Goal: Task Accomplishment & Management: Complete application form

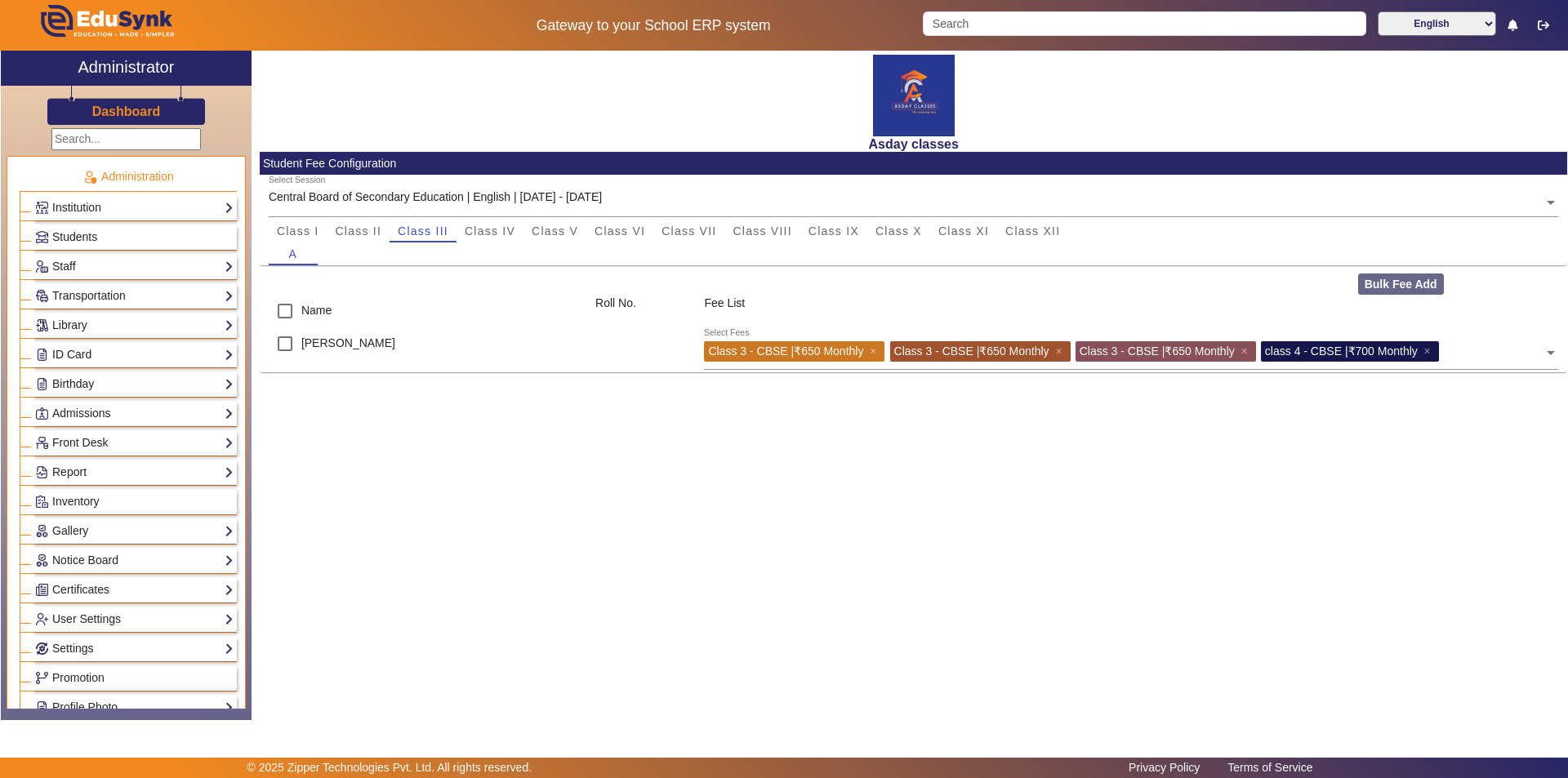
scroll to position [729, 0]
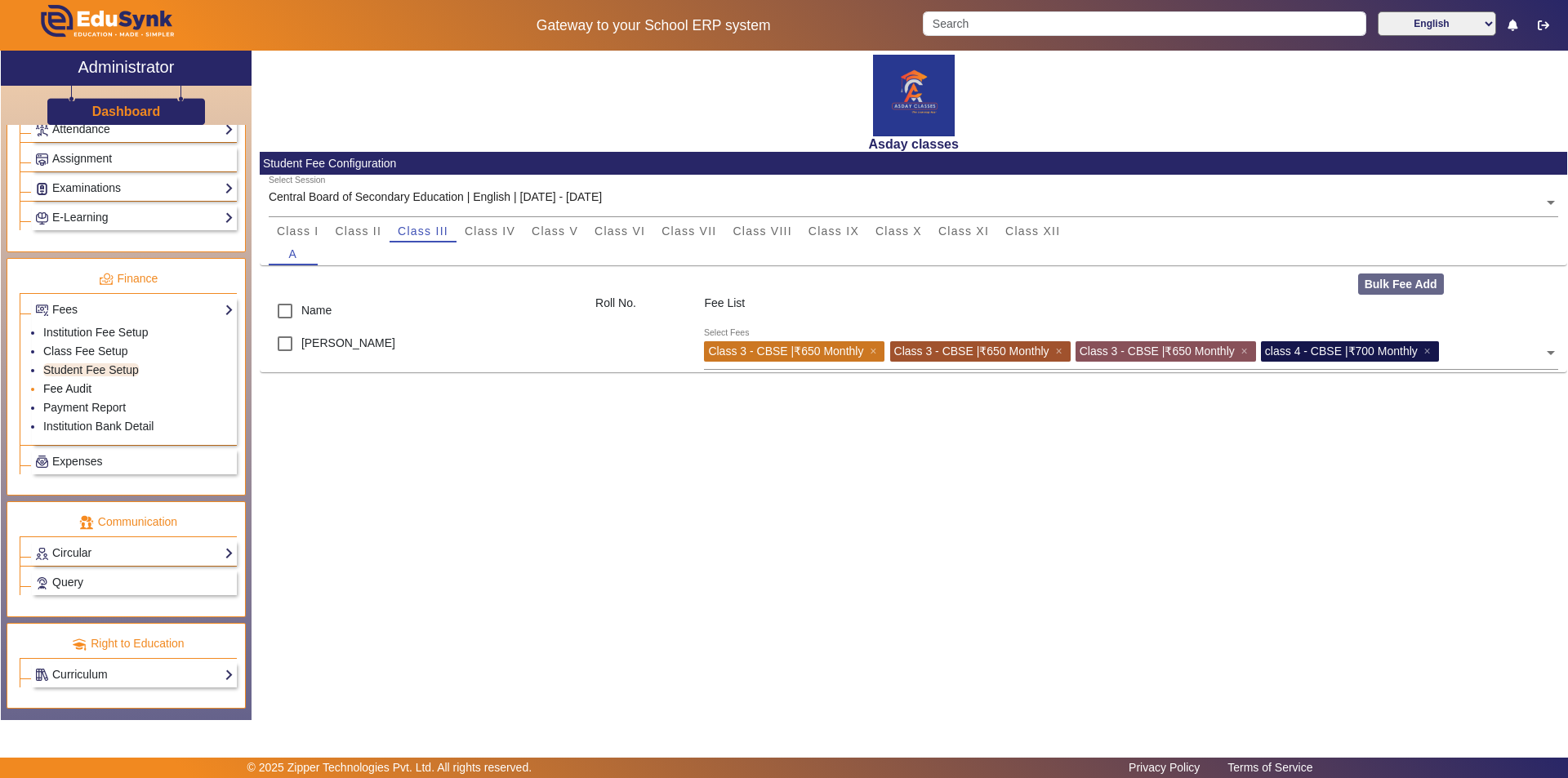
click at [87, 387] on link "Fee Audit" at bounding box center [67, 389] width 48 height 13
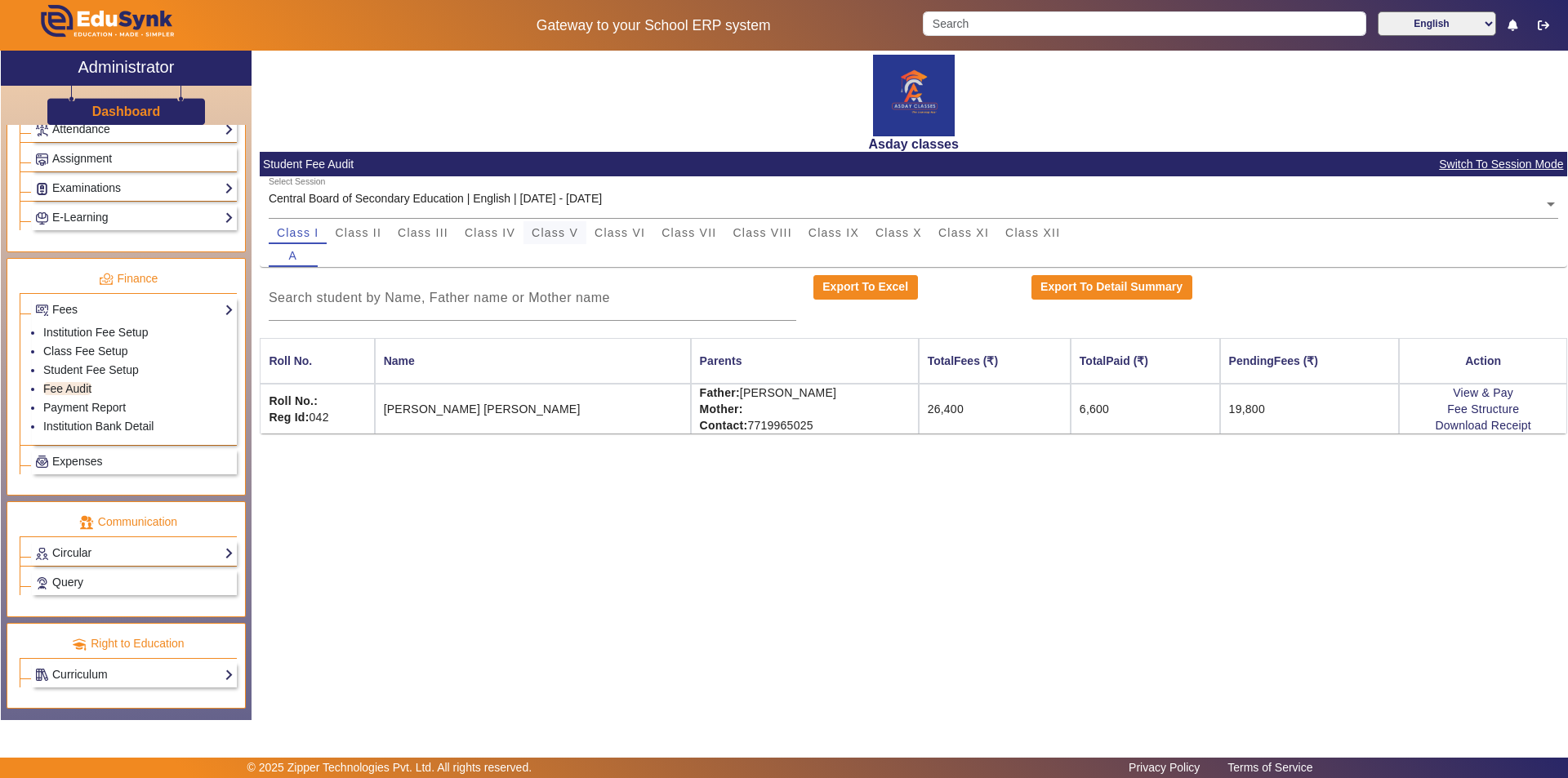
click at [562, 235] on span "Class V" at bounding box center [555, 232] width 46 height 12
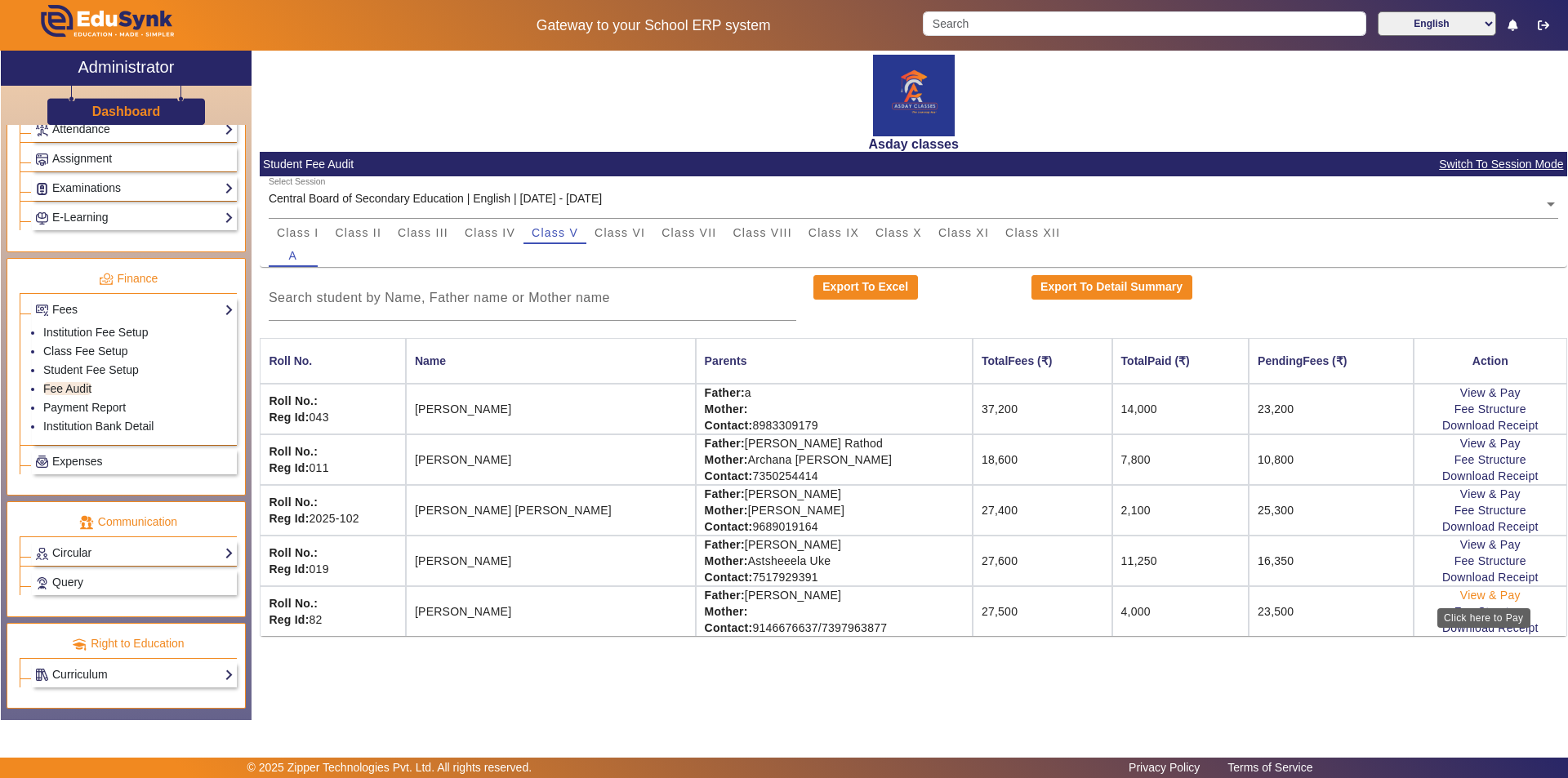
click at [1475, 596] on link "View & Pay" at bounding box center [1490, 595] width 61 height 13
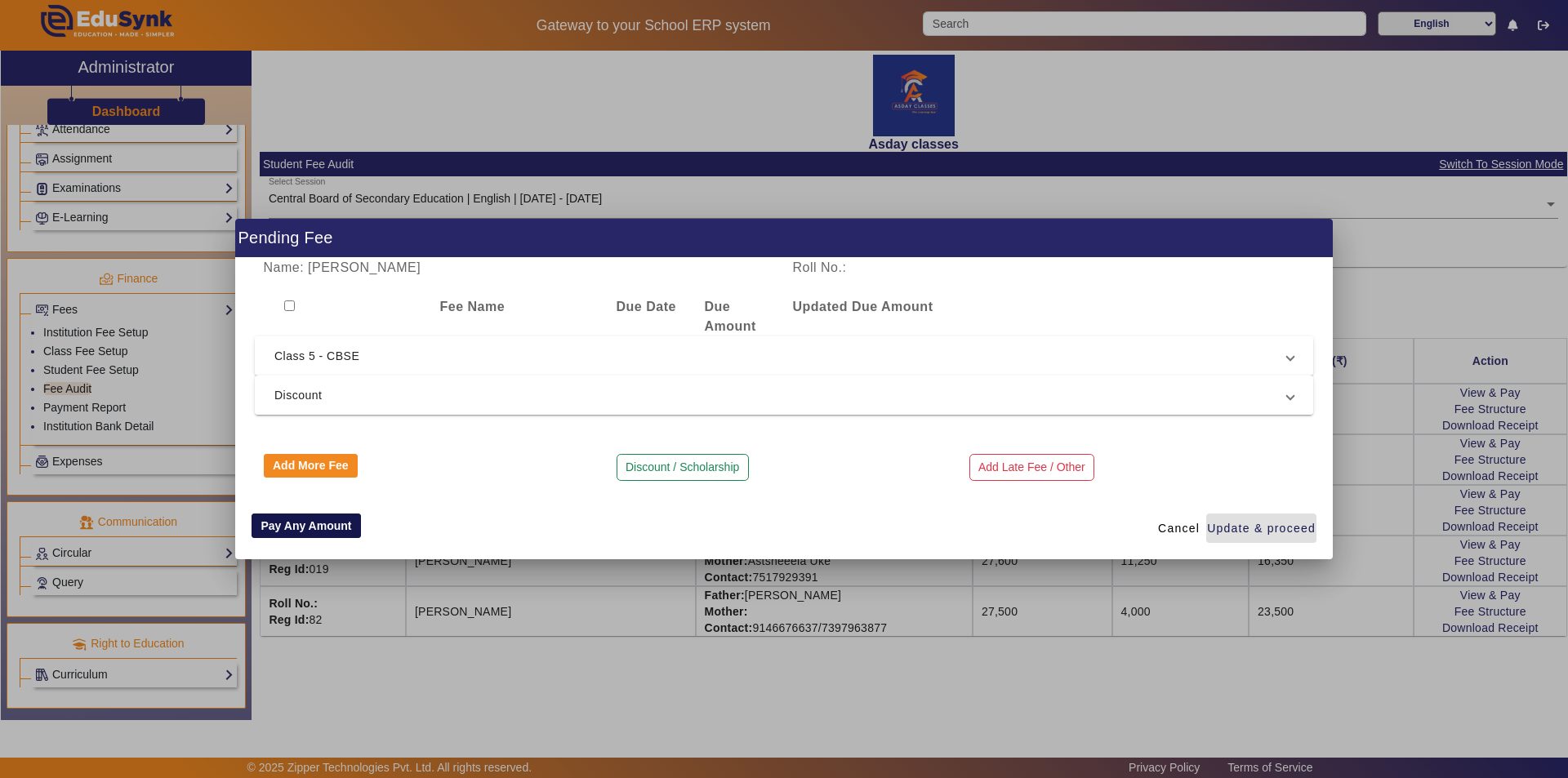
click at [282, 526] on button "Pay Any Amount" at bounding box center [306, 525] width 110 height 24
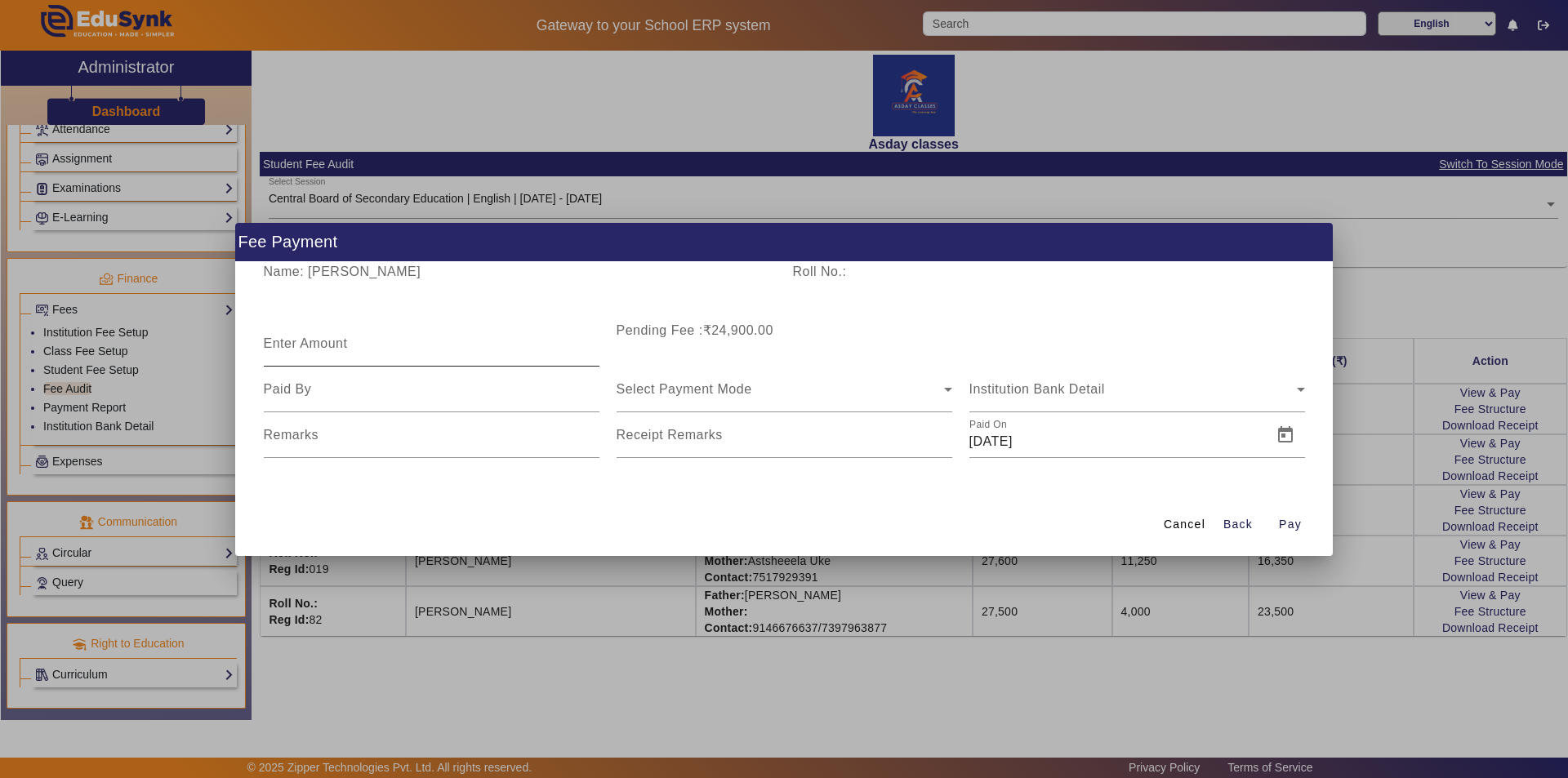
click at [329, 347] on mat-label "Enter Amount" at bounding box center [305, 344] width 84 height 14
click at [329, 347] on input "Enter Amount" at bounding box center [431, 350] width 336 height 20
type input "2000"
click at [717, 394] on span "Select Payment Mode" at bounding box center [684, 389] width 136 height 14
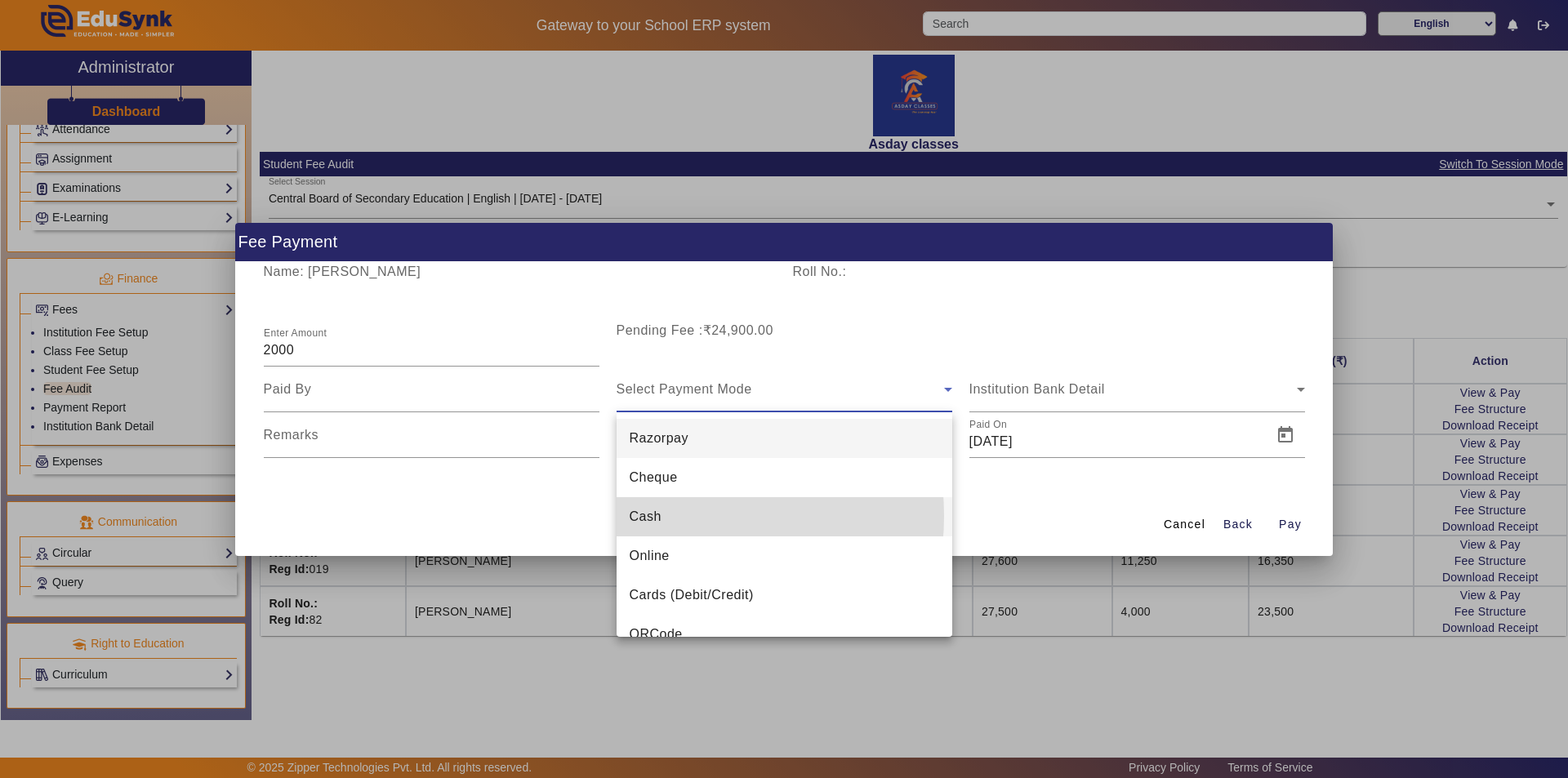
click at [661, 516] on span "Cash" at bounding box center [646, 517] width 32 height 20
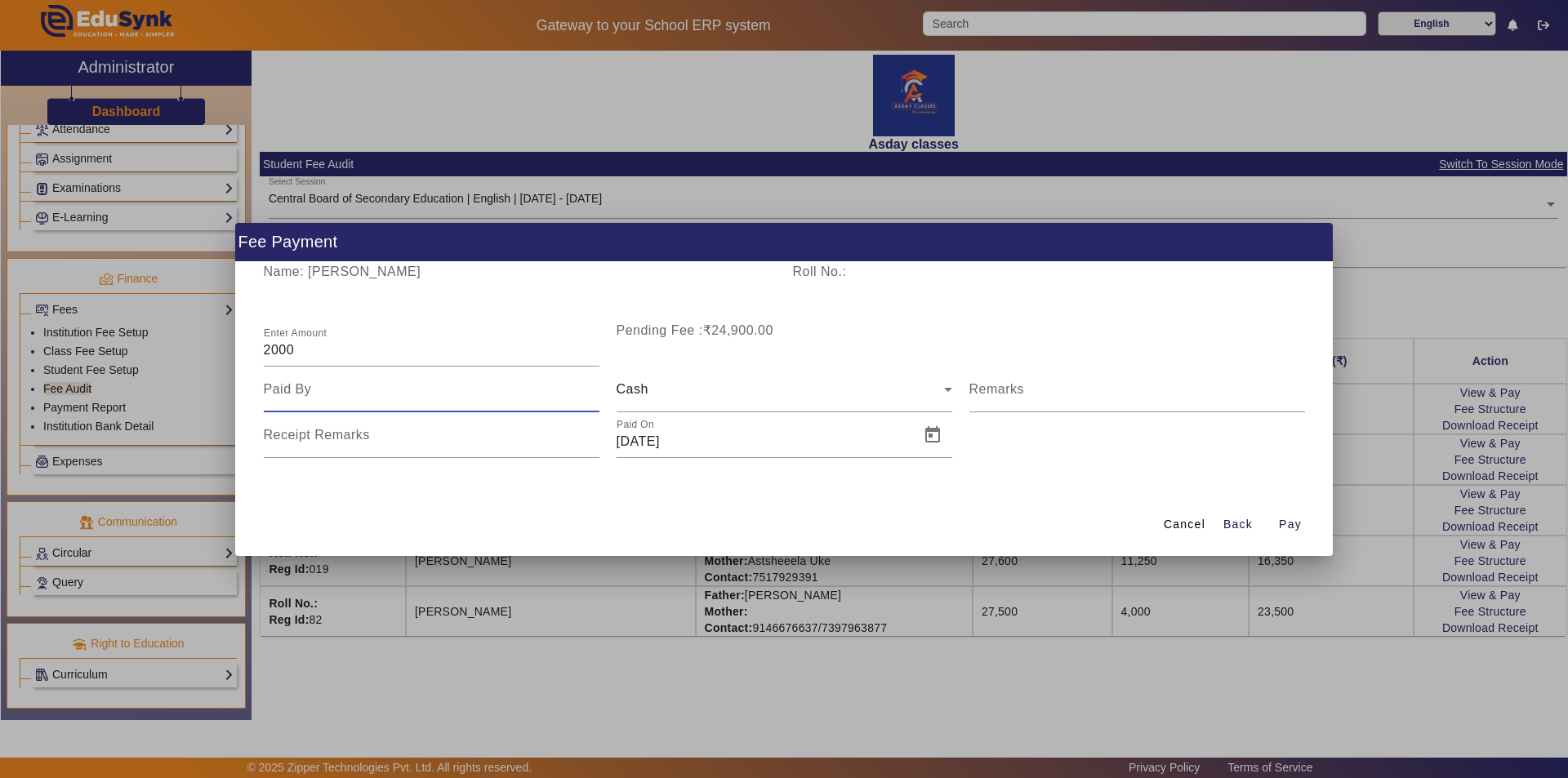
click at [303, 394] on input at bounding box center [431, 389] width 336 height 20
type input "Mother"
click at [938, 431] on span "Open calendar" at bounding box center [932, 435] width 39 height 39
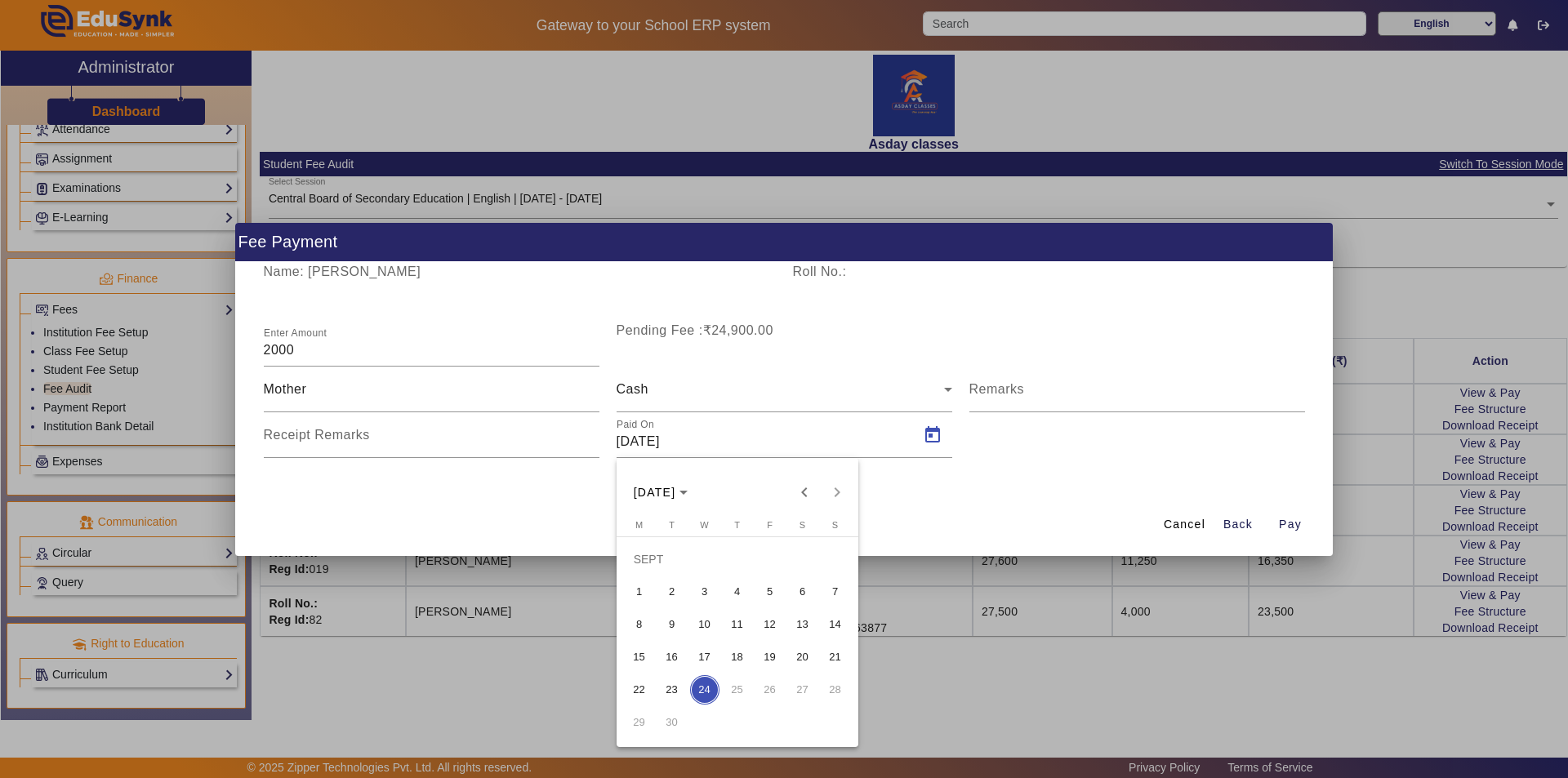
click at [835, 492] on div "[DATE] [DATE]" at bounding box center [738, 492] width 234 height 33
click at [838, 488] on div "[DATE] [DATE]" at bounding box center [738, 492] width 234 height 33
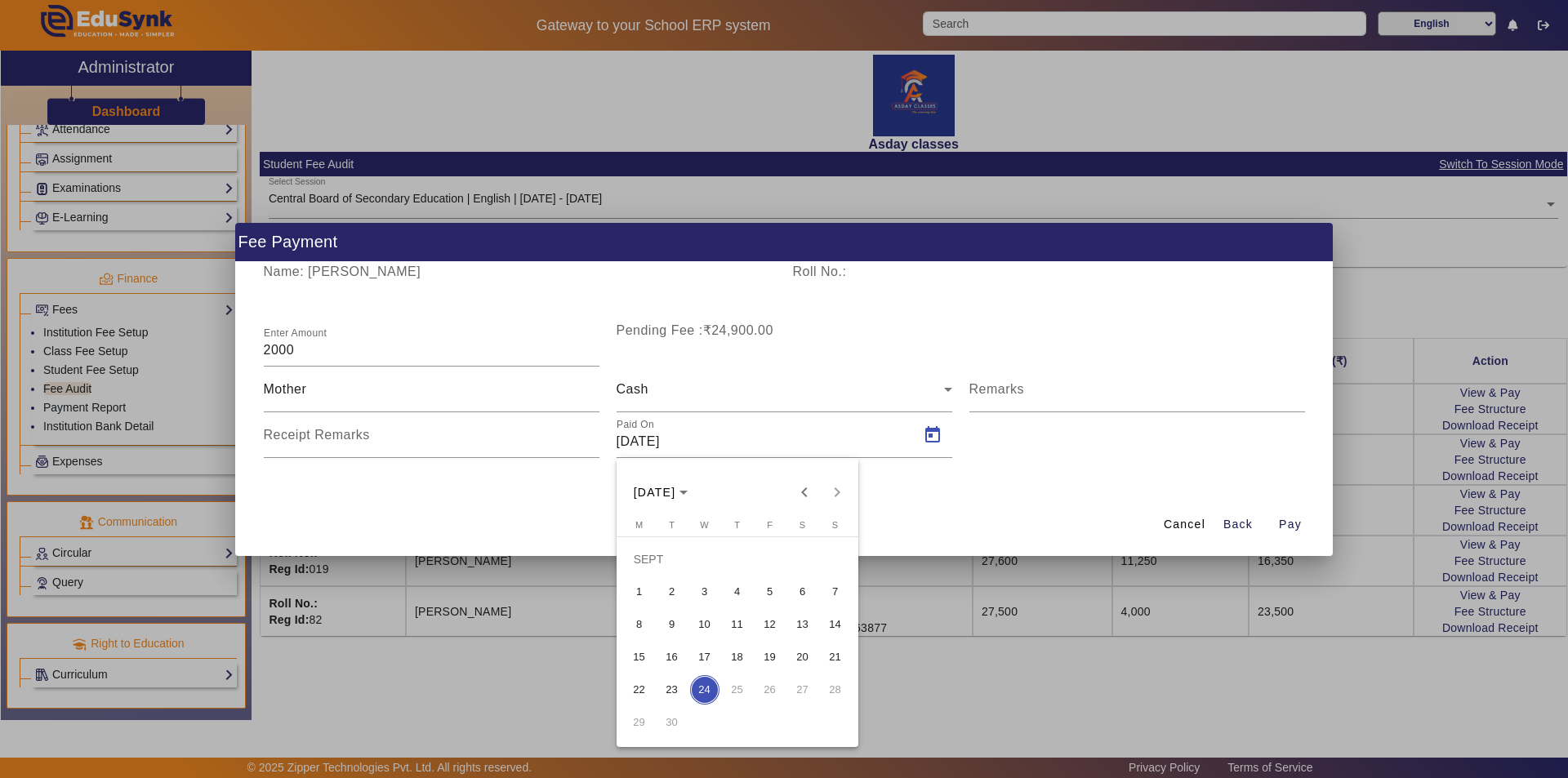
click at [973, 712] on div at bounding box center [784, 389] width 1568 height 778
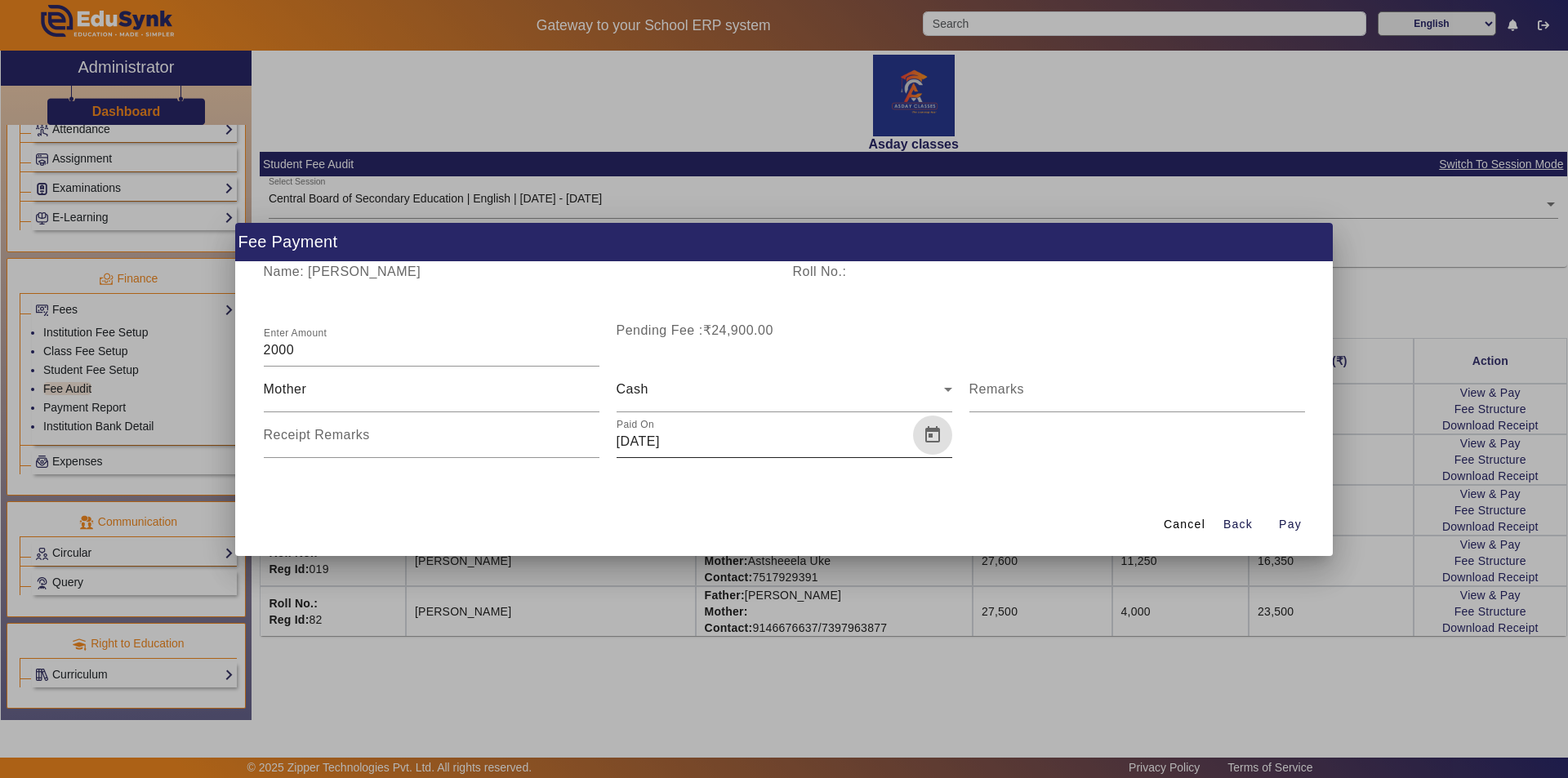
click at [929, 435] on span "Open calendar" at bounding box center [932, 435] width 39 height 39
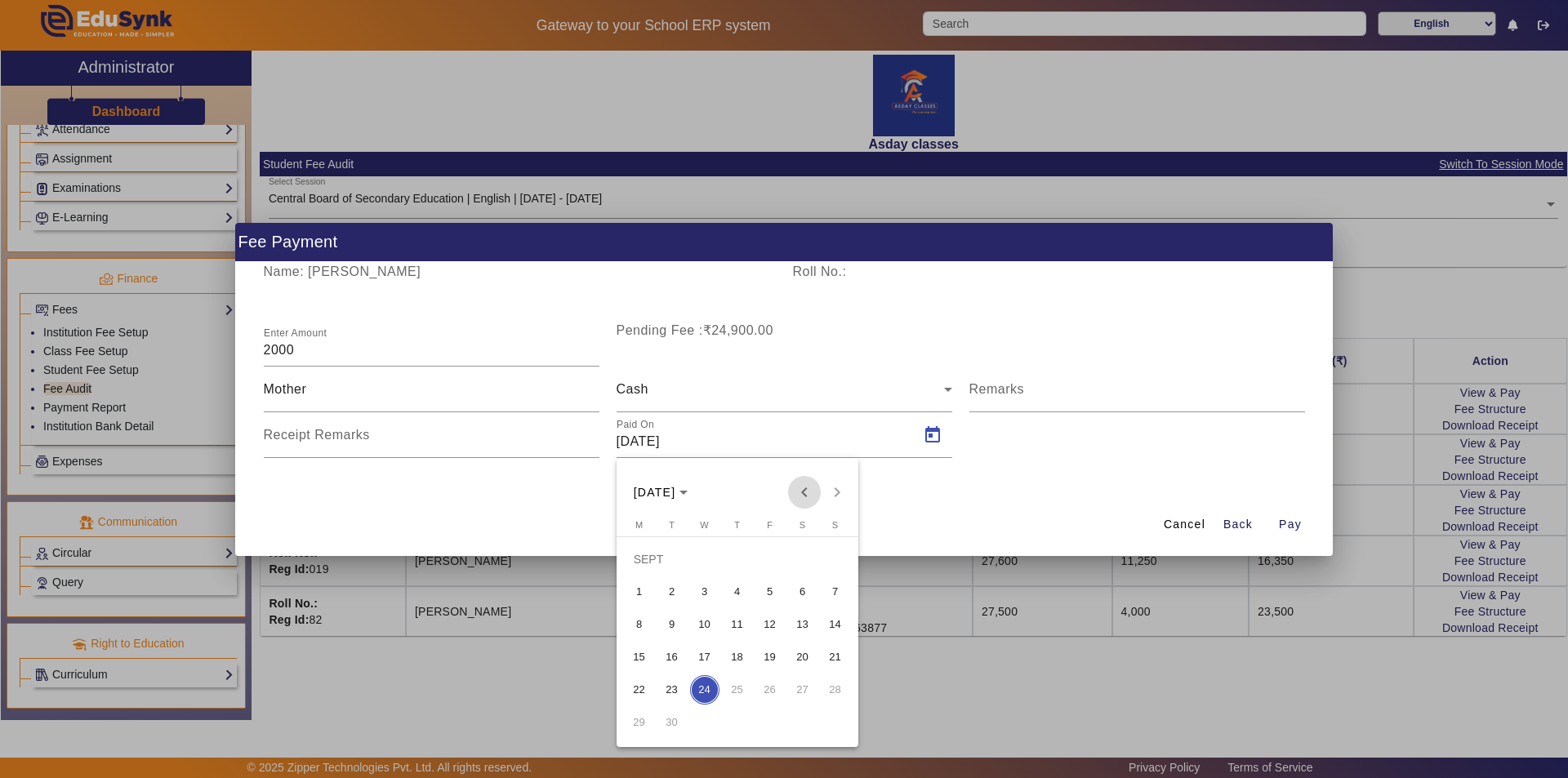
click at [800, 494] on span "Previous month" at bounding box center [804, 492] width 33 height 33
click at [833, 492] on span "Next month" at bounding box center [837, 492] width 33 height 33
click at [833, 492] on div "[DATE] [DATE]" at bounding box center [738, 492] width 234 height 33
click at [1022, 473] on div at bounding box center [784, 389] width 1568 height 778
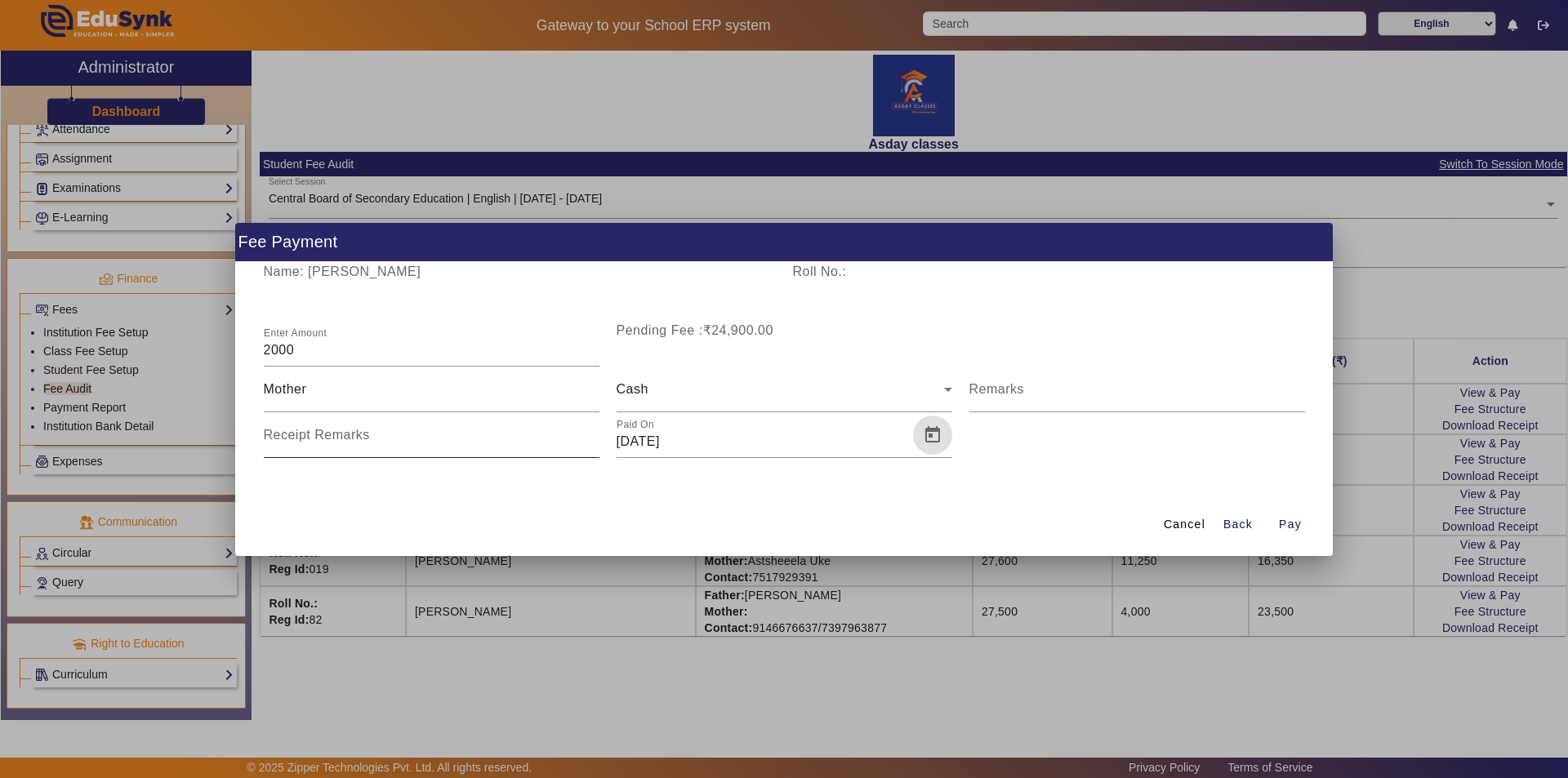
click at [354, 437] on mat-label "Receipt Remarks" at bounding box center [316, 435] width 106 height 14
click at [354, 437] on input "Receipt Remarks" at bounding box center [431, 442] width 336 height 20
type input "p"
type input "P"
type input "f"
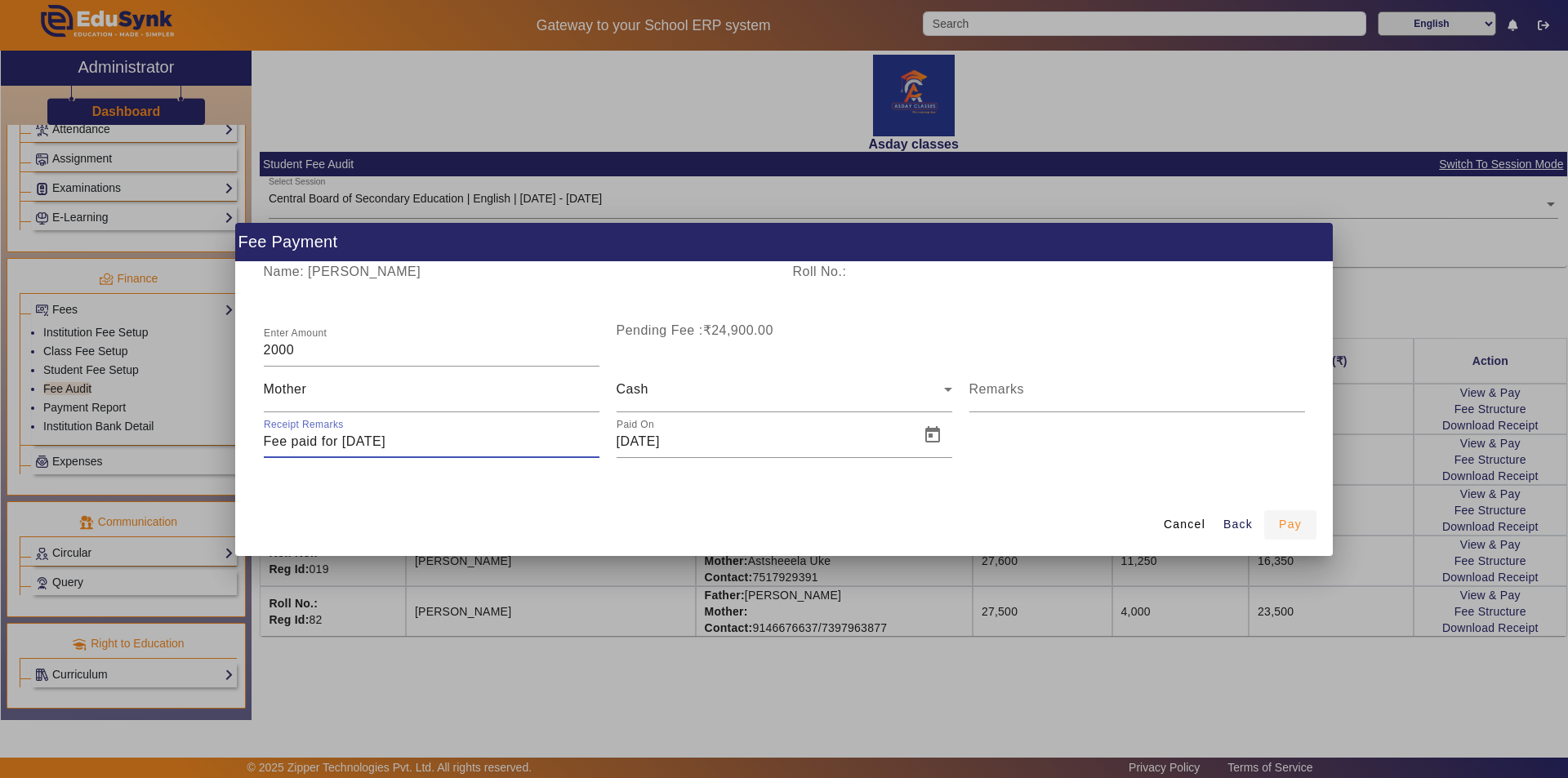
type input "Fee paid for [DATE]"
click at [1292, 528] on span "Pay" at bounding box center [1290, 524] width 23 height 17
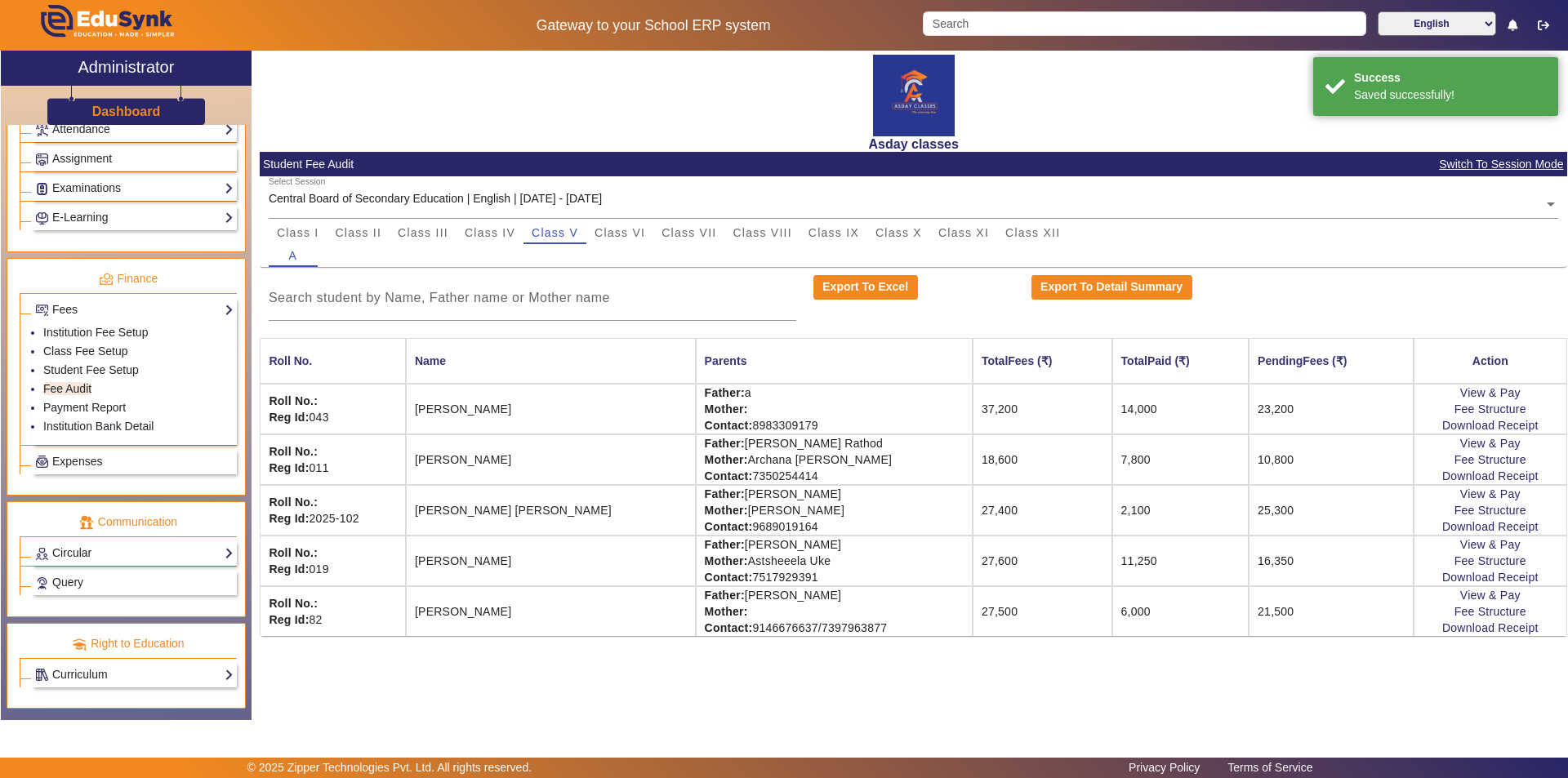
click at [1038, 682] on div "Asday classes Student Fee Audit Switch To Session Mode Select Session Central B…" at bounding box center [909, 377] width 1315 height 653
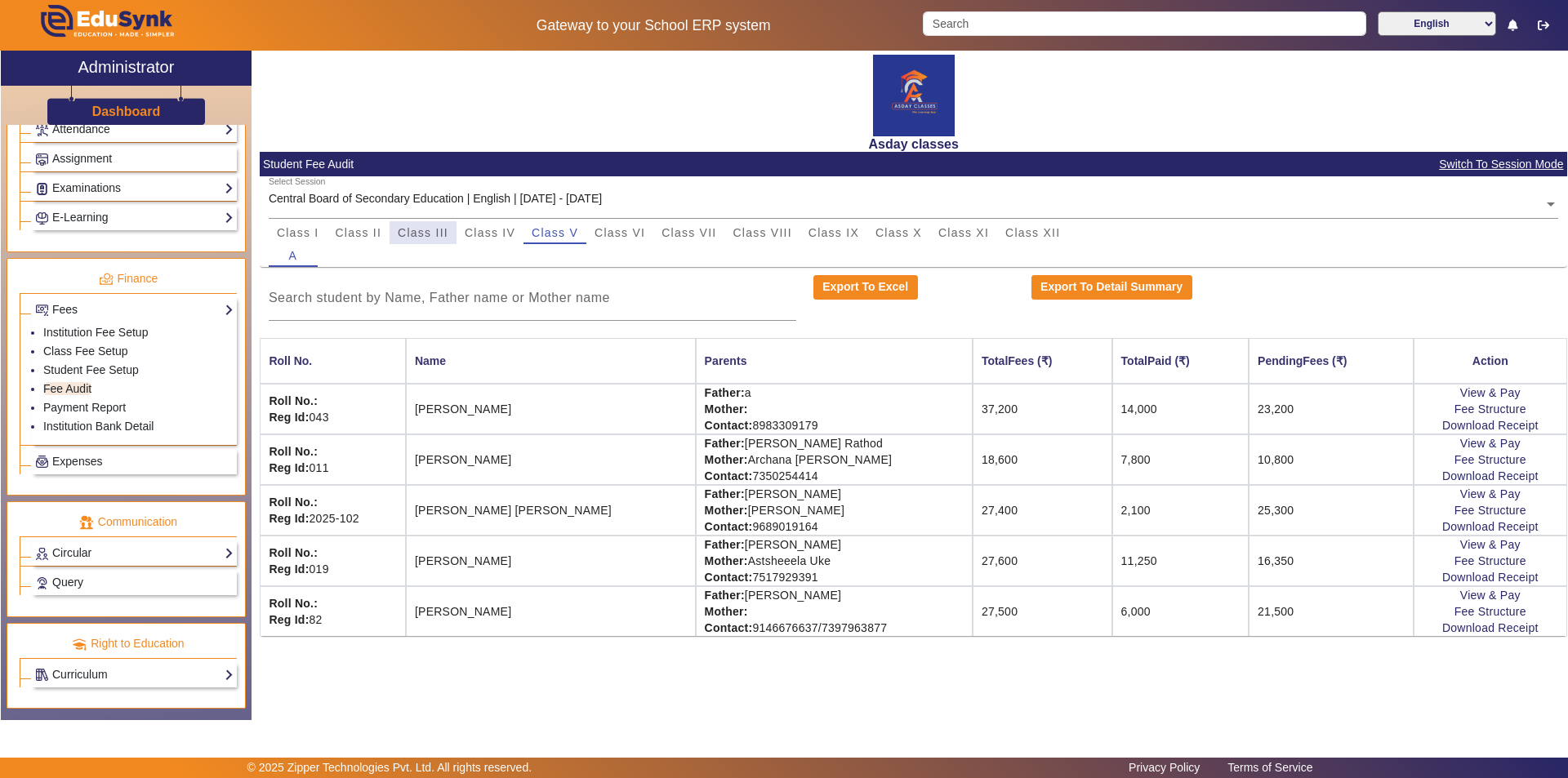
click at [427, 234] on span "Class III" at bounding box center [422, 232] width 51 height 12
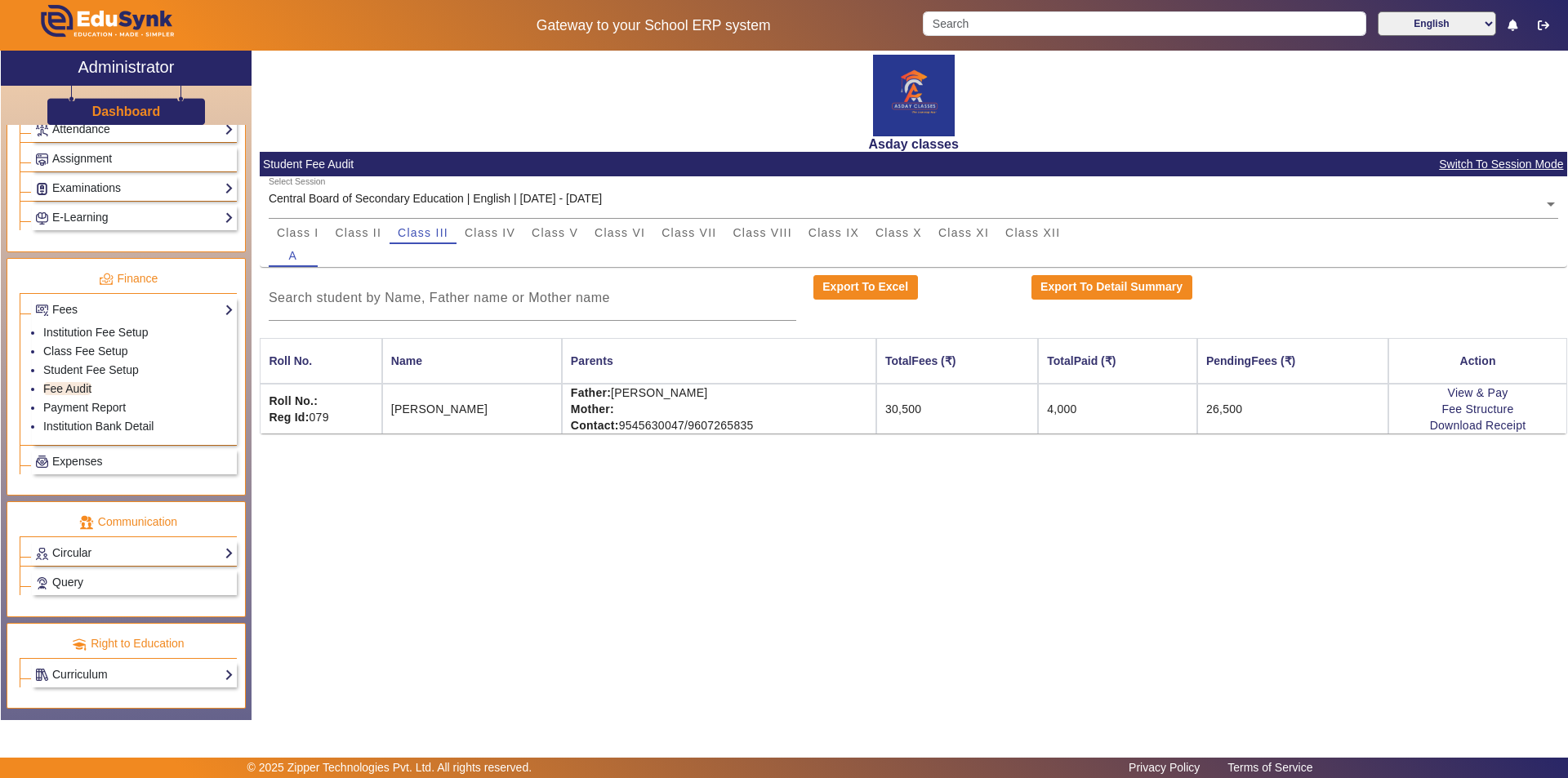
click at [517, 654] on div "Asday classes Student Fee Audit Switch To Session Mode Select Session Central B…" at bounding box center [909, 377] width 1315 height 653
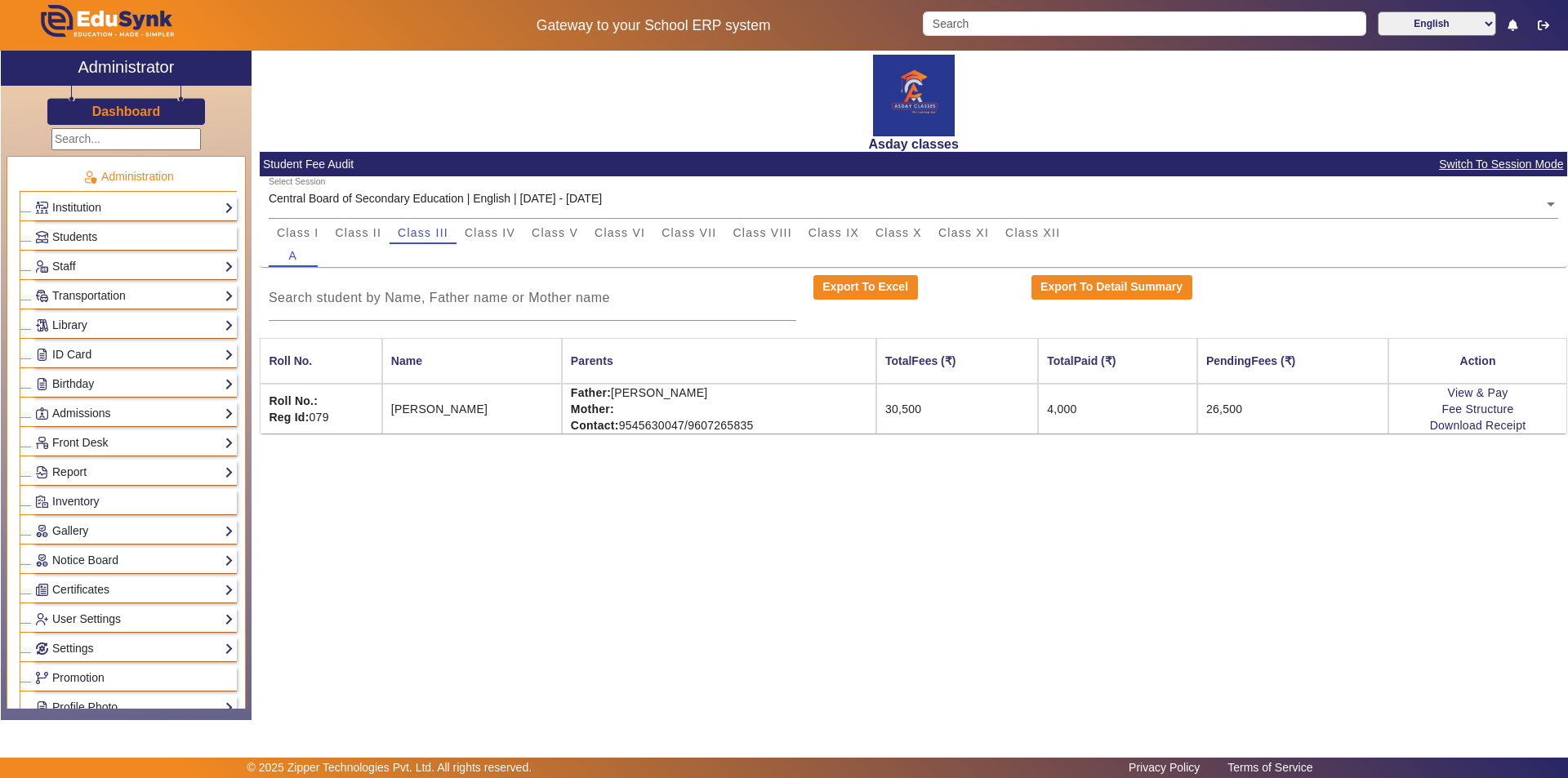
click at [463, 525] on div "Asday classes Student Fee Audit Switch To Session Mode Select Session Central B…" at bounding box center [909, 377] width 1315 height 653
click at [101, 231] on link "Students" at bounding box center [134, 237] width 198 height 19
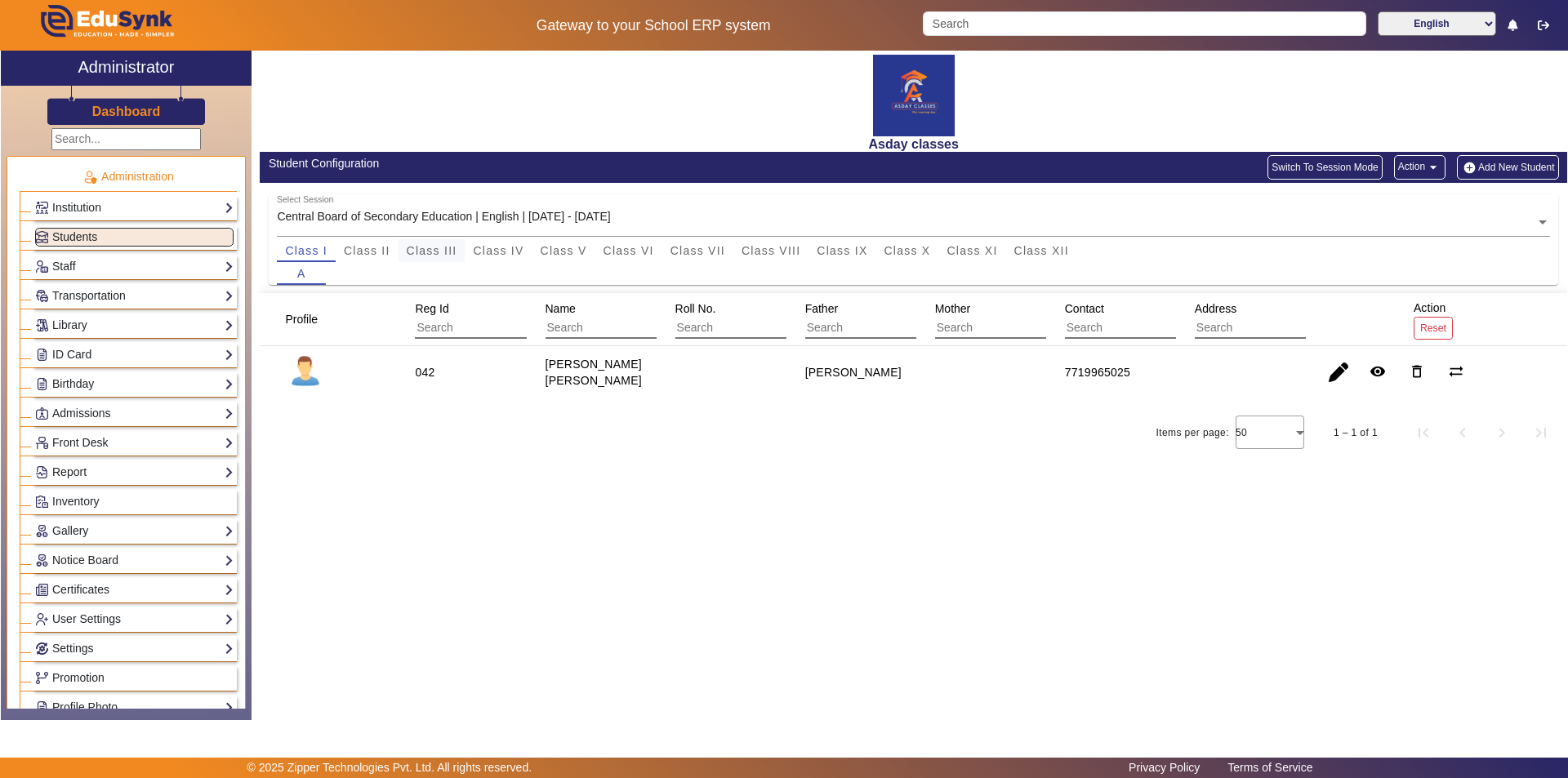
click at [436, 247] on span "Class III" at bounding box center [431, 250] width 51 height 12
click at [1507, 164] on button "Add New Student" at bounding box center [1506, 167] width 101 height 24
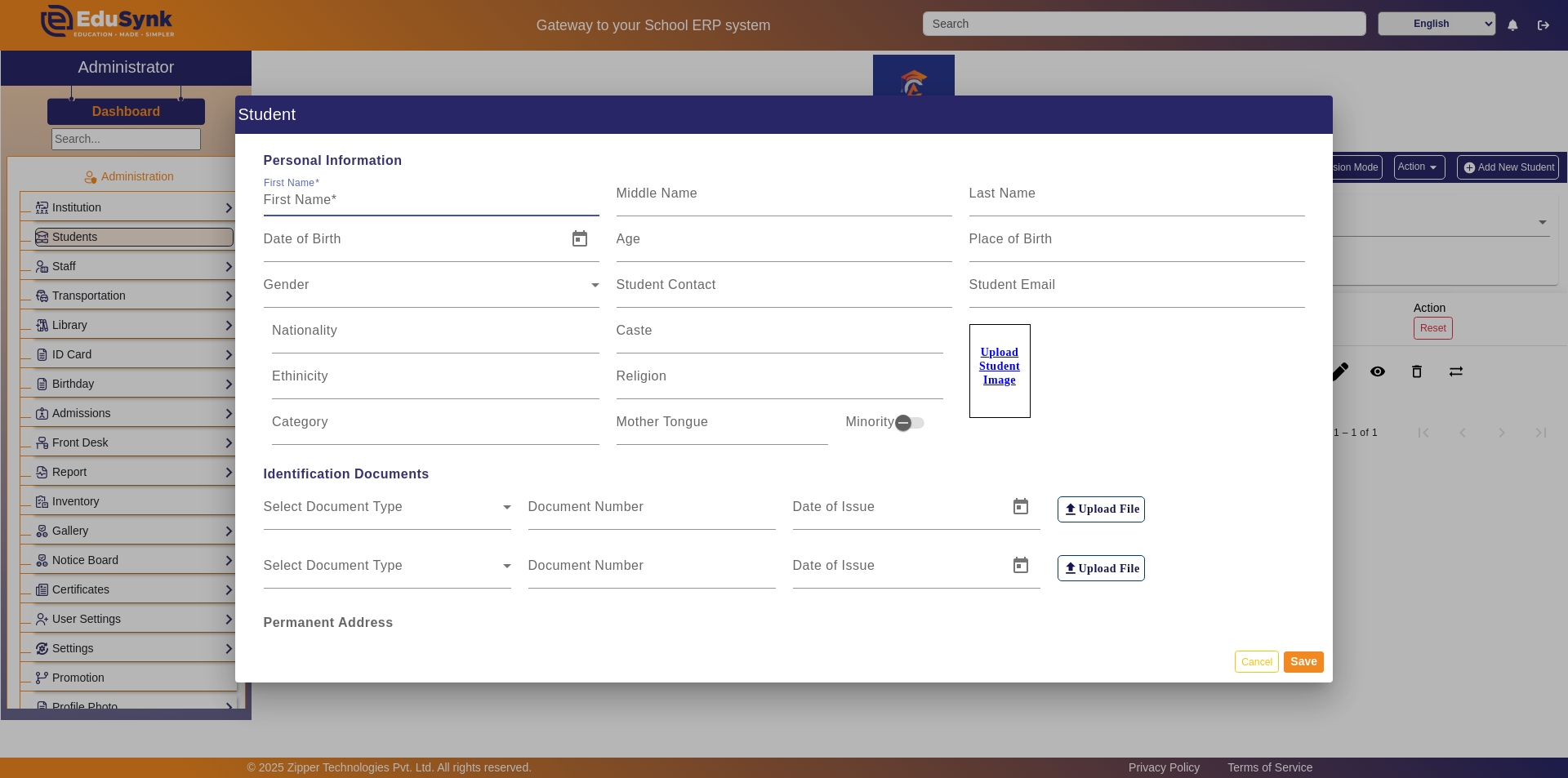
click at [307, 200] on input "First Name" at bounding box center [431, 200] width 336 height 20
click at [289, 197] on input "First Name" at bounding box center [431, 200] width 336 height 20
type input "Swarajya"
type input "Ganesh"
type input "[PERSON_NAME]"
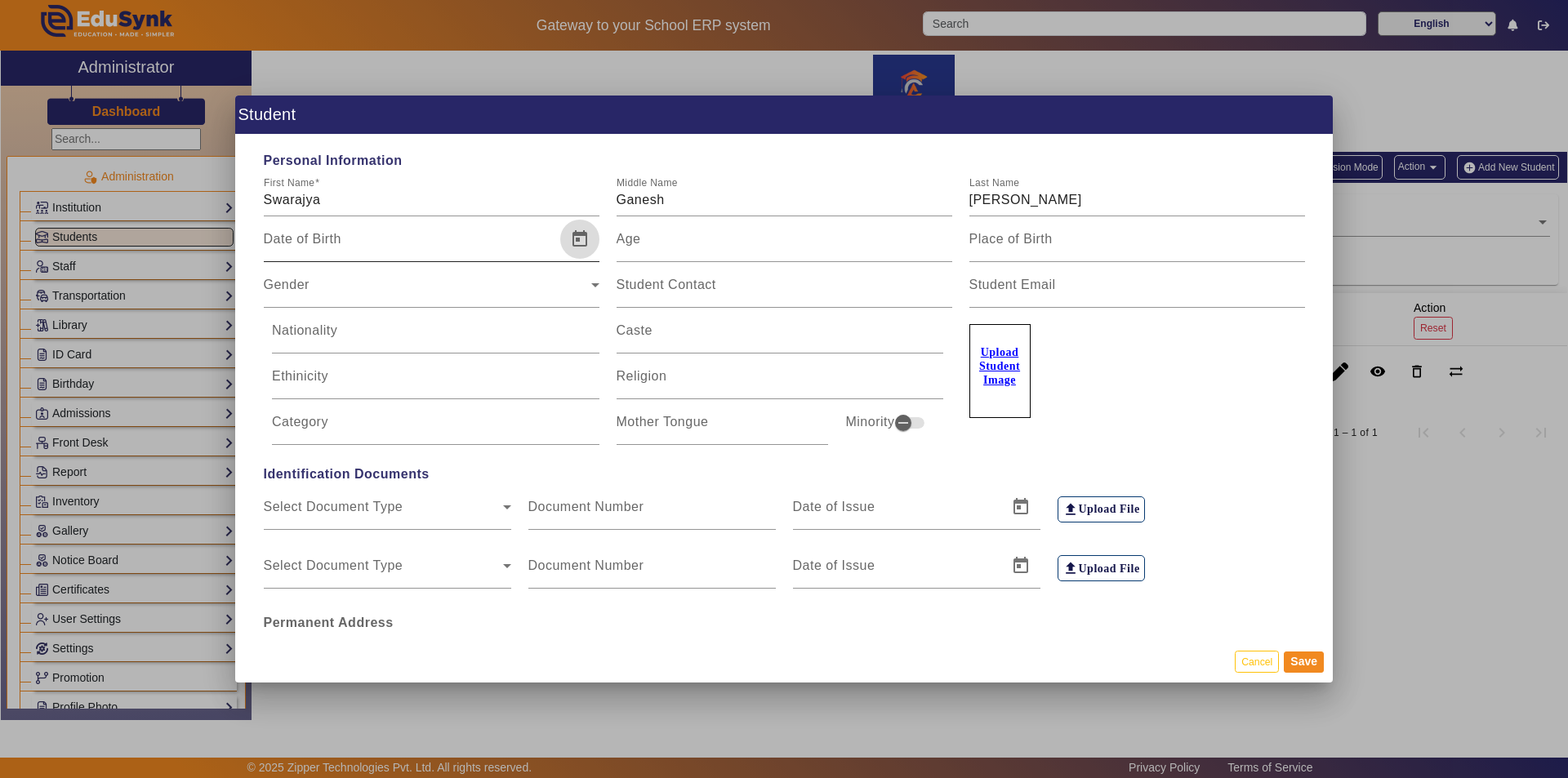
click at [575, 233] on span "Open calendar" at bounding box center [580, 239] width 39 height 39
click at [446, 297] on span "Previous month" at bounding box center [451, 297] width 33 height 33
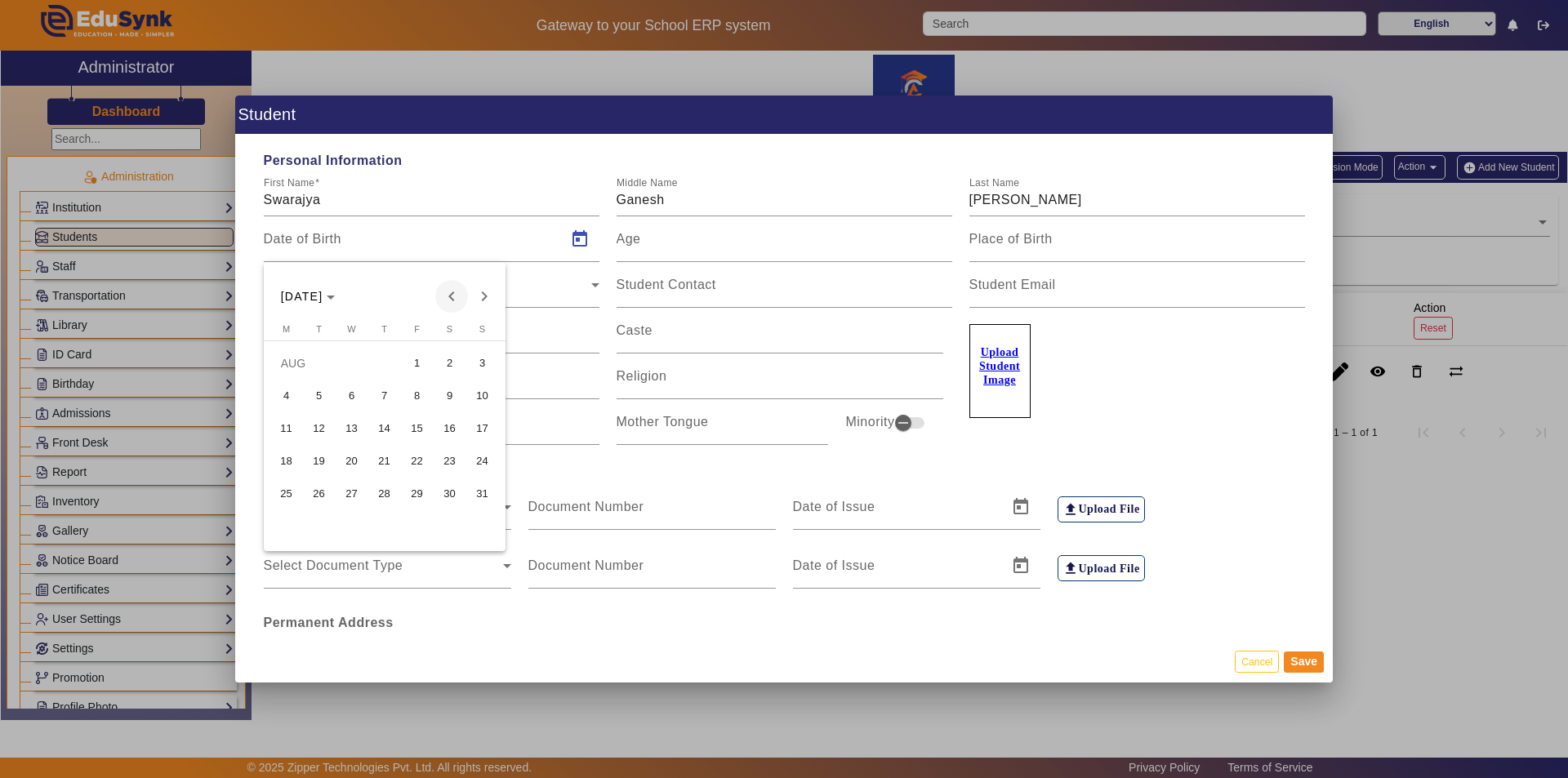
click at [448, 297] on span "Previous month" at bounding box center [451, 297] width 33 height 33
click at [489, 425] on span "13" at bounding box center [482, 429] width 29 height 29
type input "[DATE]"
type input "0 Yrs, 2 Months, 11 Days"
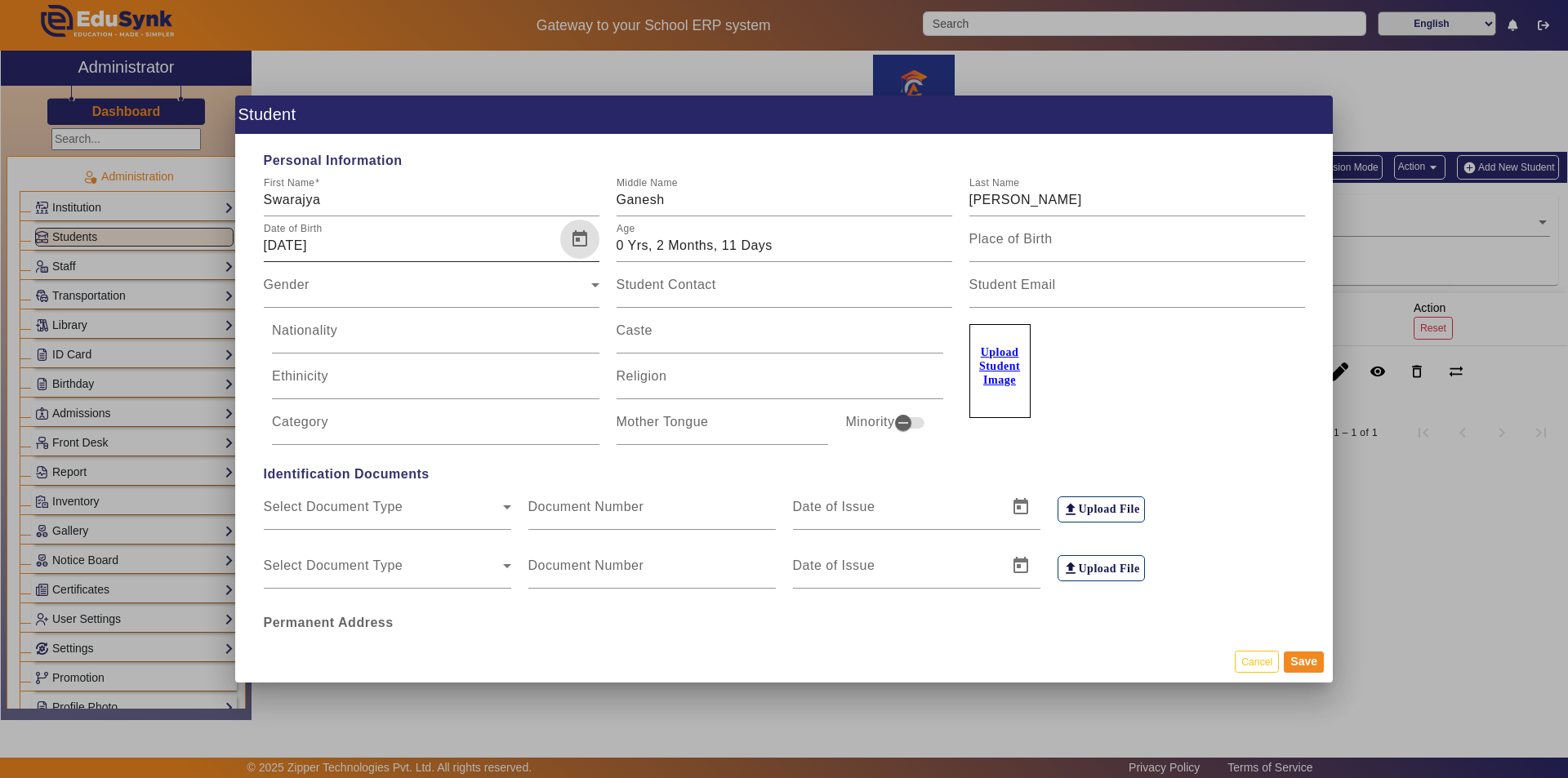
click at [580, 239] on span "Open calendar" at bounding box center [580, 239] width 39 height 39
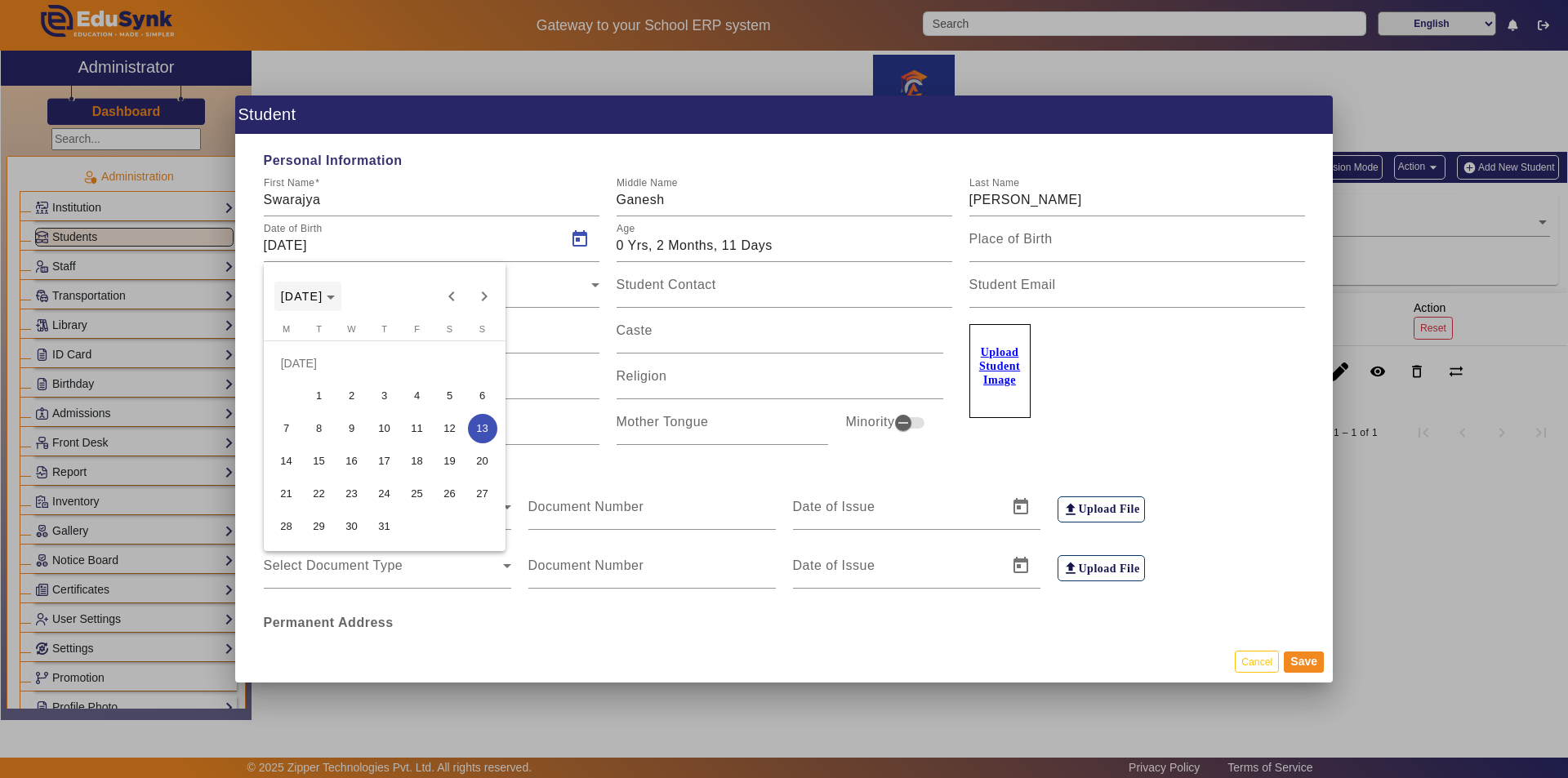
click at [342, 292] on button "[DATE]" at bounding box center [308, 296] width 68 height 29
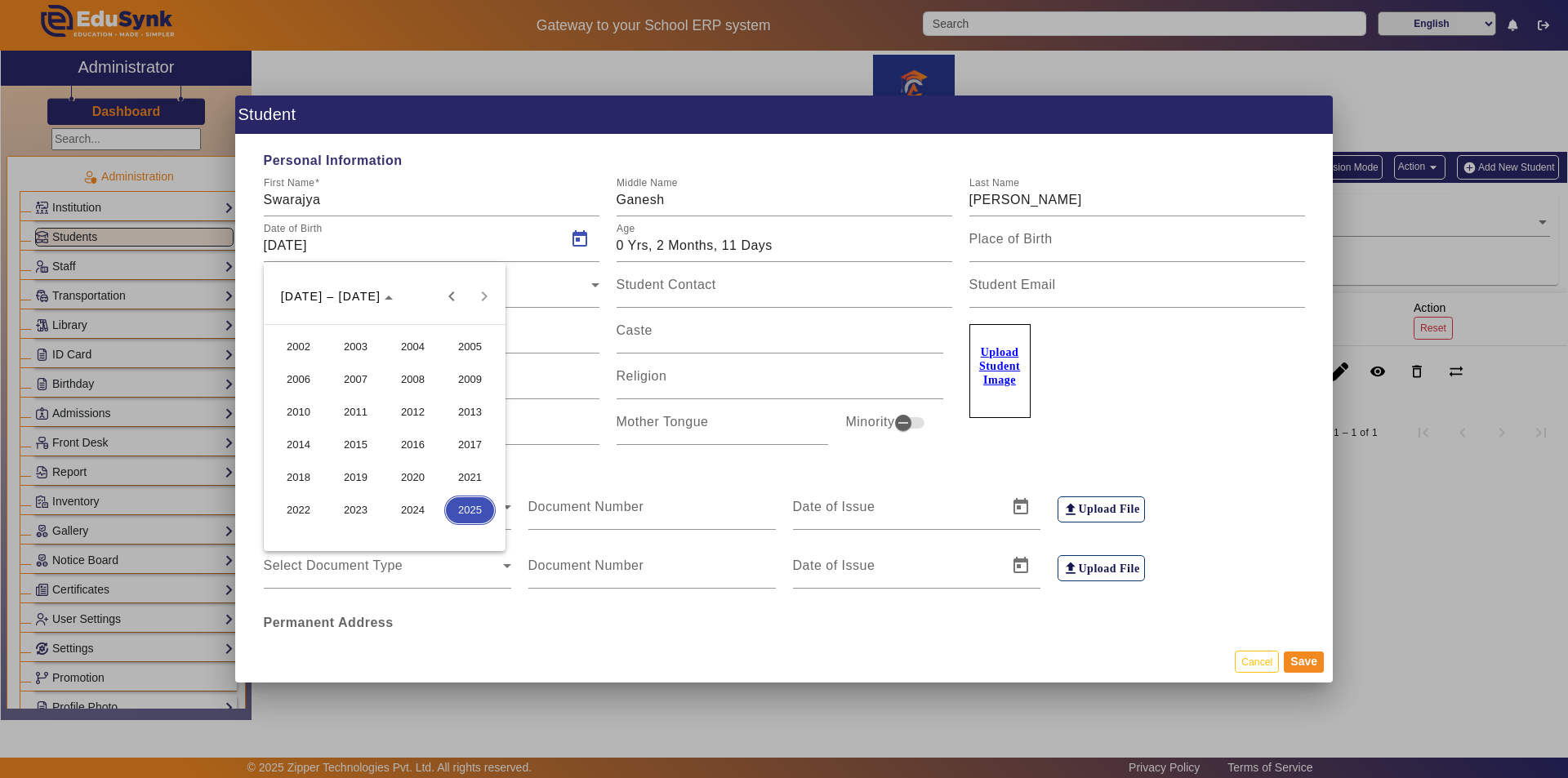
click at [477, 443] on span "2017" at bounding box center [470, 445] width 52 height 29
click at [670, 279] on div at bounding box center [784, 389] width 1568 height 778
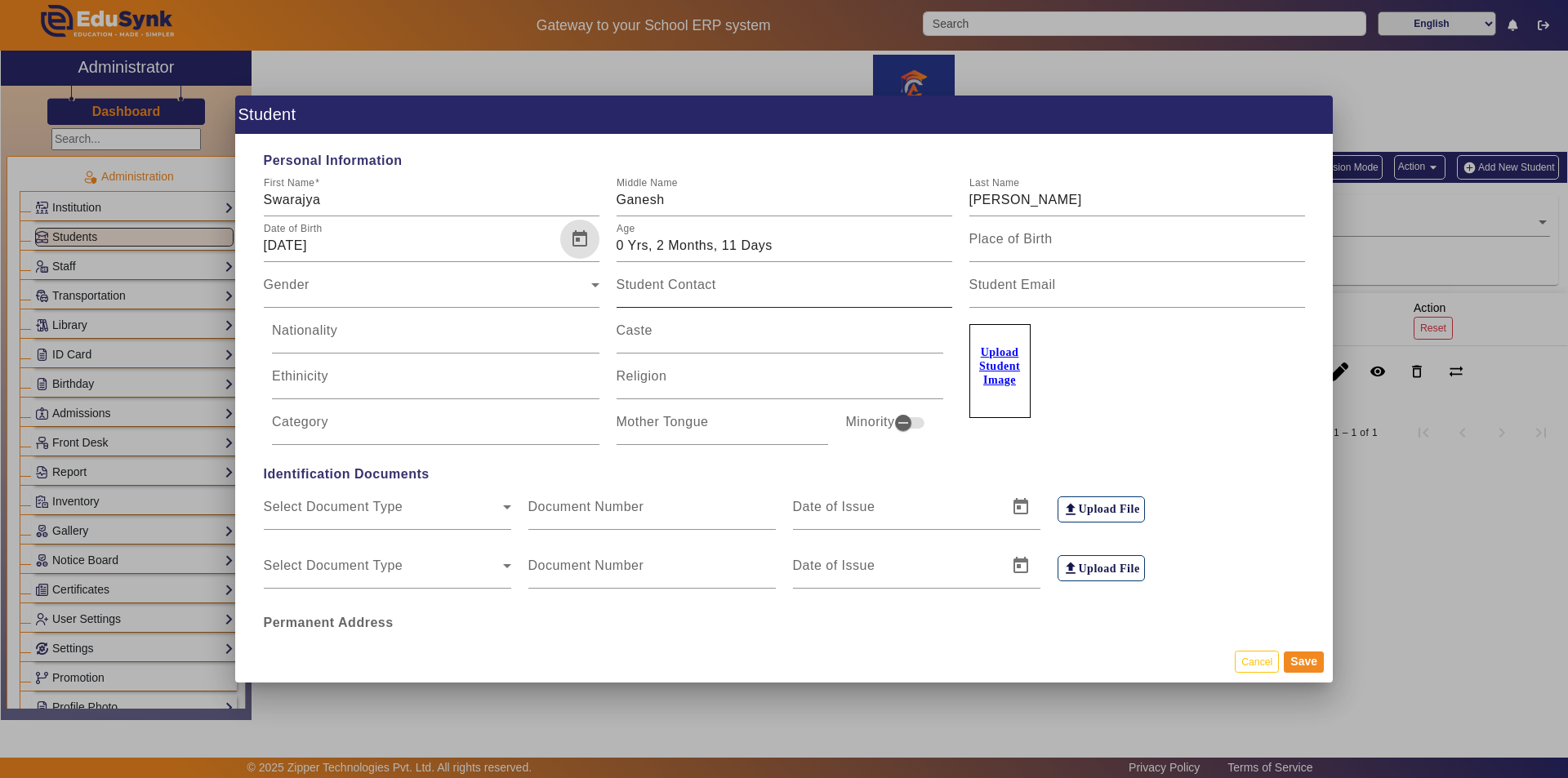
click at [681, 291] on label "Student Contact" at bounding box center [666, 285] width 100 height 14
click at [681, 291] on input "Student Contact" at bounding box center [784, 291] width 336 height 20
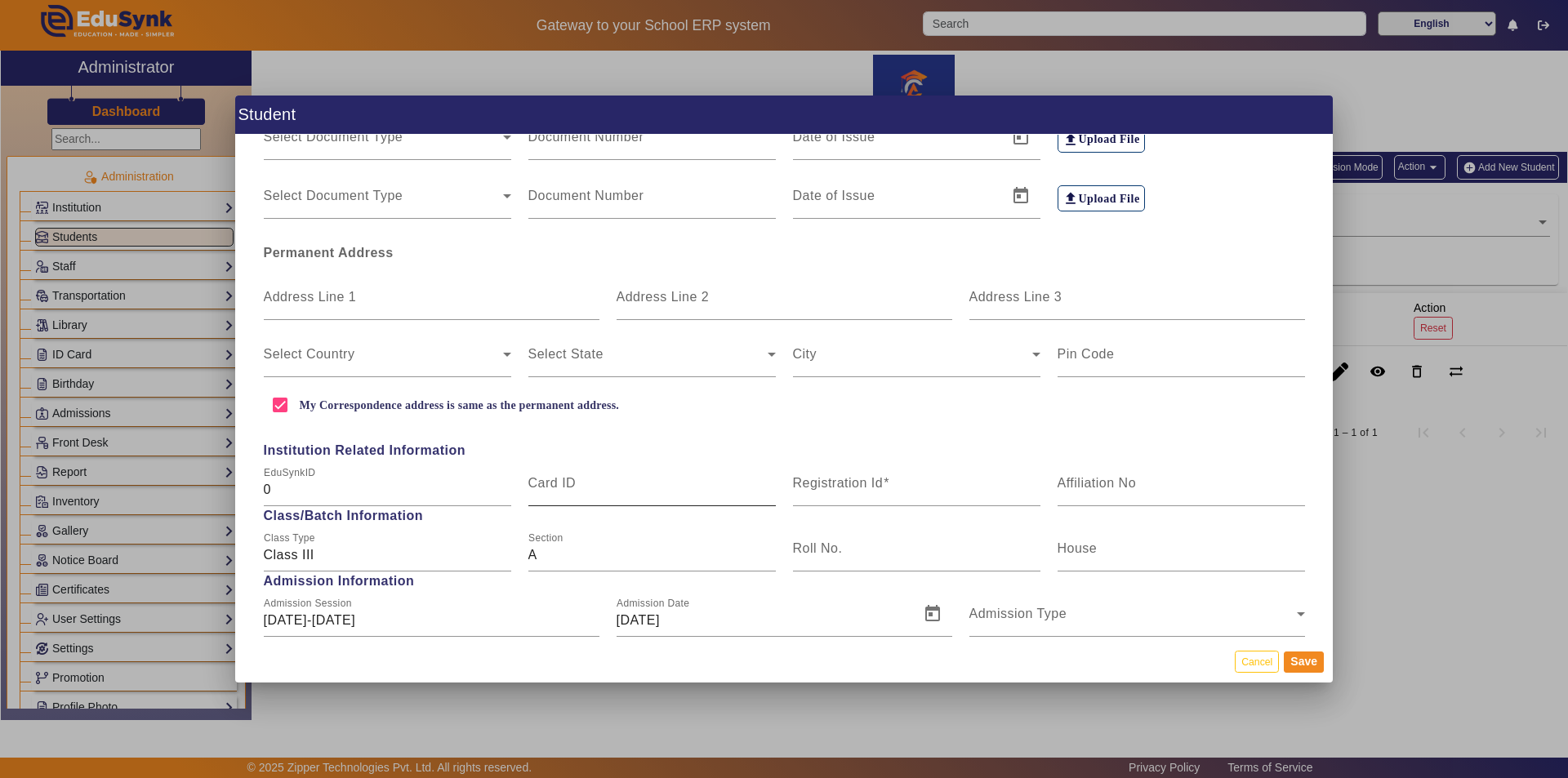
scroll to position [408, 0]
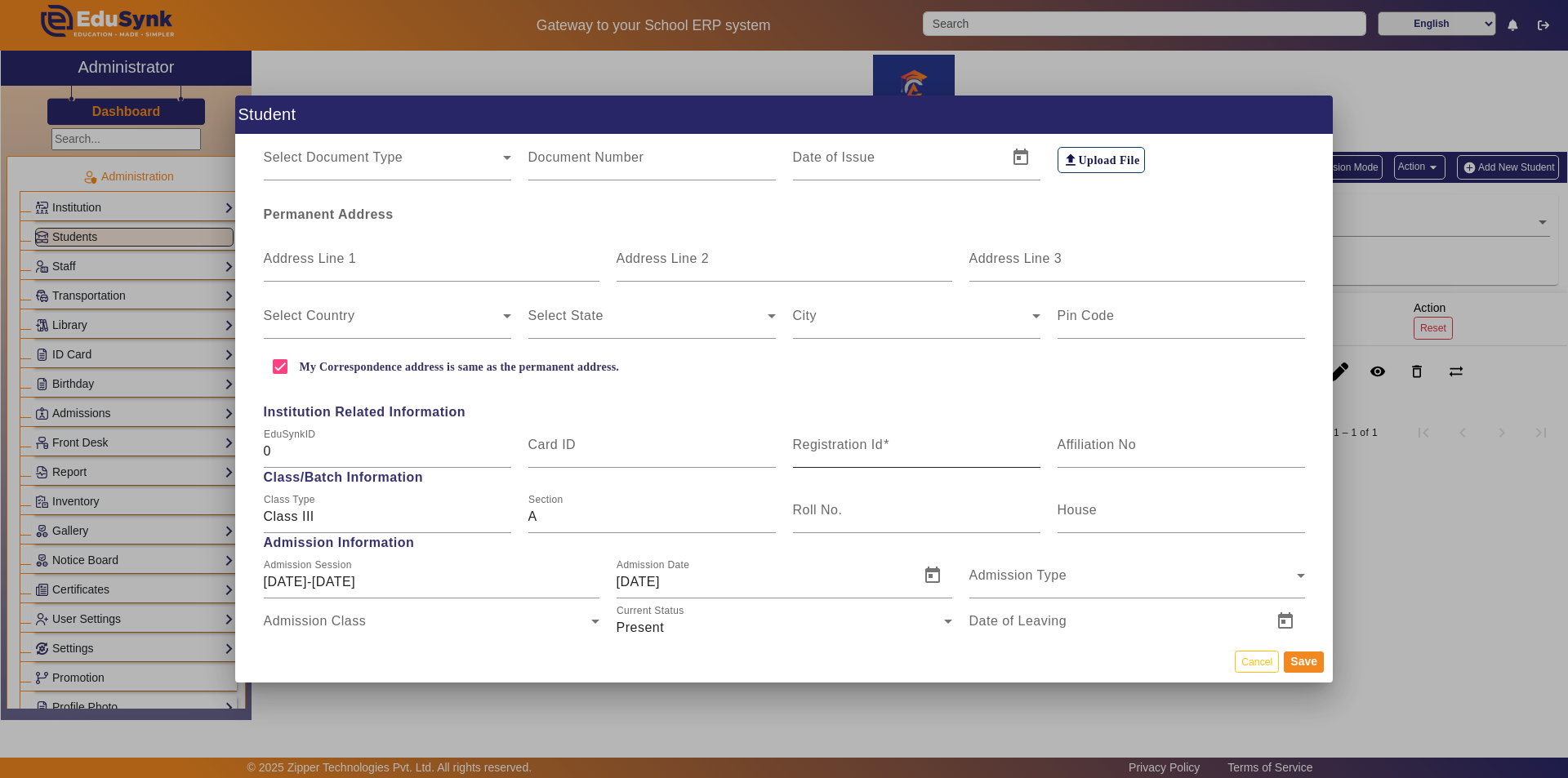
type input "9765979597"
click at [806, 454] on input "Registration Id" at bounding box center [916, 452] width 247 height 20
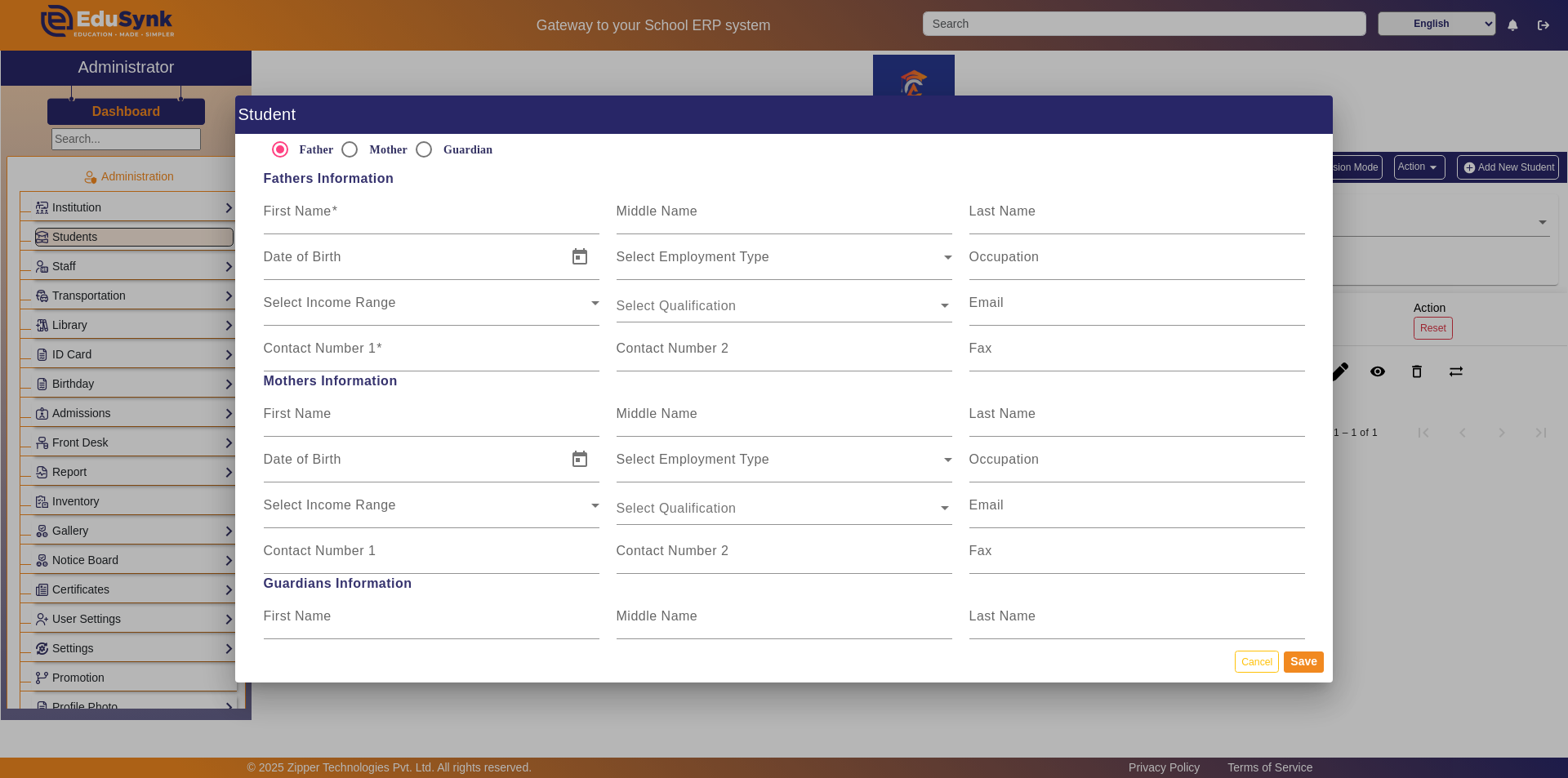
scroll to position [1062, 0]
type input "112"
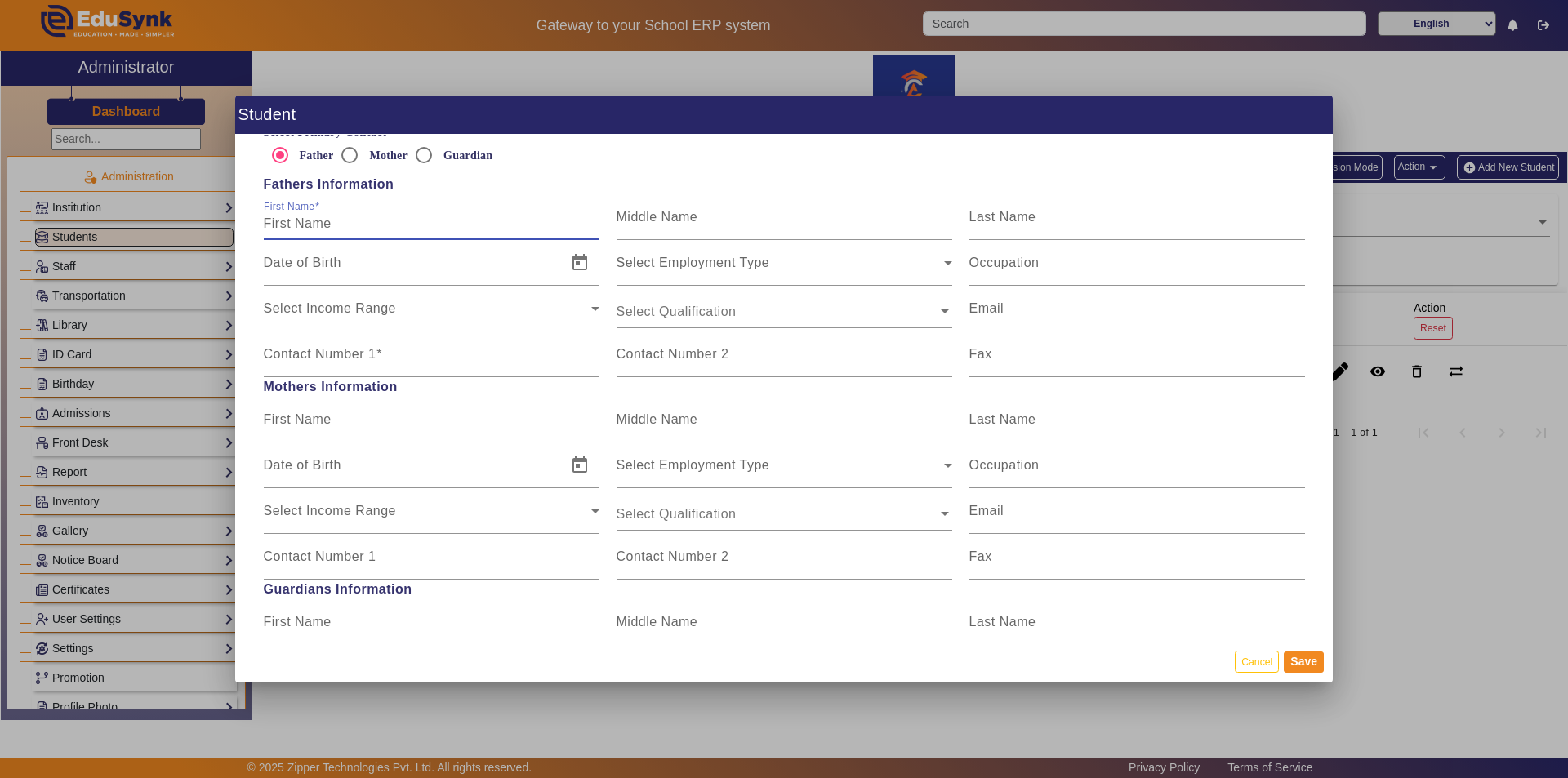
click at [294, 224] on input "First Name" at bounding box center [431, 224] width 336 height 20
type input "Gansh"
type input "t"
type input "[PERSON_NAME]"
click at [361, 348] on mat-label "Contact Number 1" at bounding box center [320, 355] width 113 height 14
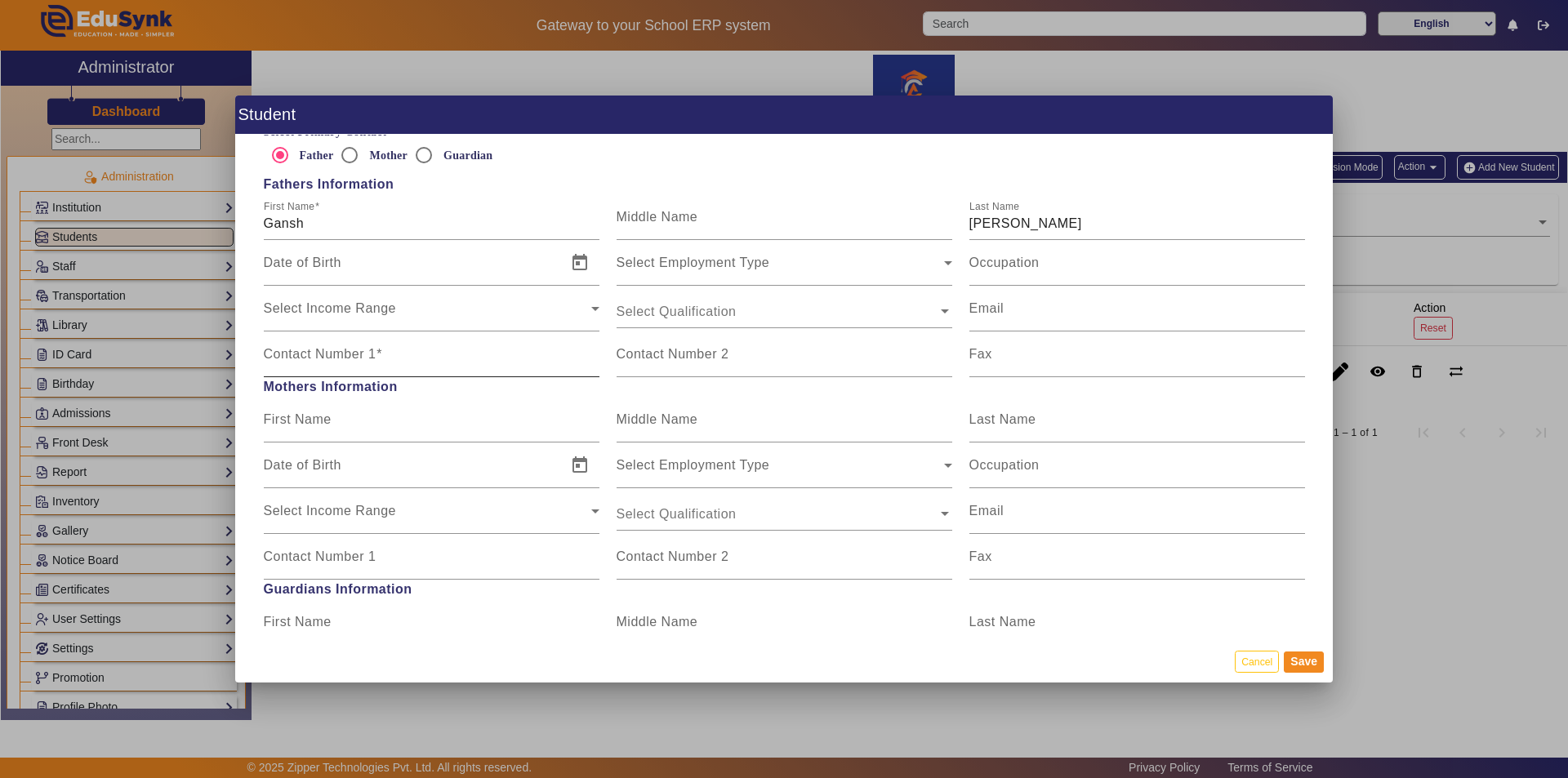
click at [361, 351] on input "Contact Number 1" at bounding box center [431, 361] width 336 height 20
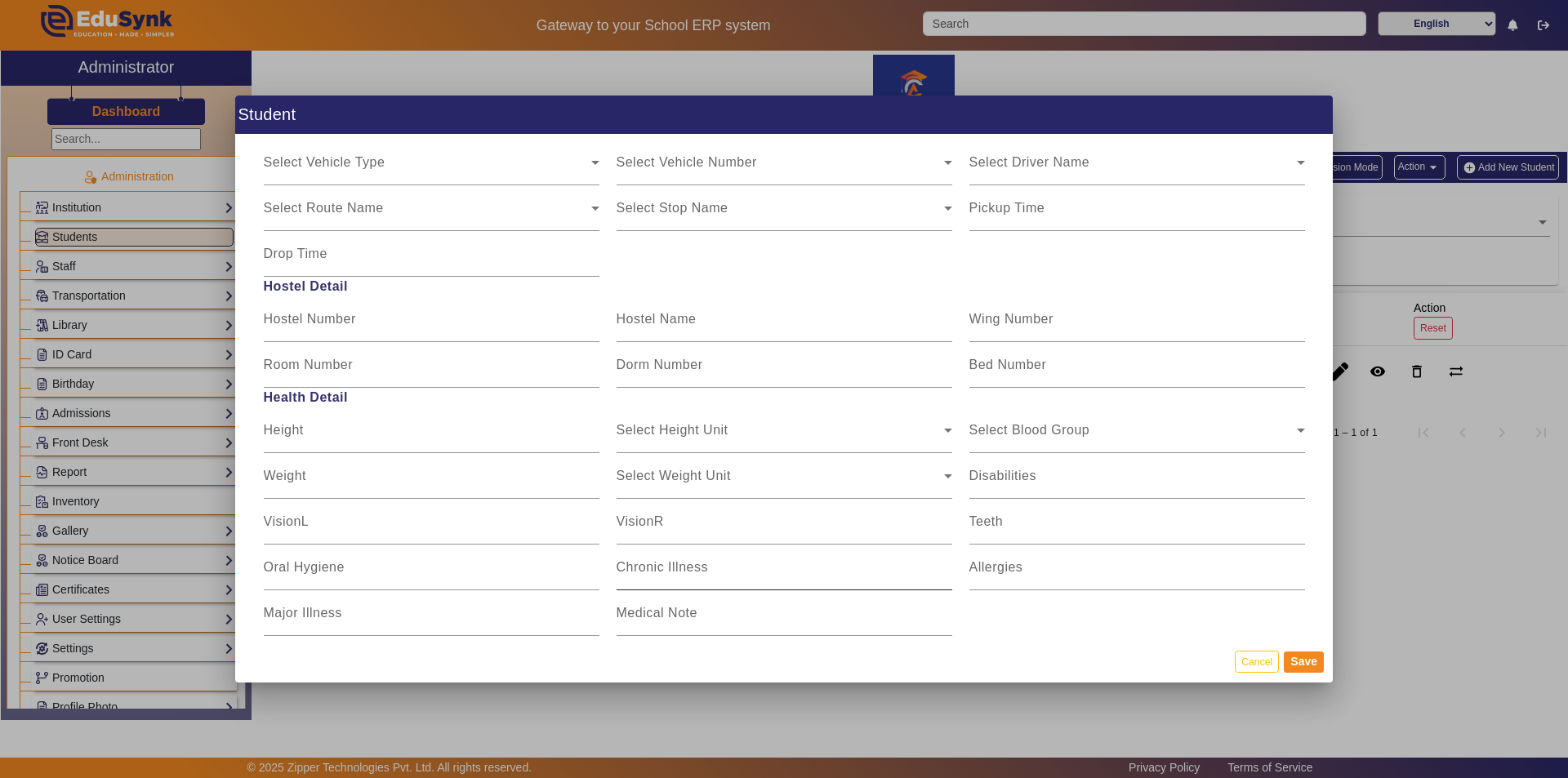
scroll to position [1913, 0]
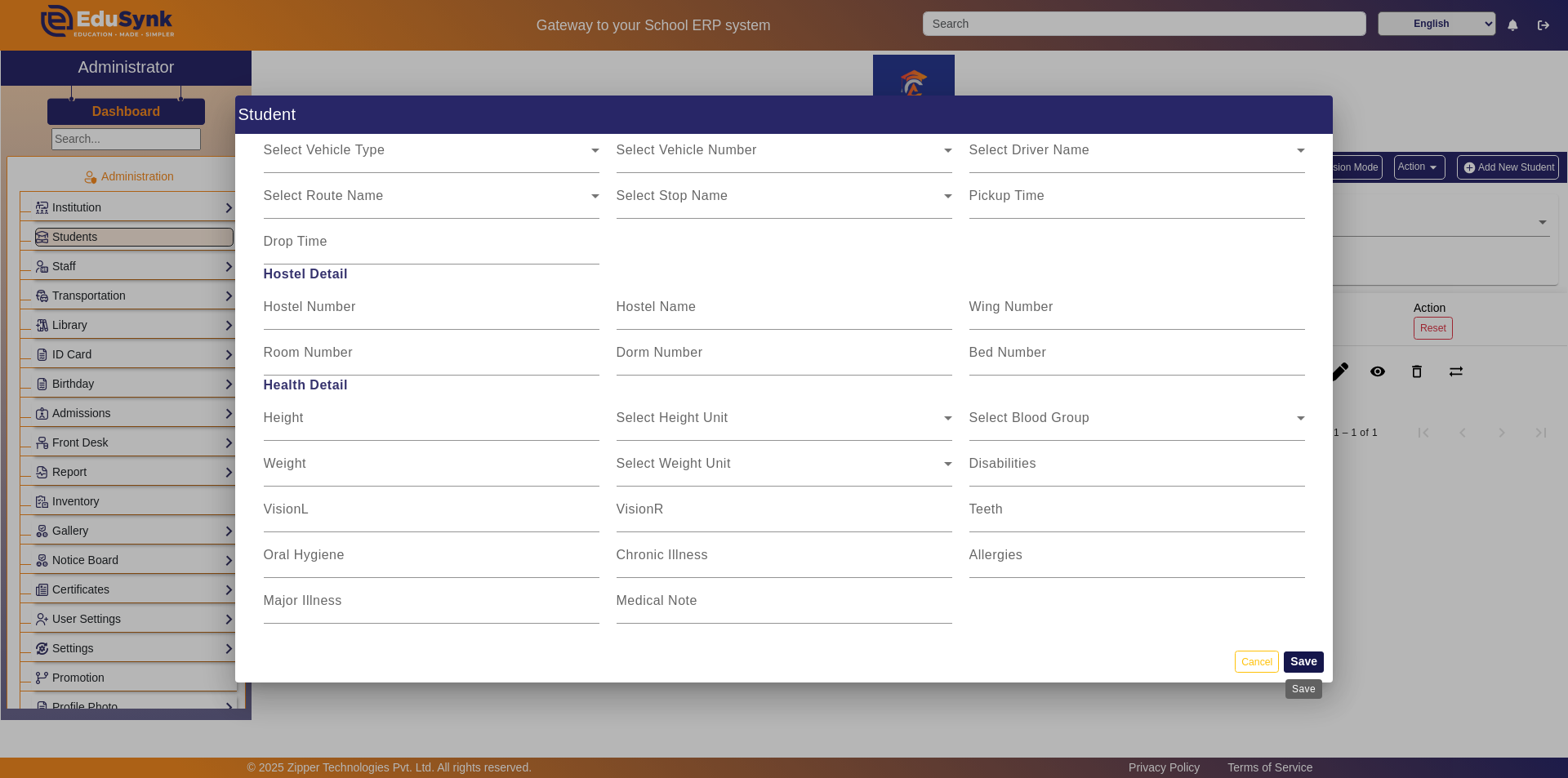
type input "9765979597/9057851199"
click at [1313, 662] on button "Save" at bounding box center [1304, 663] width 40 height 21
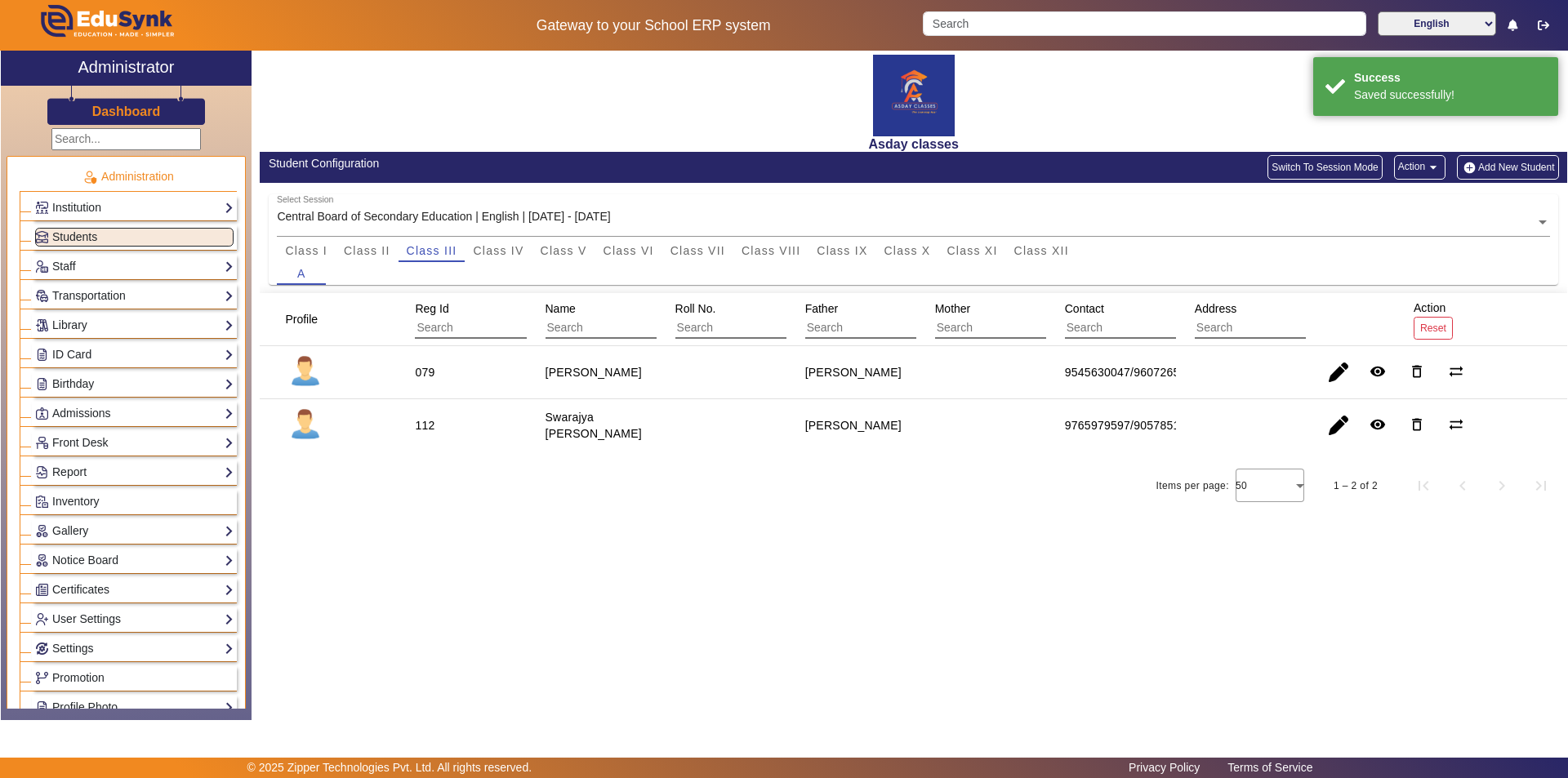
click at [840, 600] on div "Asday classes Student Configuration Switch To Session Mode Action arrow_drop_do…" at bounding box center [909, 377] width 1315 height 653
click at [1490, 164] on button "Add New Student" at bounding box center [1506, 167] width 101 height 24
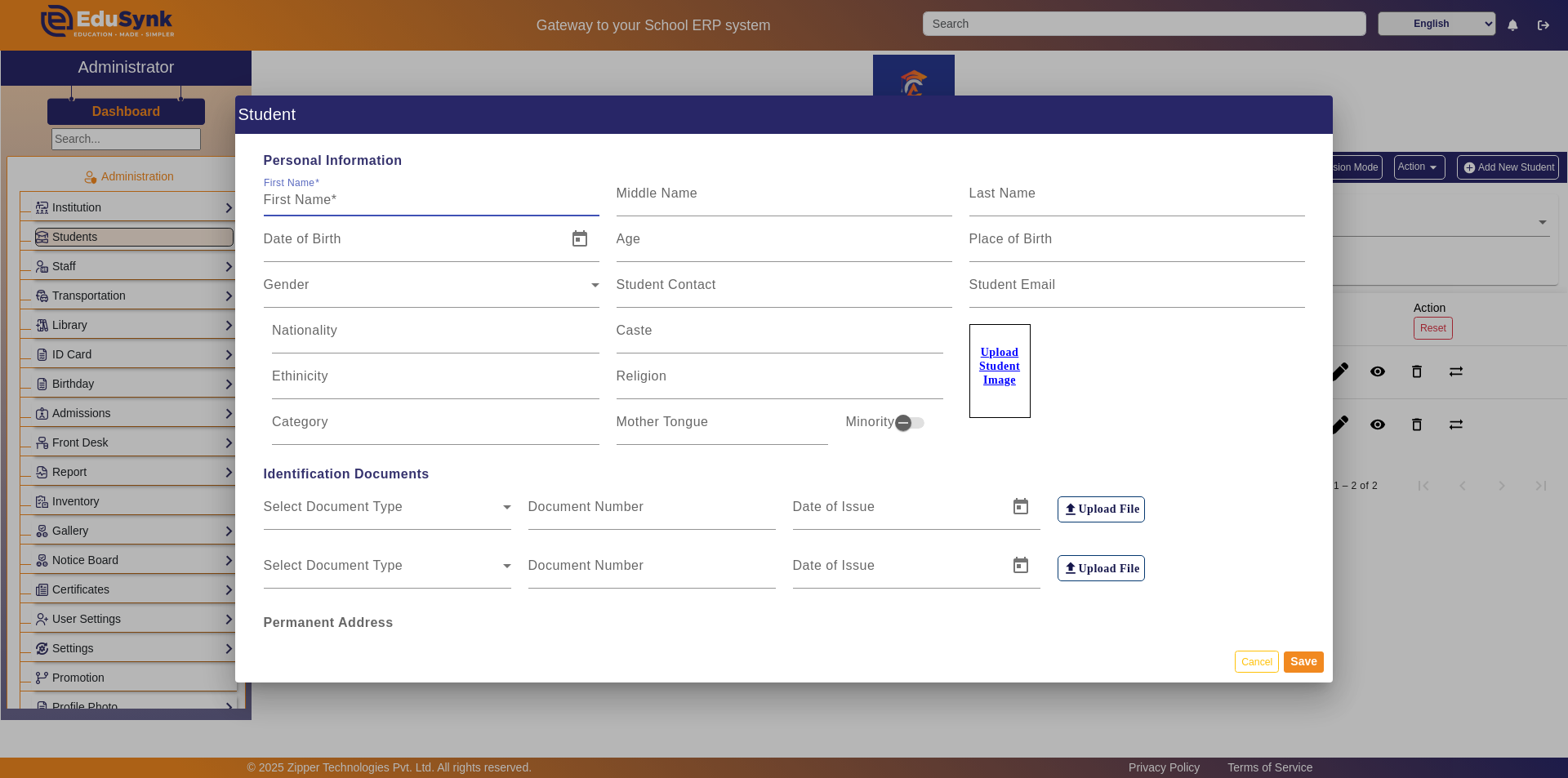
click at [288, 192] on input "First Name" at bounding box center [431, 200] width 336 height 20
type input "Swara"
type input "Ganesh"
type input "[PERSON_NAME]"
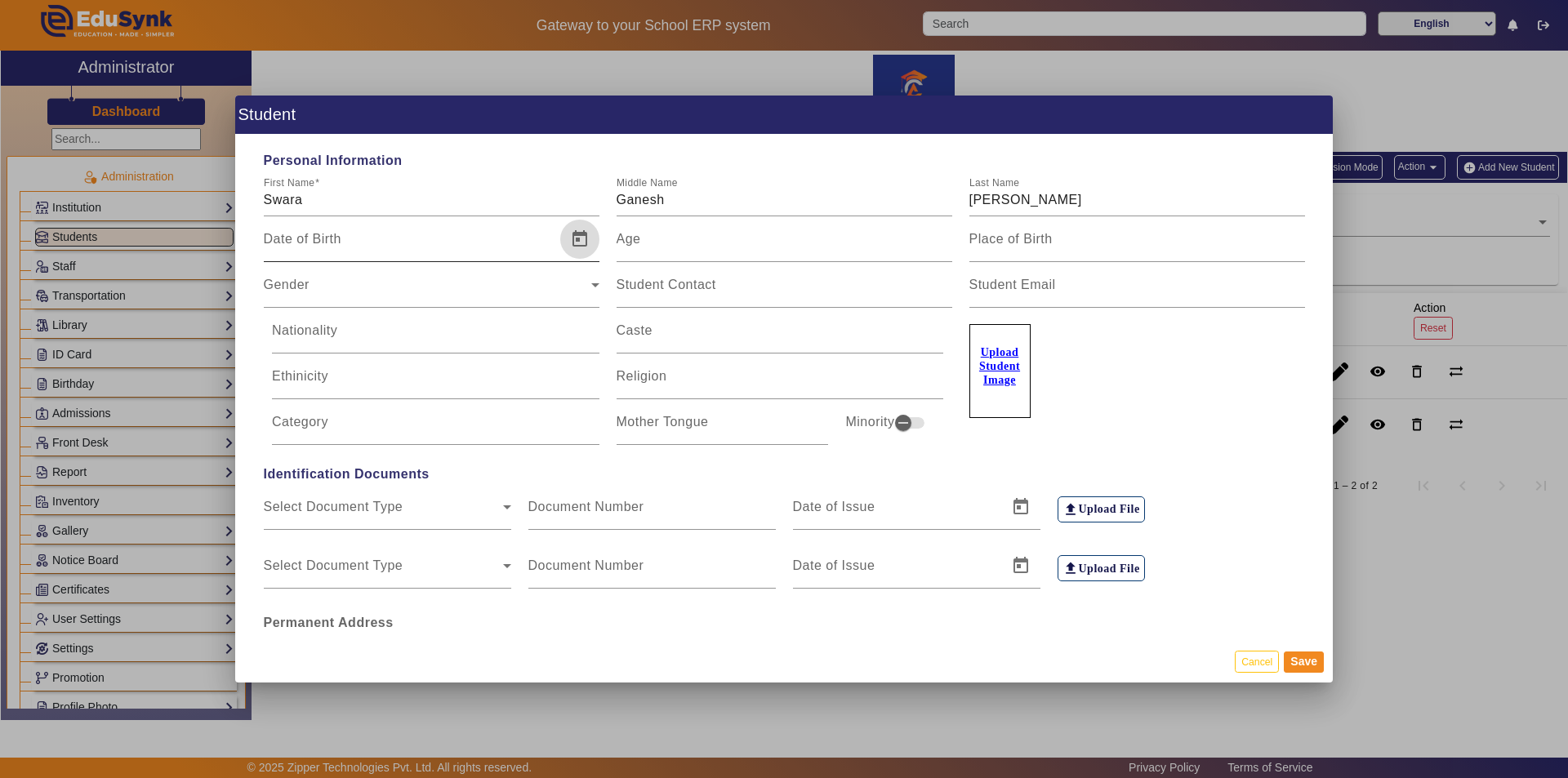
click at [577, 239] on span "Open calendar" at bounding box center [580, 239] width 39 height 39
click at [454, 296] on span "Previous month" at bounding box center [451, 297] width 33 height 33
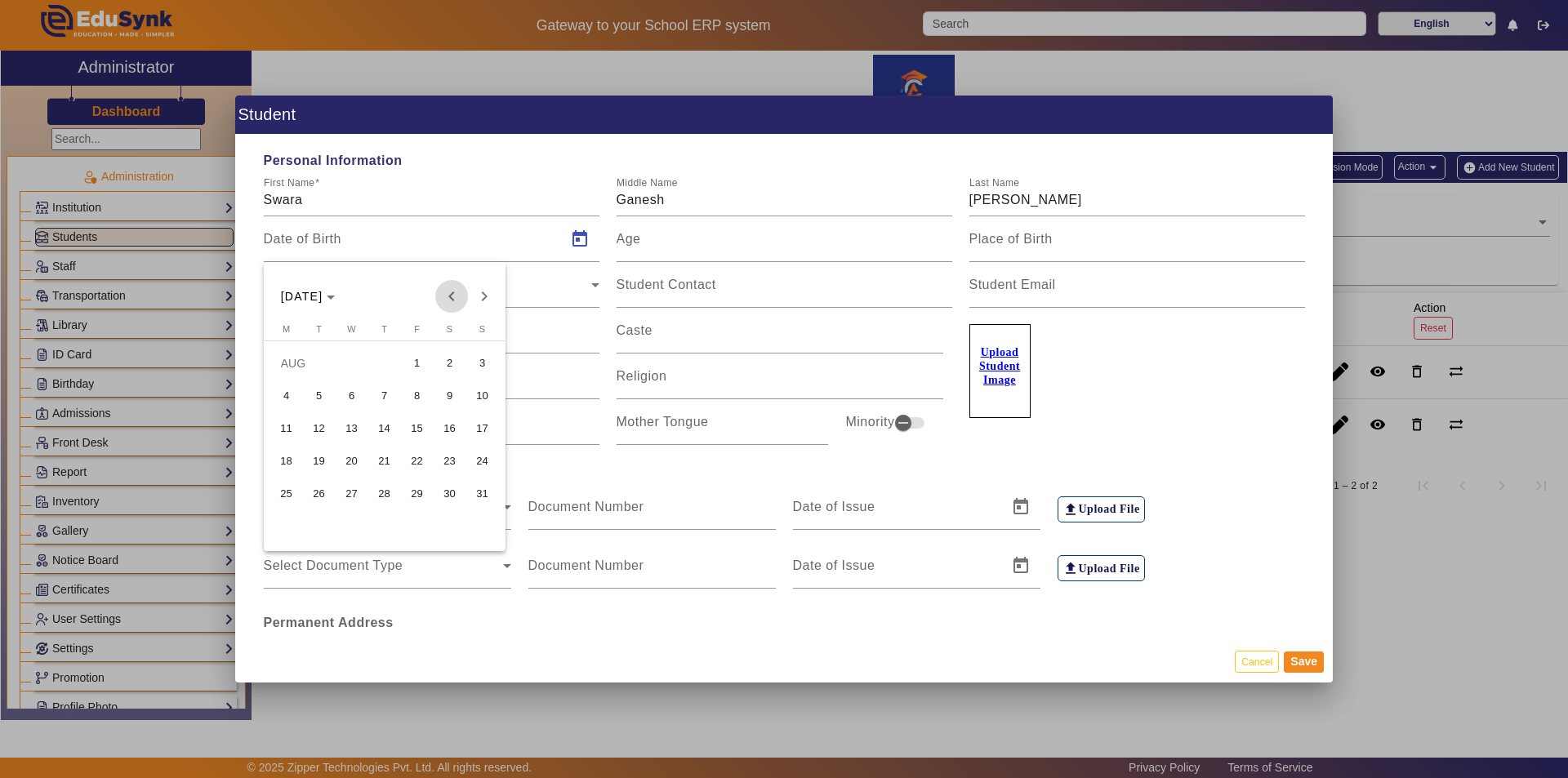
click at [454, 296] on span "Previous month" at bounding box center [451, 297] width 33 height 33
click at [476, 431] on span "13" at bounding box center [482, 429] width 29 height 29
type input "[DATE]"
type input "0 Yrs, 2 Months, 11 Days"
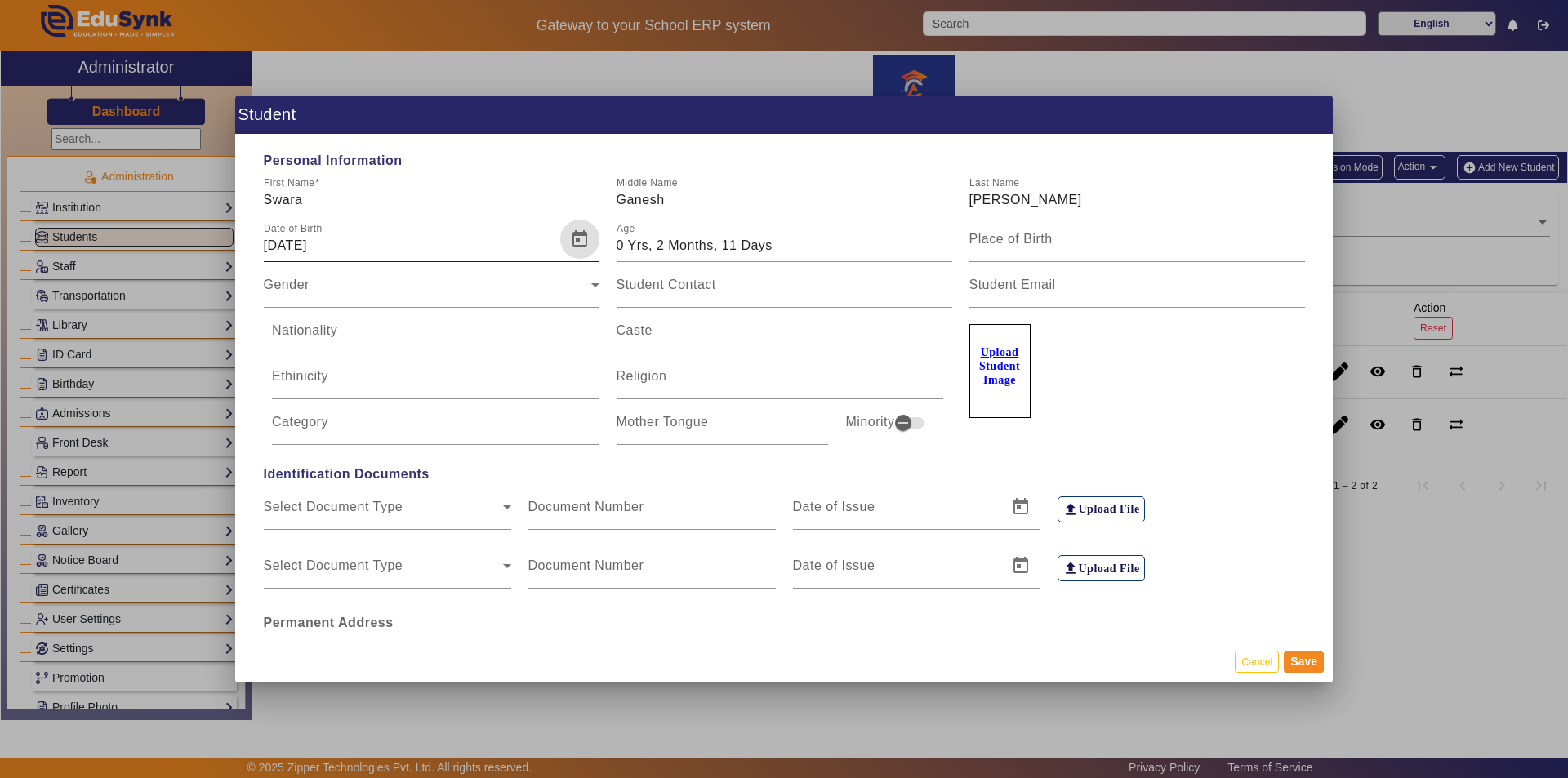
click at [579, 236] on span "Open calendar" at bounding box center [580, 239] width 39 height 39
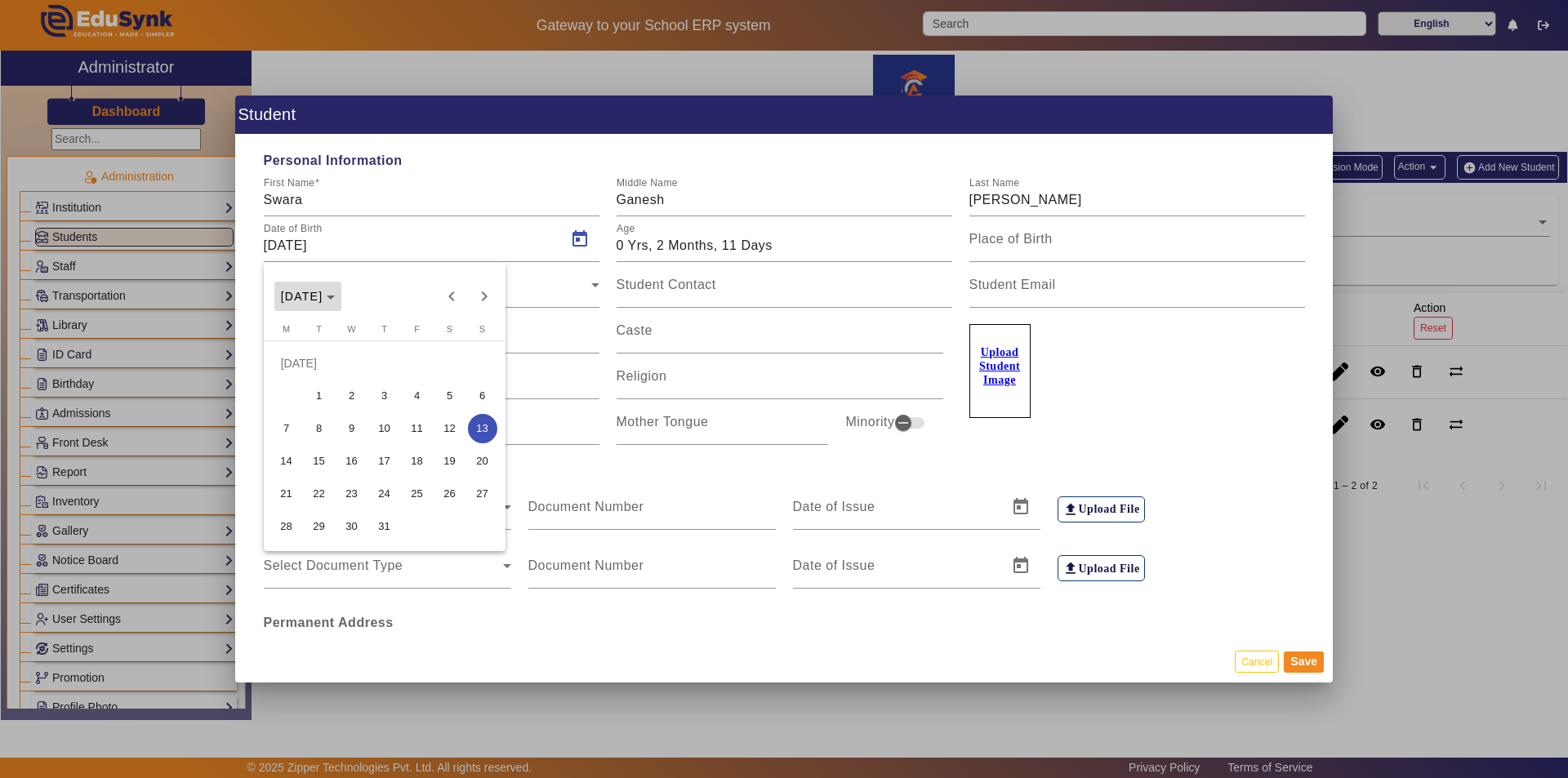
click at [335, 297] on polygon "Choose month and year" at bounding box center [330, 297] width 8 height 4
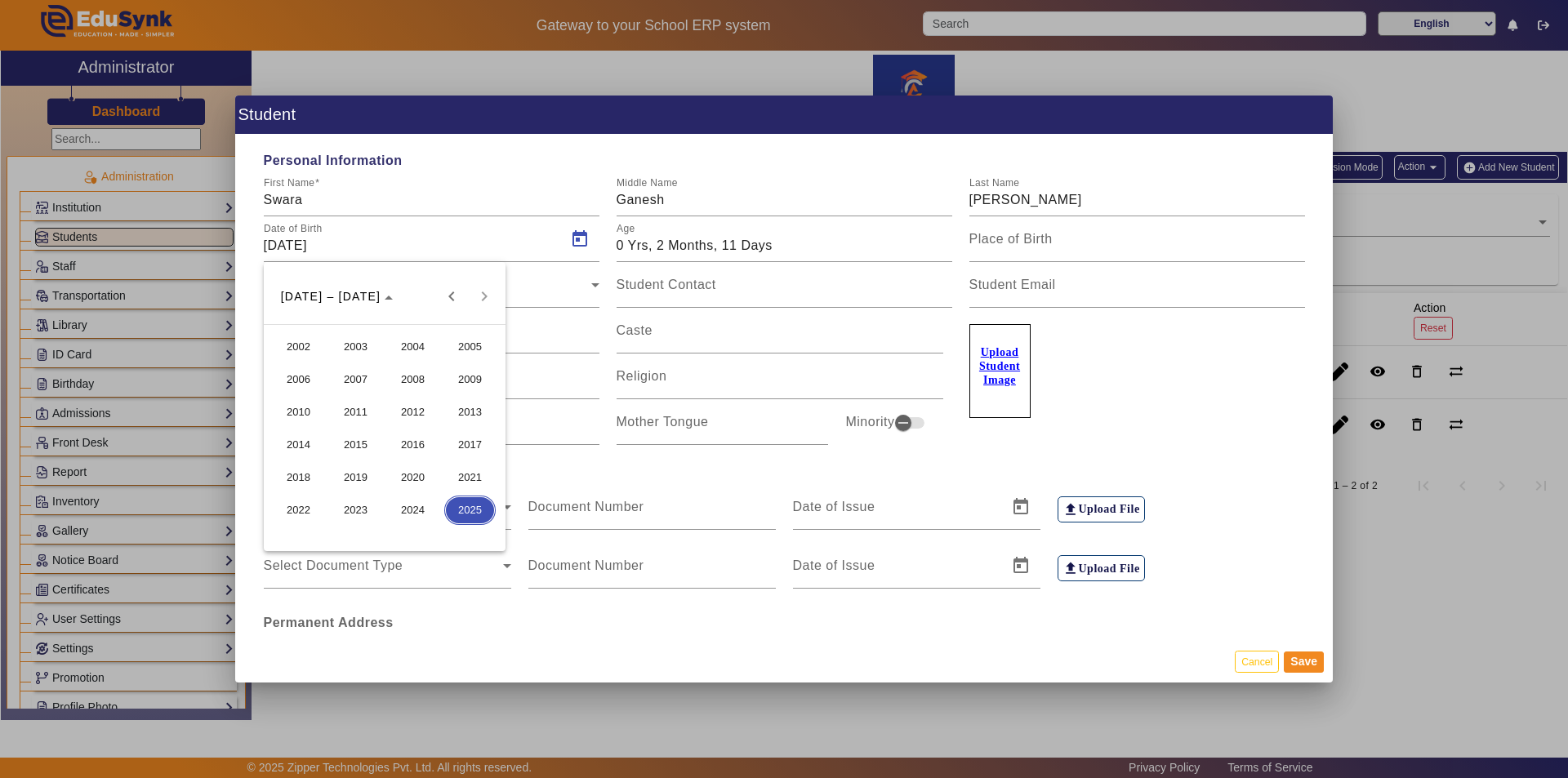
click at [471, 446] on span "2017" at bounding box center [470, 445] width 52 height 29
click at [680, 482] on div at bounding box center [784, 389] width 1568 height 778
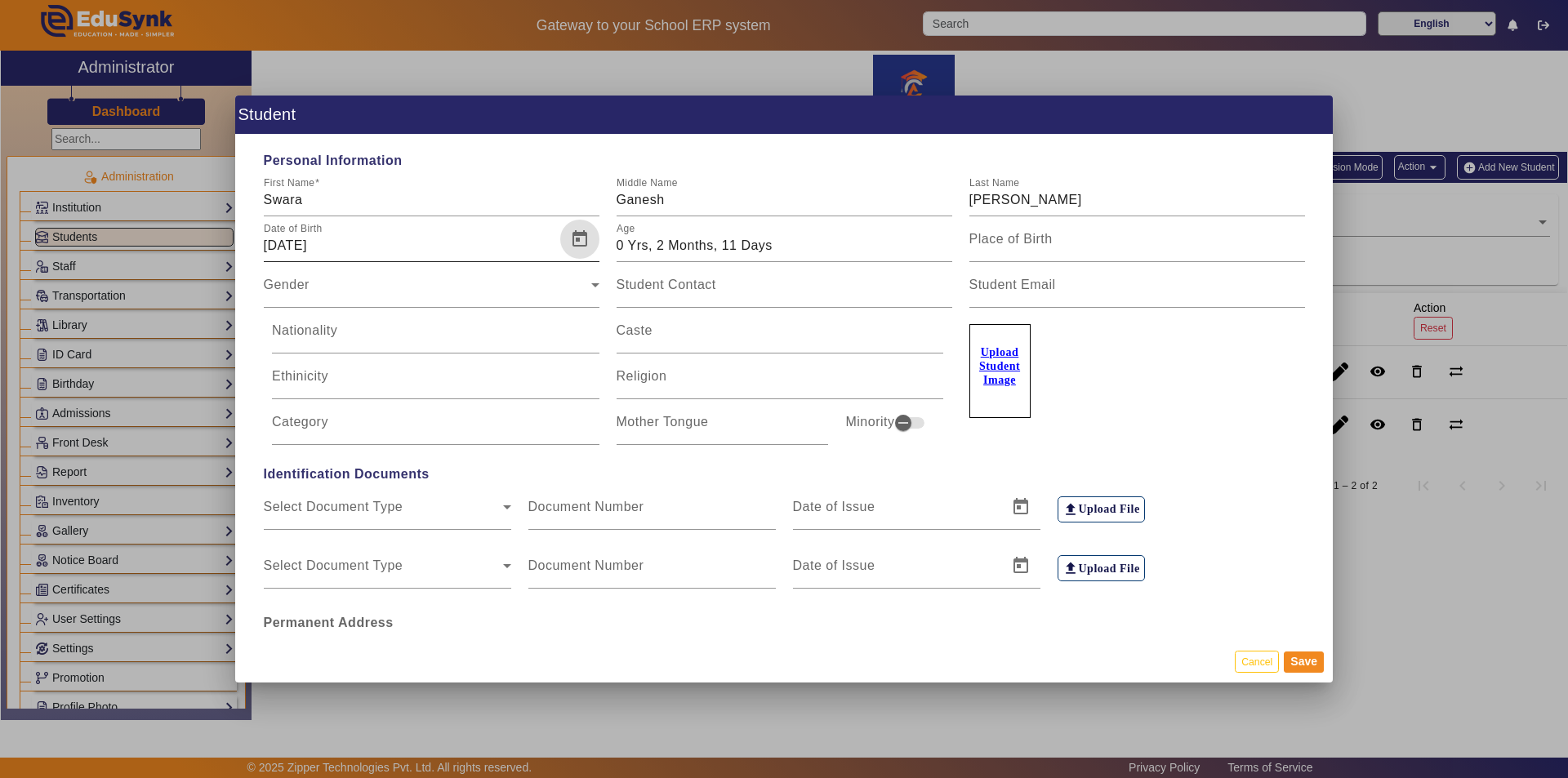
click at [576, 235] on span "Open calendar" at bounding box center [580, 239] width 39 height 39
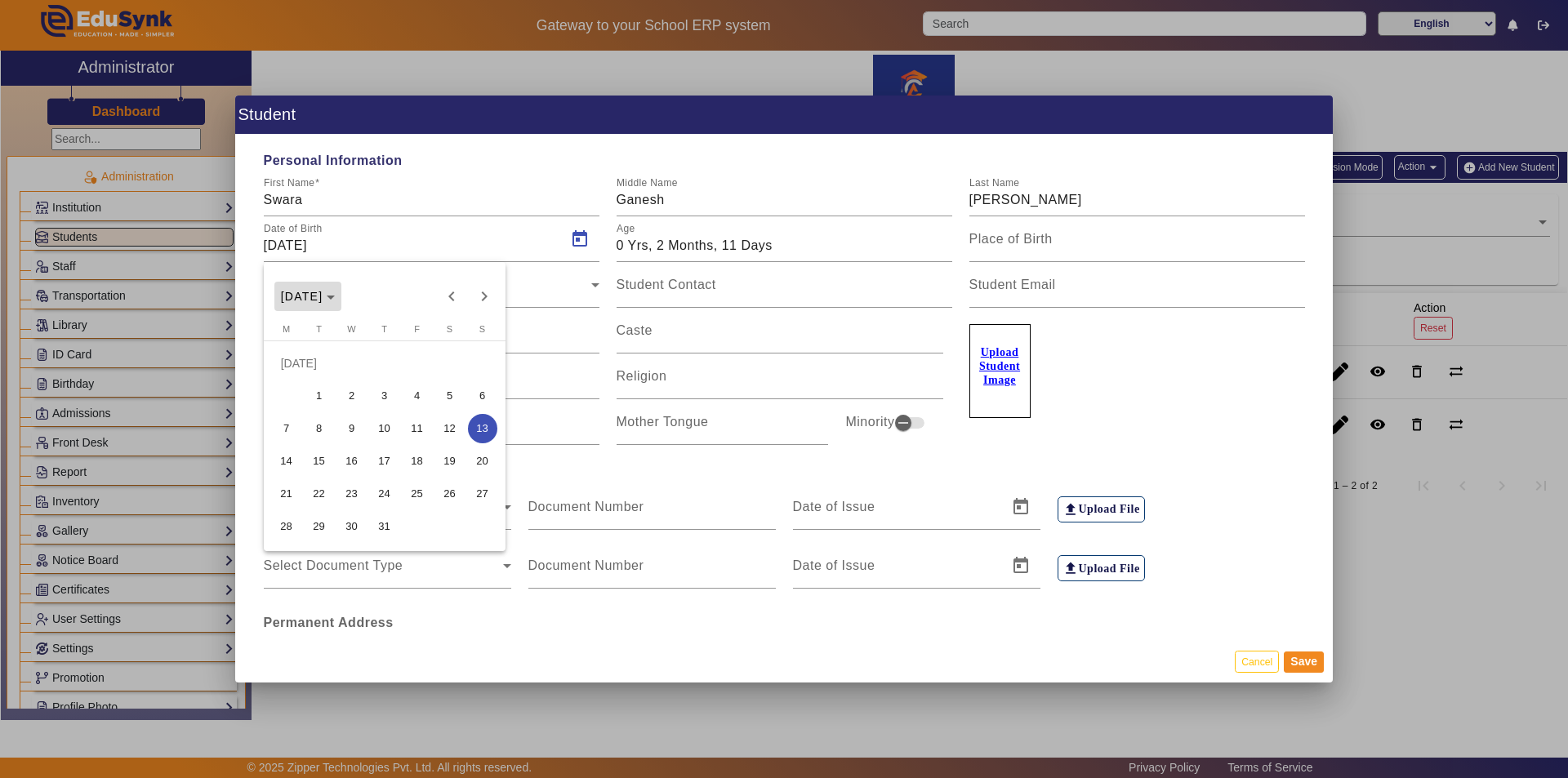
click at [335, 296] on icon "Choose month and year" at bounding box center [330, 297] width 8 height 4
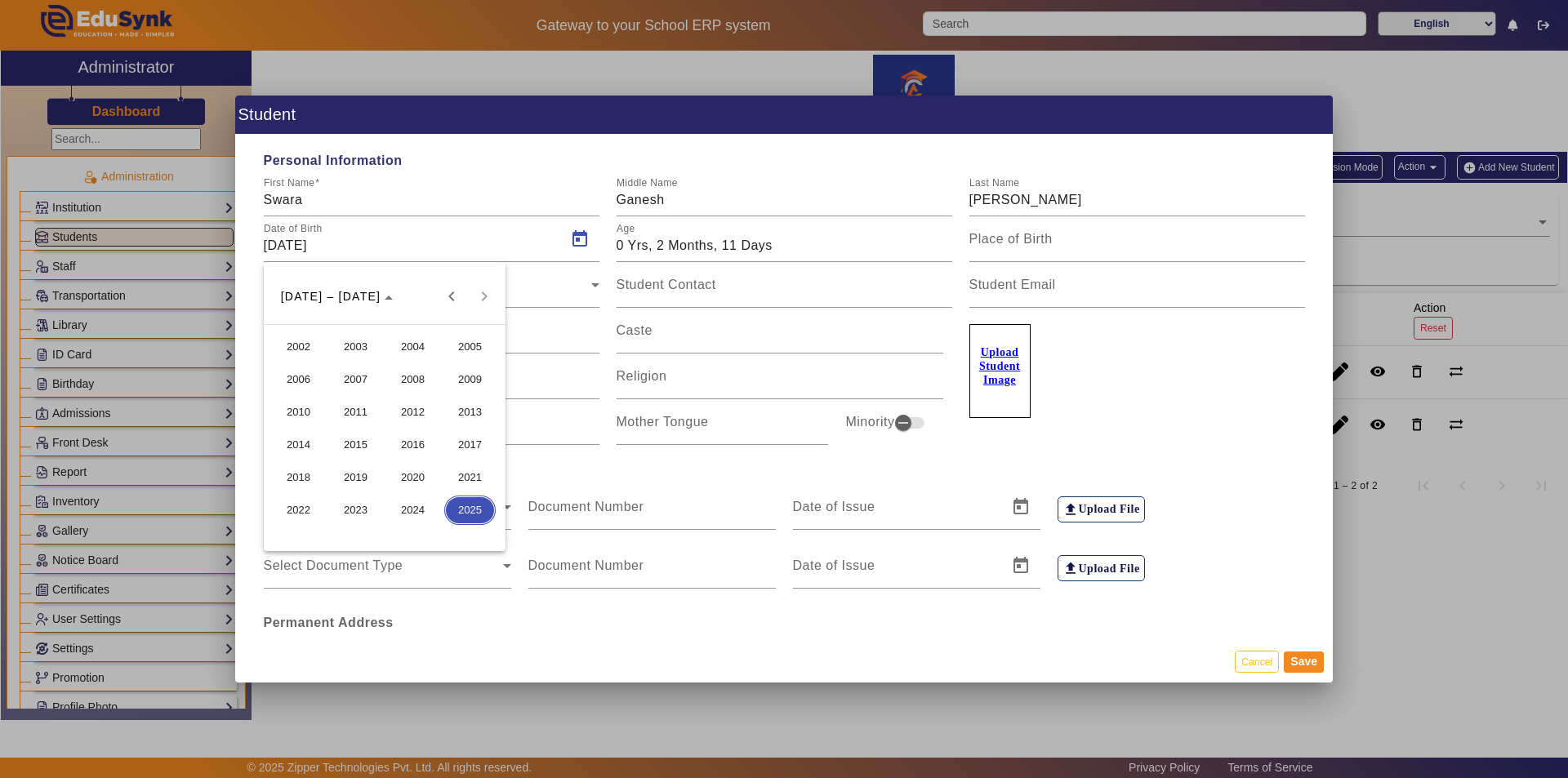
click at [467, 442] on span "2017" at bounding box center [470, 445] width 52 height 29
click at [589, 396] on div at bounding box center [784, 389] width 1568 height 778
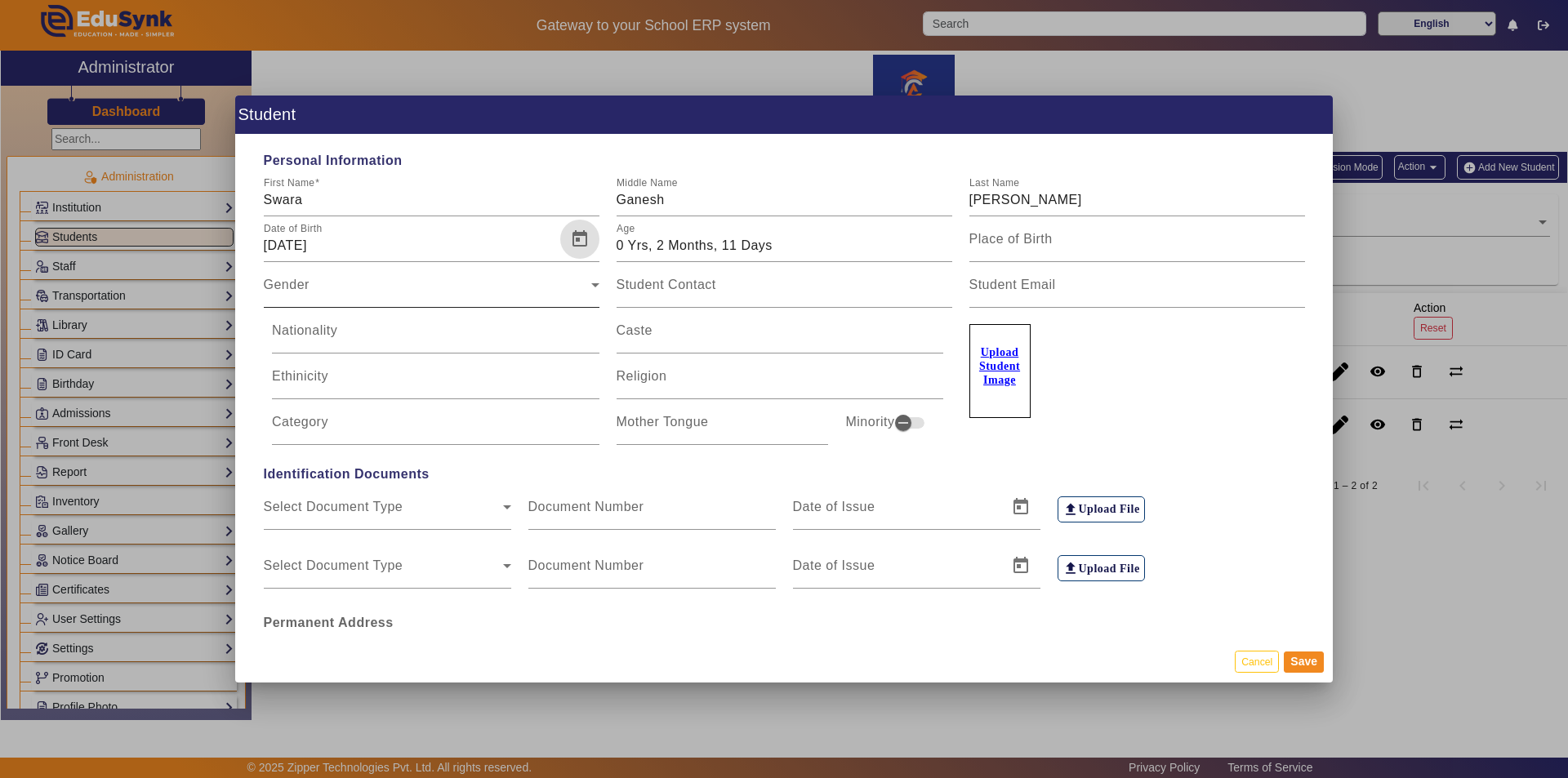
click at [379, 295] on div "Gender" at bounding box center [427, 291] width 328 height 20
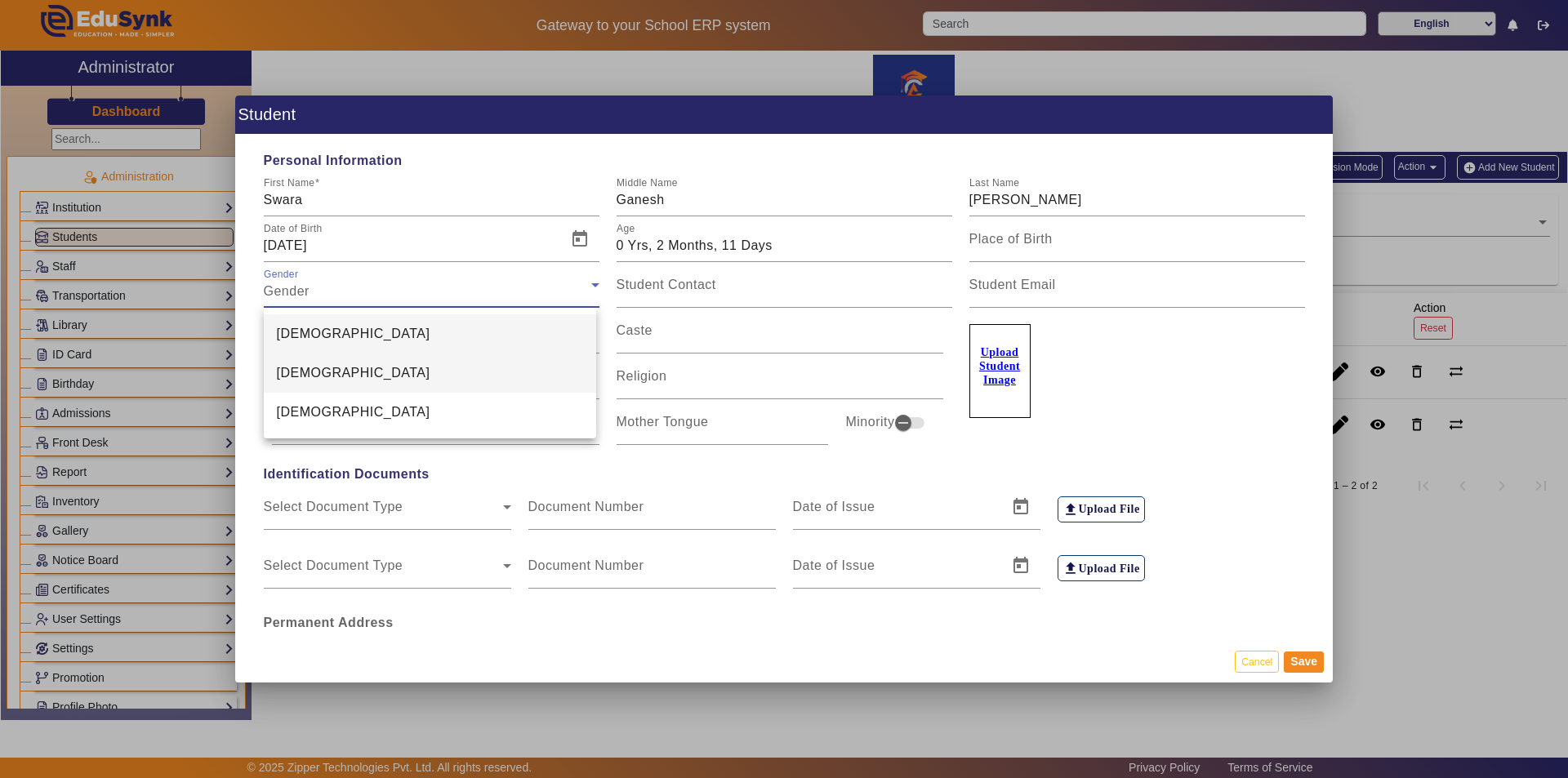
click at [363, 377] on mat-option "[DEMOGRAPHIC_DATA]" at bounding box center [430, 373] width 333 height 39
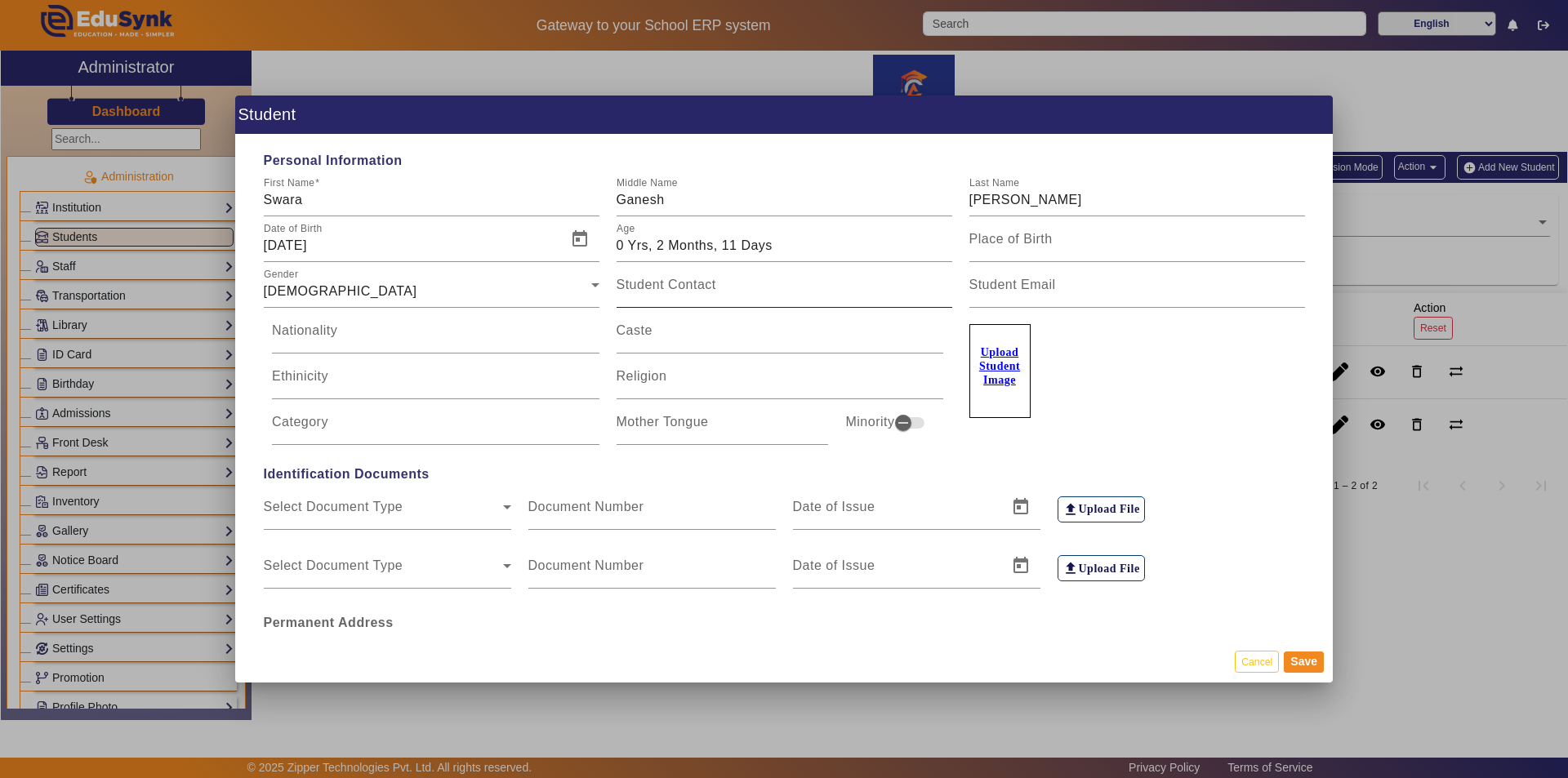
click at [631, 289] on mat-label "Student Contact" at bounding box center [666, 285] width 100 height 14
click at [631, 289] on input "Student Contact" at bounding box center [784, 291] width 336 height 20
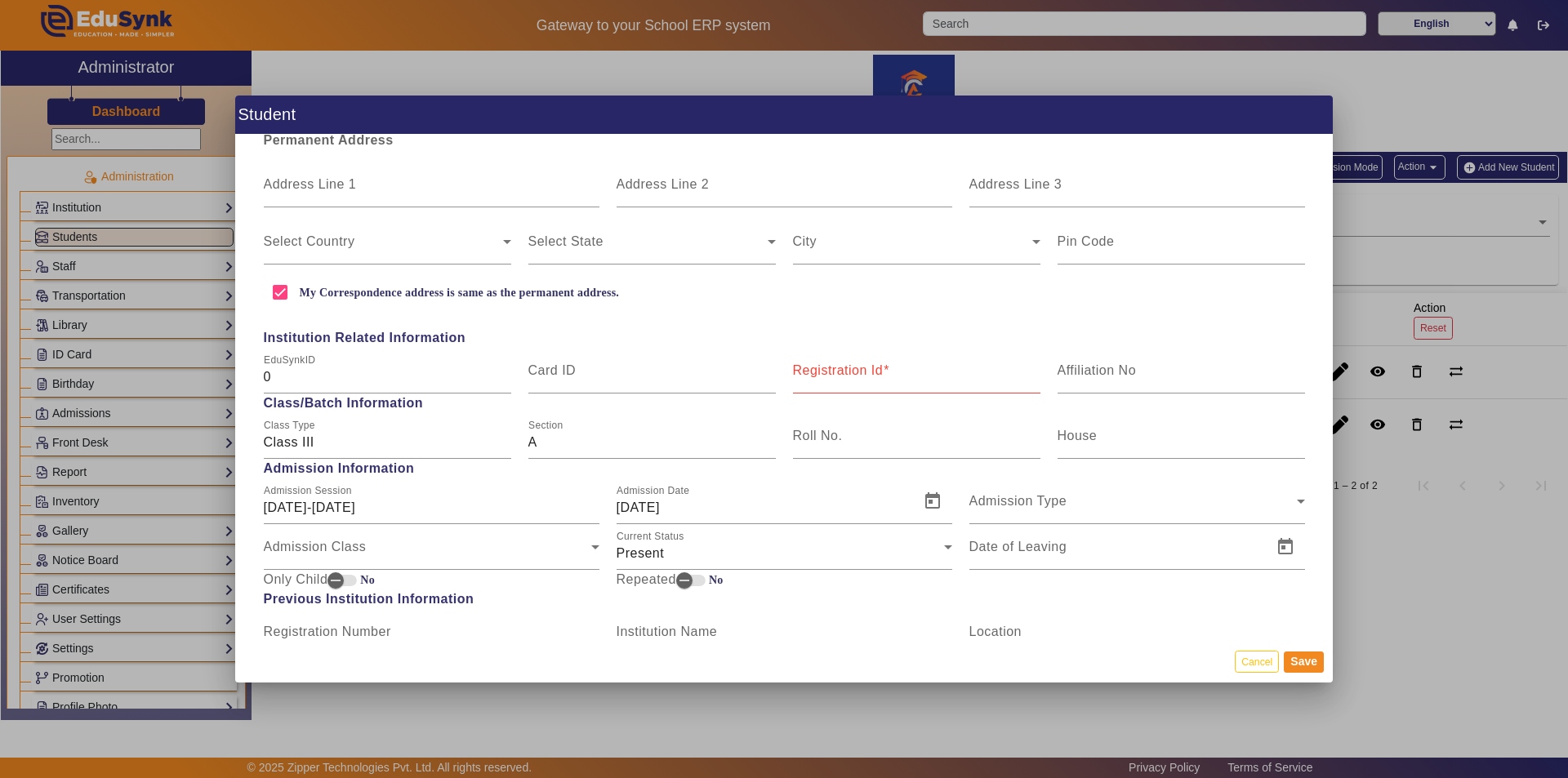
scroll to position [490, 0]
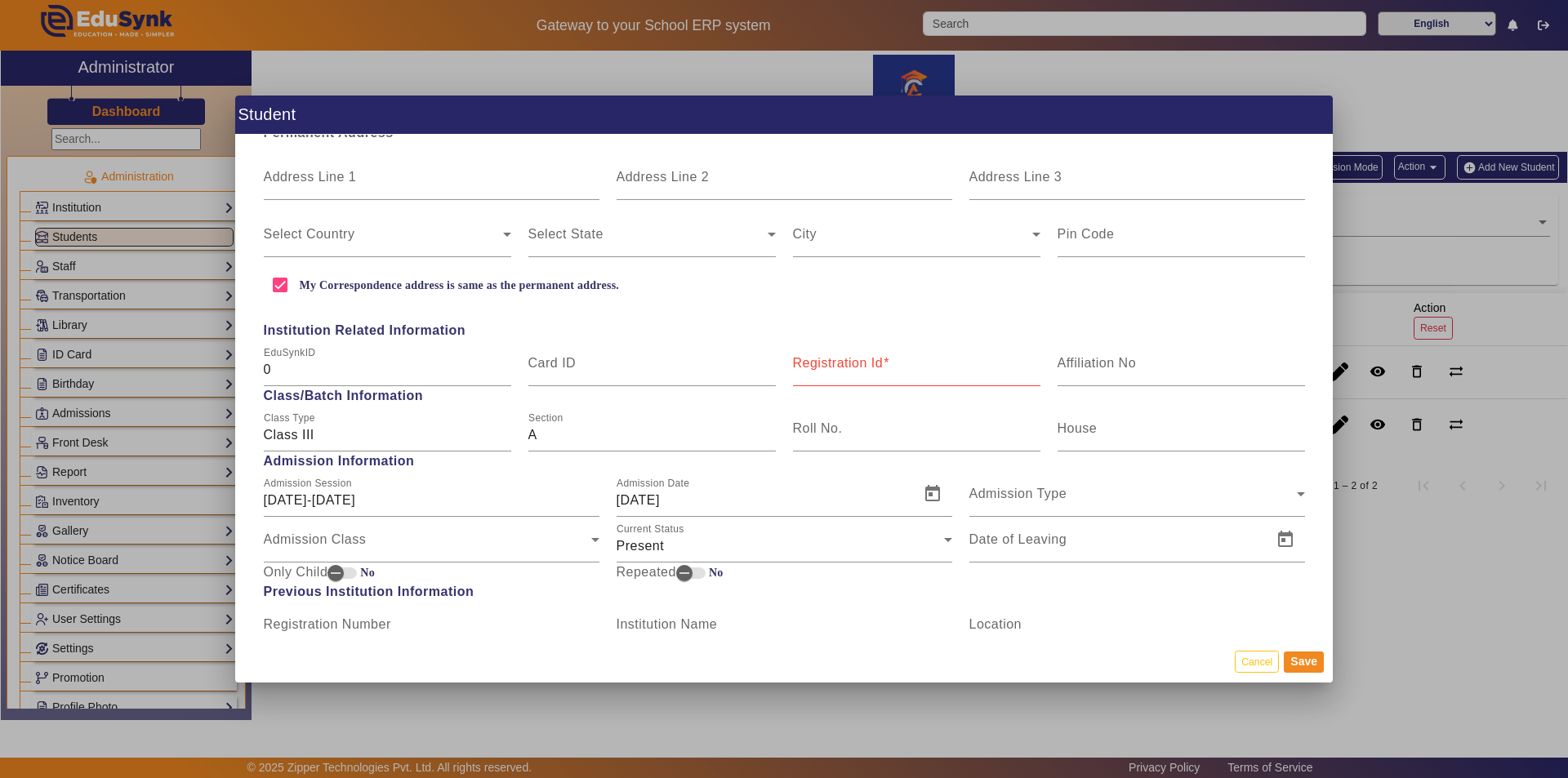
type input "9765979597"
click at [819, 368] on mat-label "Registration Id" at bounding box center [838, 364] width 91 height 14
click at [819, 368] on input "Registration Id" at bounding box center [916, 370] width 247 height 20
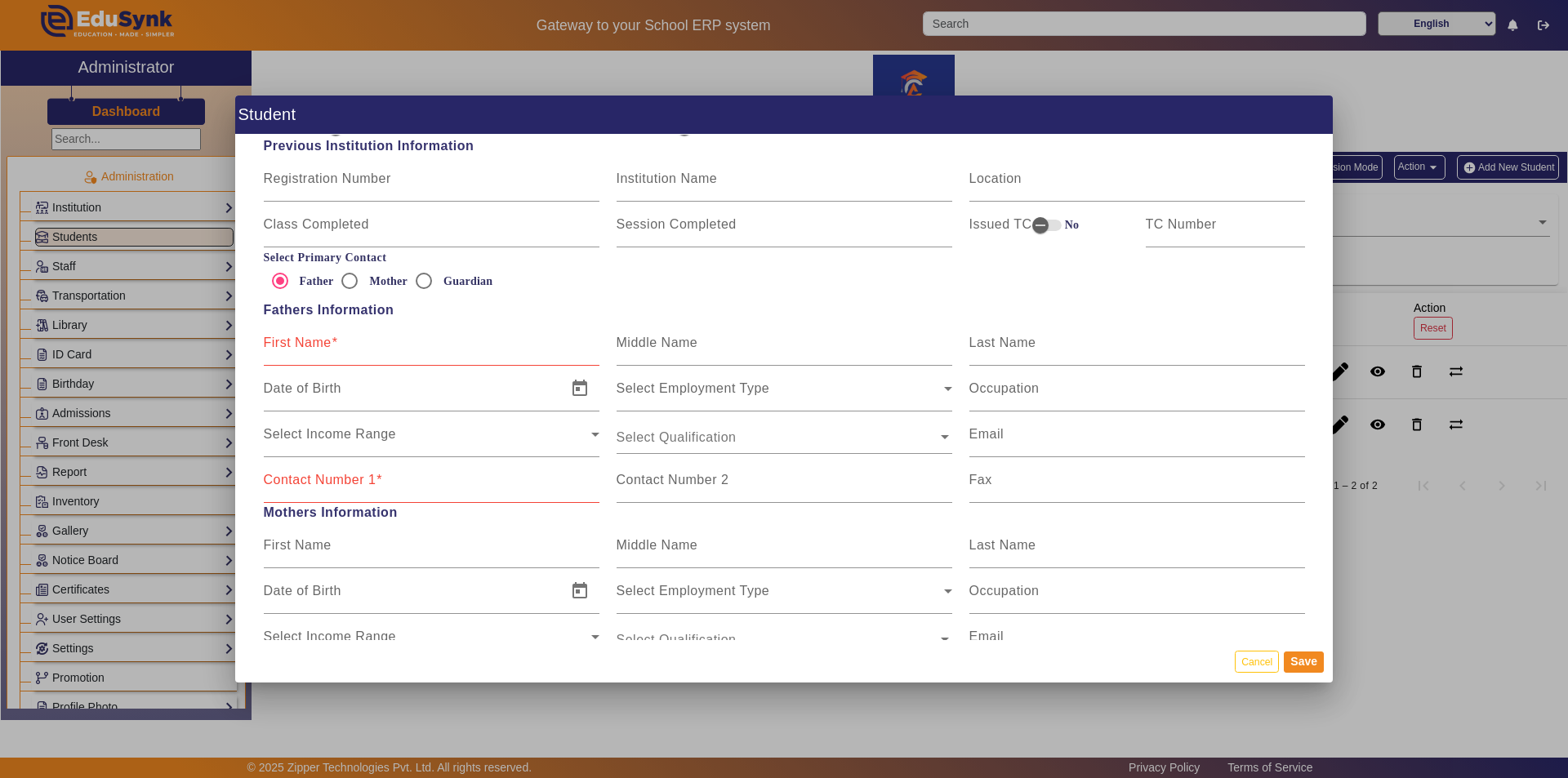
scroll to position [980, 0]
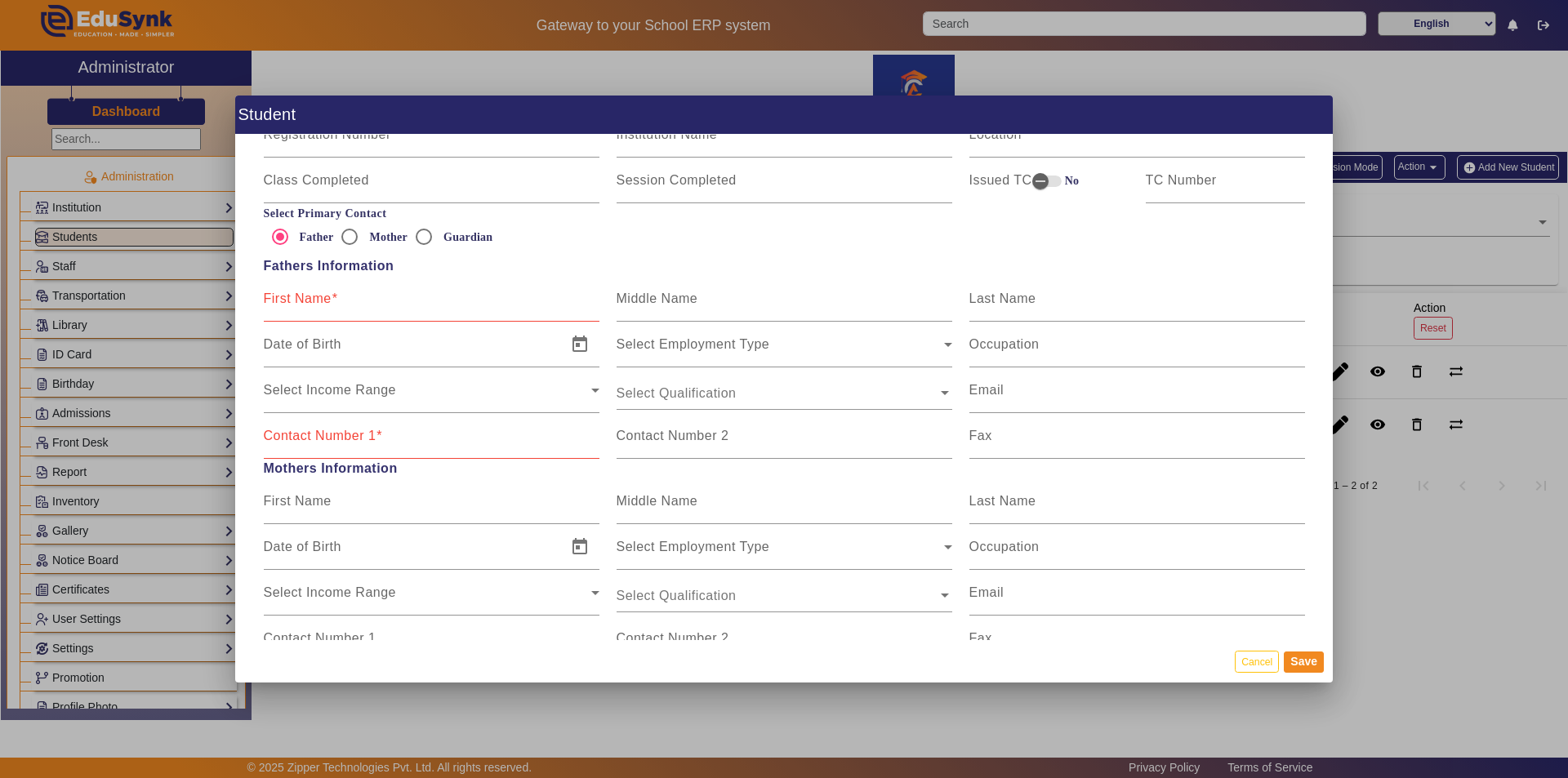
type input "113"
click at [314, 301] on mat-label "First Name" at bounding box center [297, 298] width 68 height 14
click at [314, 301] on input "First Name" at bounding box center [431, 305] width 336 height 20
type input "Ganesh"
click at [1001, 287] on div "Last Name" at bounding box center [1137, 298] width 336 height 46
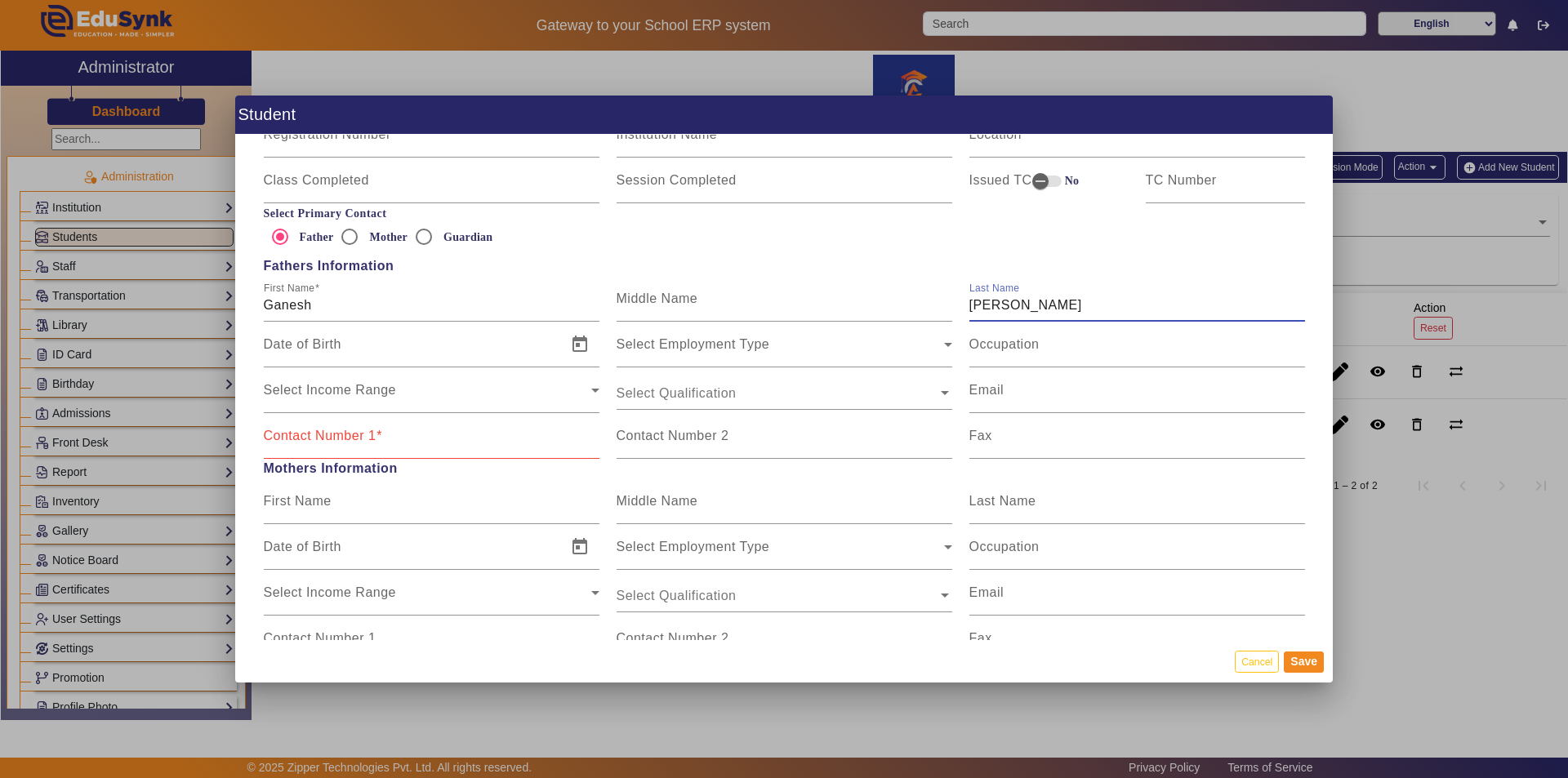
type input "[PERSON_NAME]"
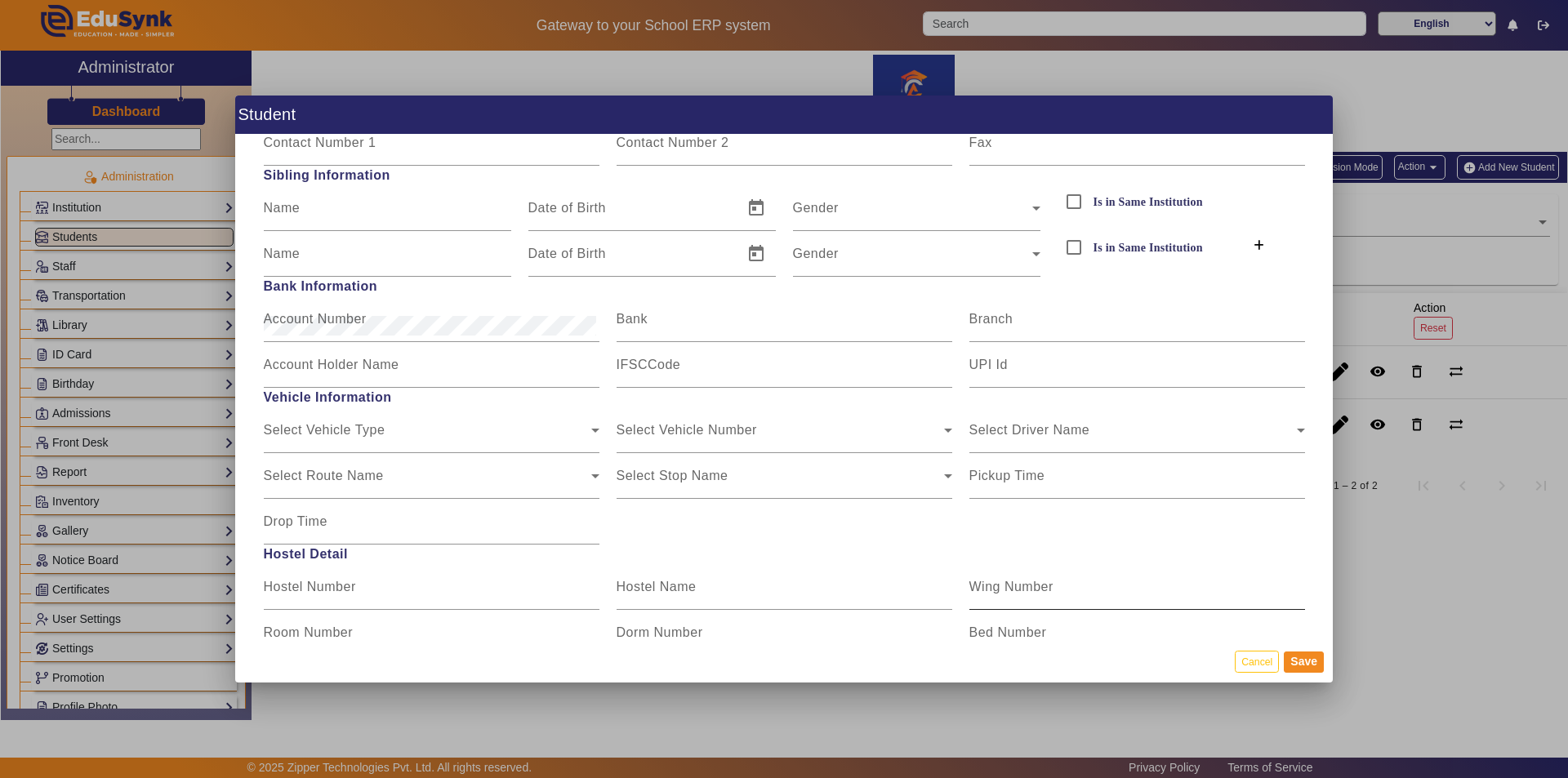
scroll to position [1959, 0]
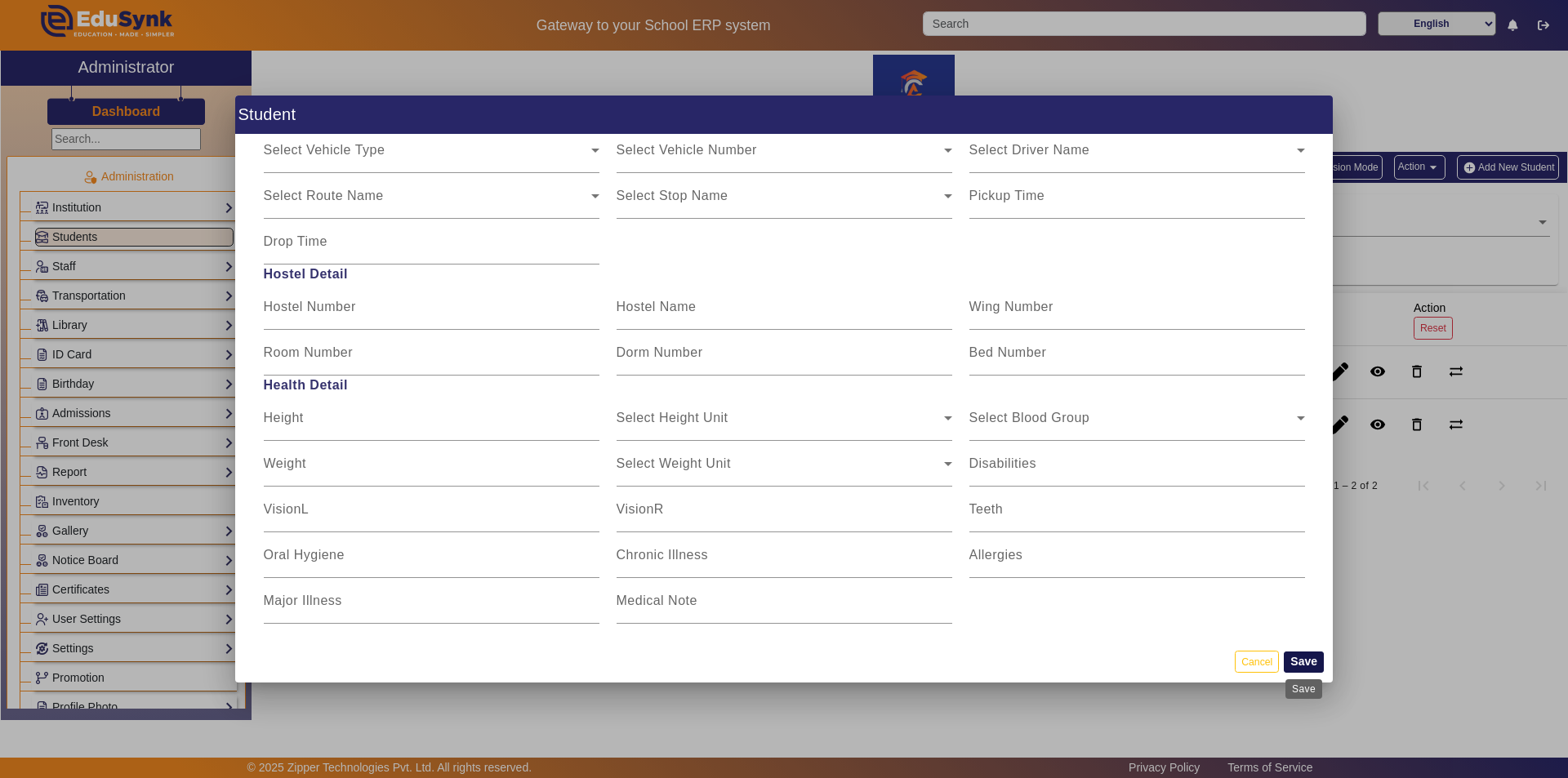
type input "9765979597/9057851199"
click at [1297, 659] on button "Save" at bounding box center [1304, 663] width 40 height 21
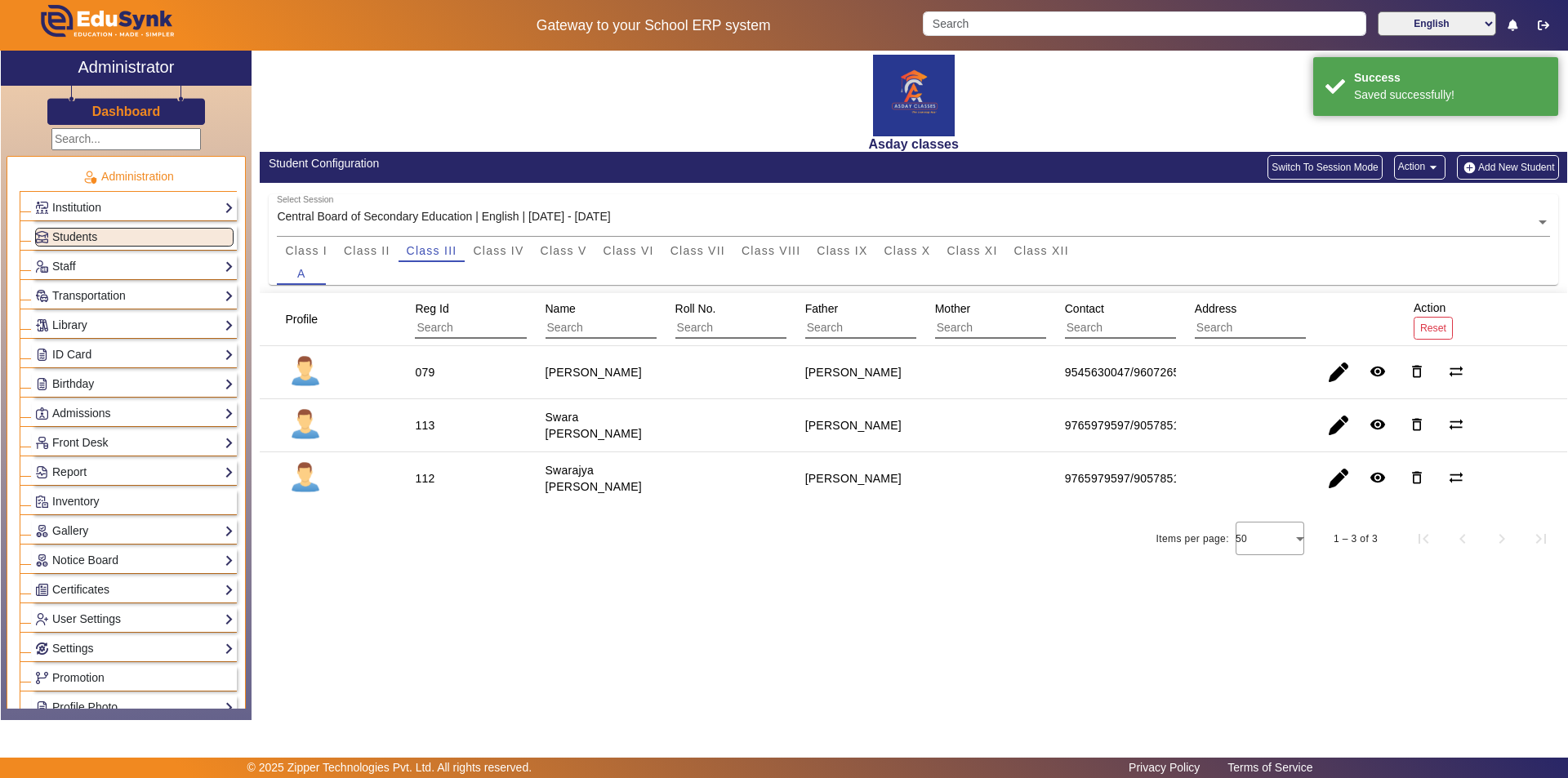
click at [761, 595] on div "Asday classes Student Configuration Switch To Session Mode Action arrow_drop_do…" at bounding box center [909, 377] width 1315 height 653
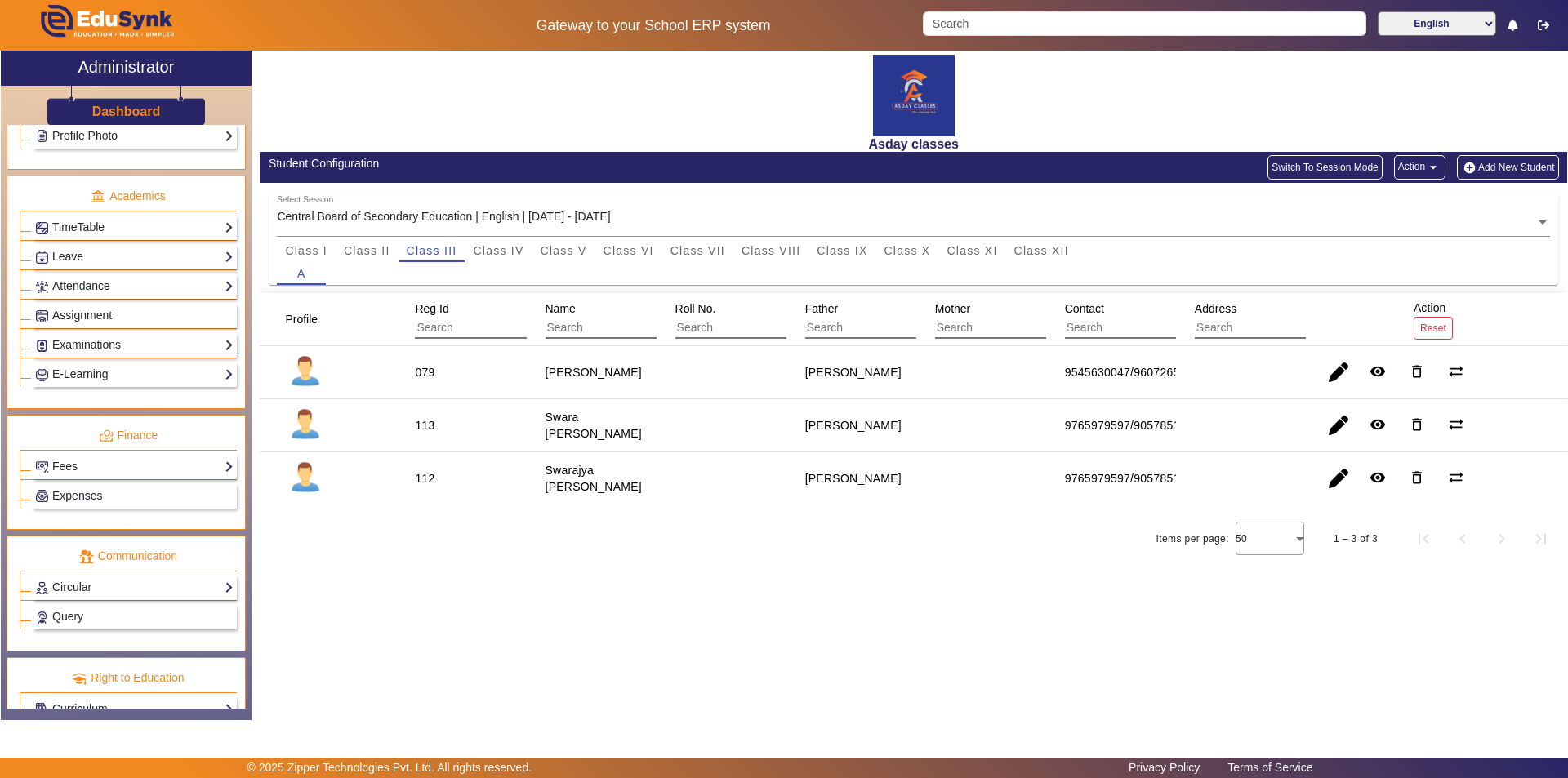
scroll to position [607, 0]
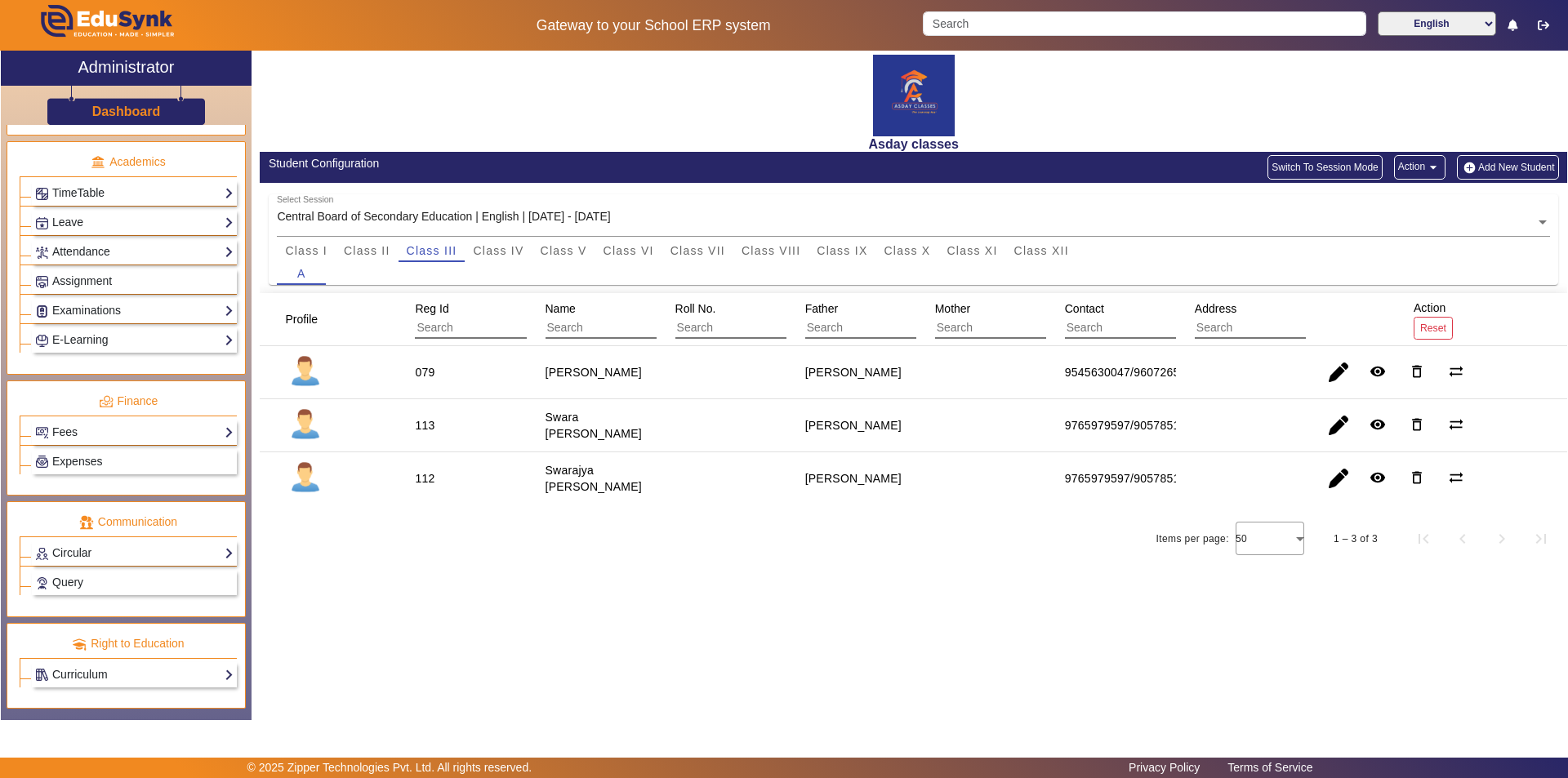
click at [152, 444] on div "Fees Institution Fee Setup Class Fee Setup Student Fee Setup Fee Audit Payment …" at bounding box center [135, 432] width 205 height 25
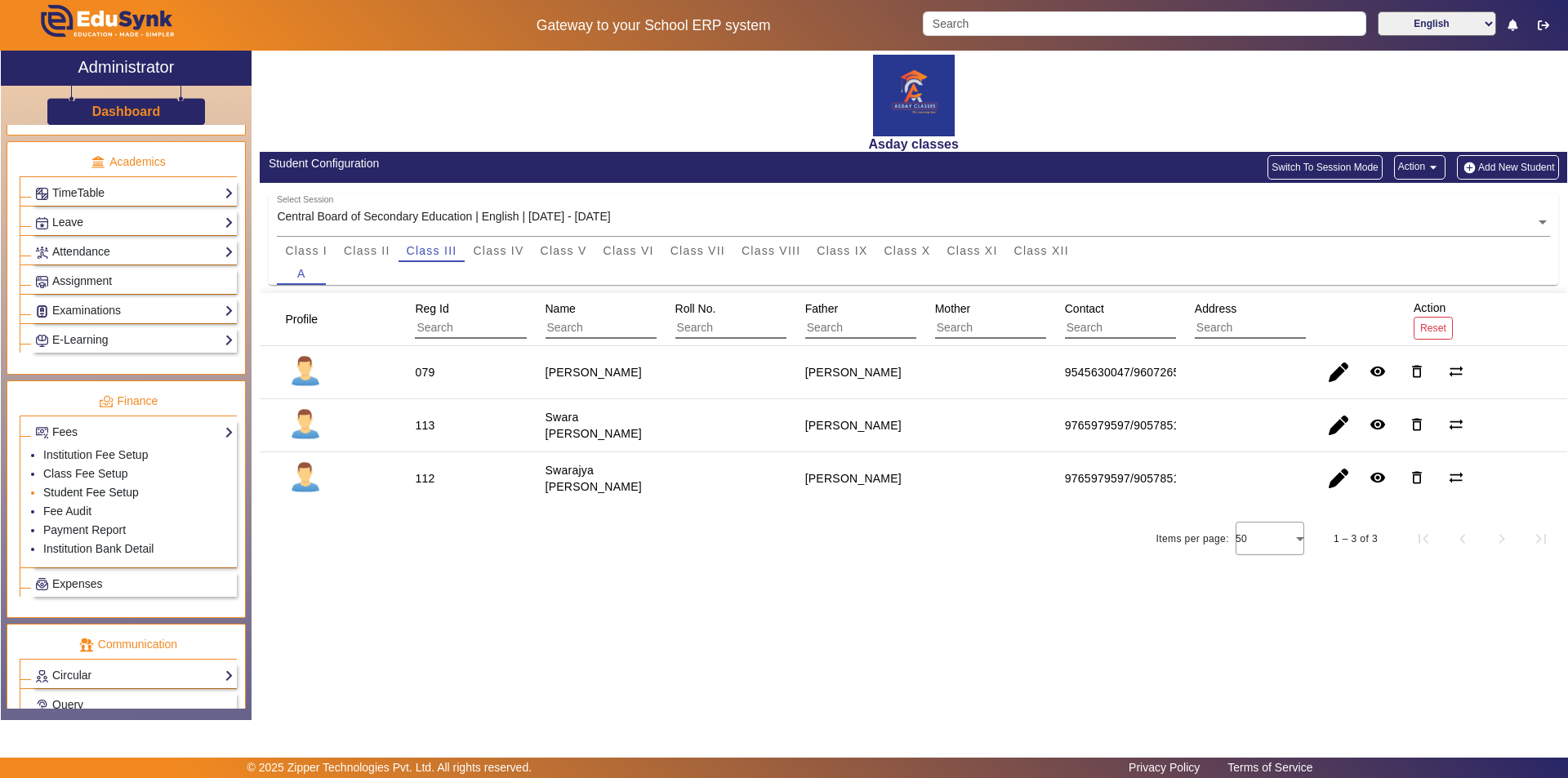
click at [115, 491] on link "Student Fee Setup" at bounding box center [90, 492] width 96 height 13
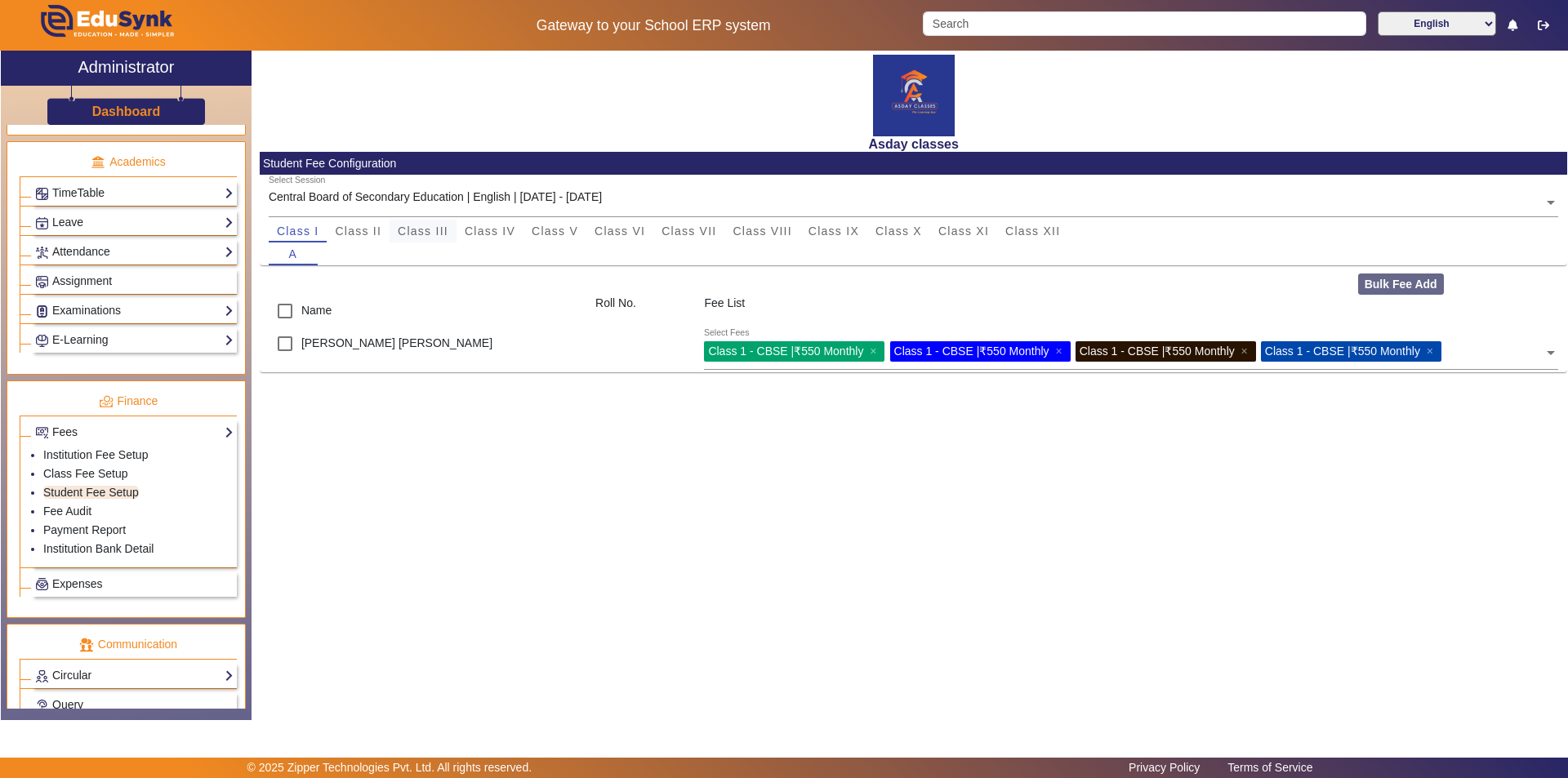
click at [439, 231] on span "Class III" at bounding box center [422, 230] width 51 height 12
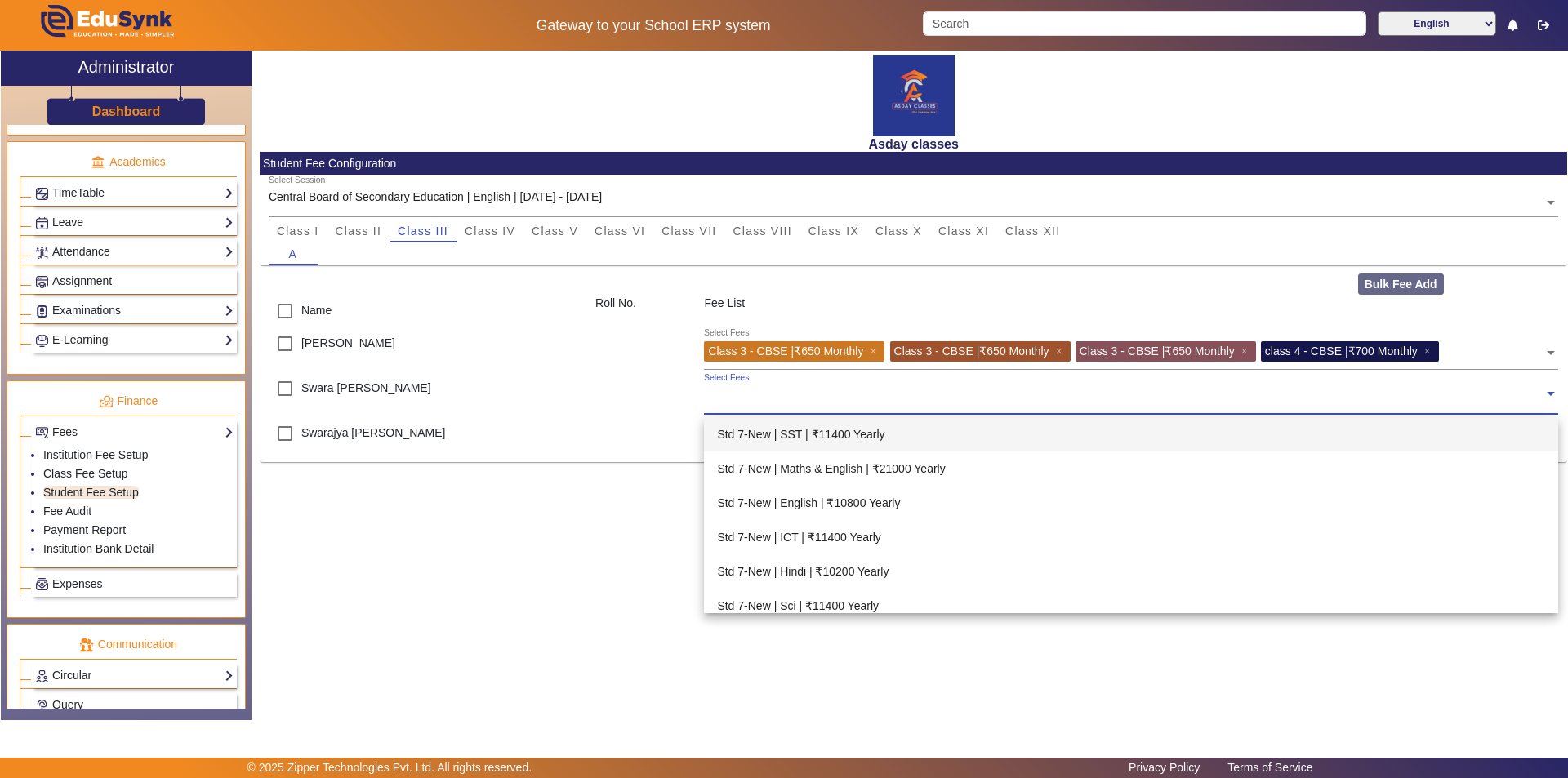
click at [749, 398] on input "text" at bounding box center [1123, 394] width 839 height 15
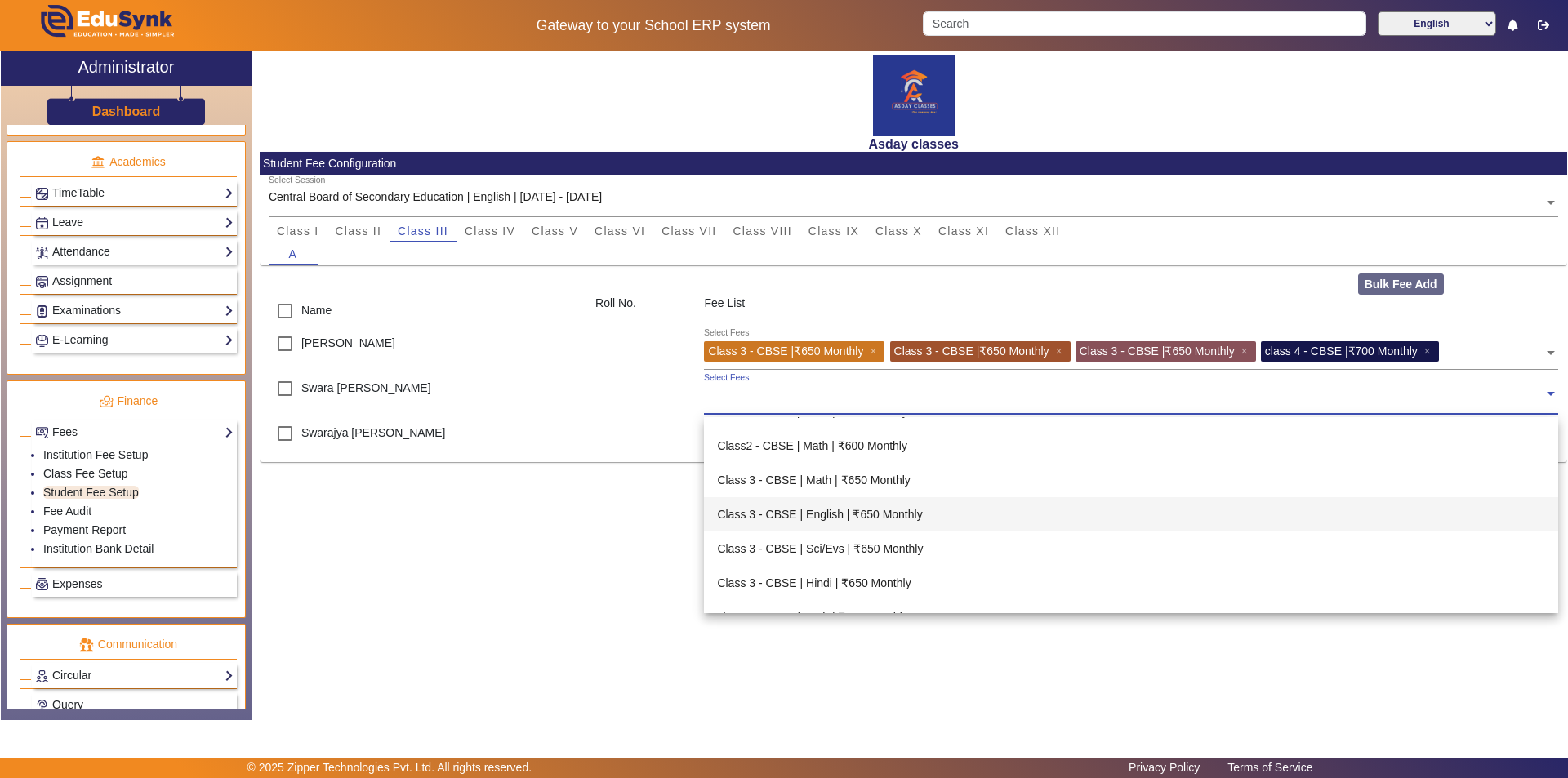
click at [824, 512] on div "Class 3 - CBSE | English | ₹650 Monthly" at bounding box center [1130, 514] width 855 height 34
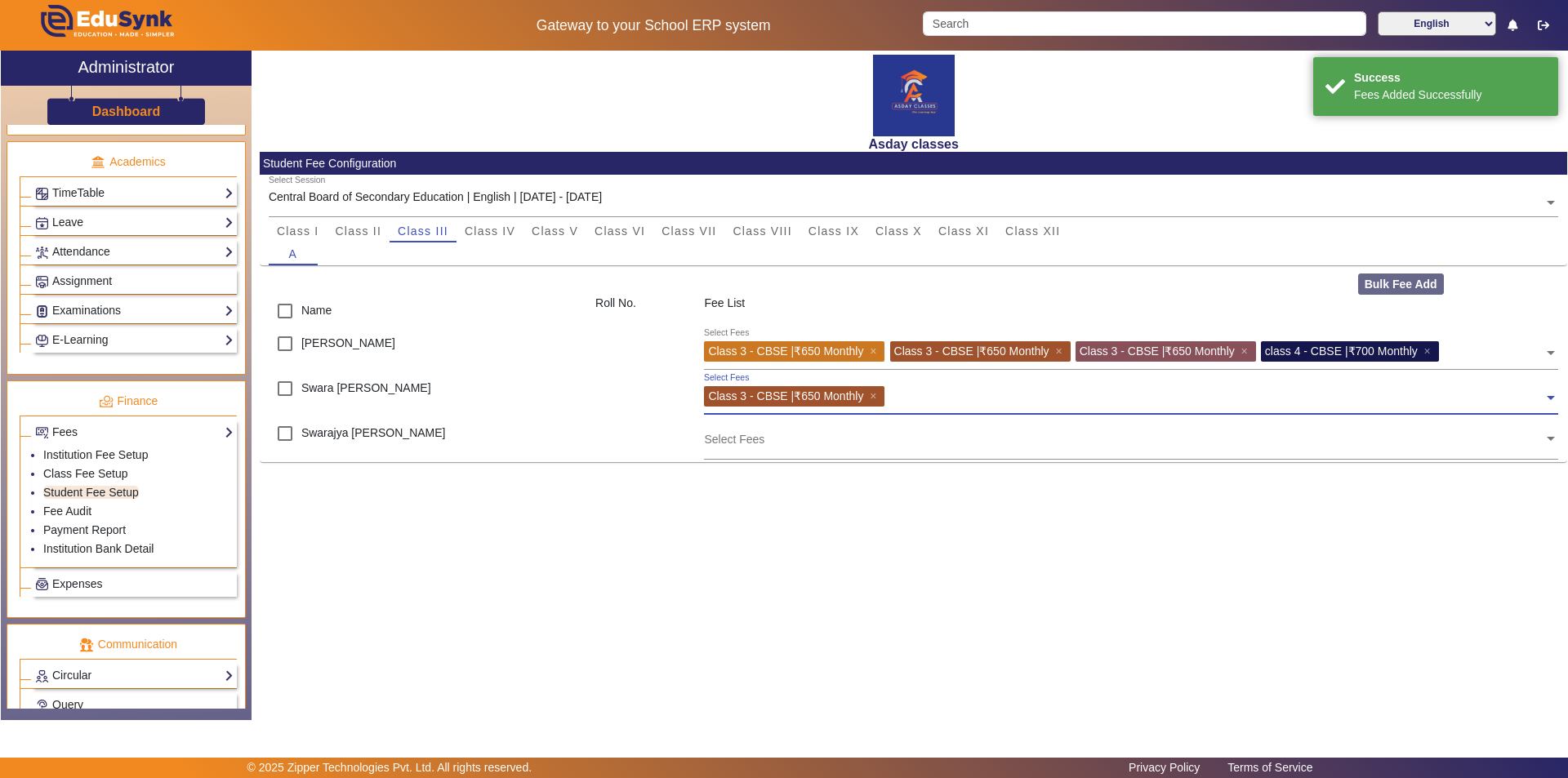
click at [756, 441] on input "text" at bounding box center [1123, 439] width 839 height 15
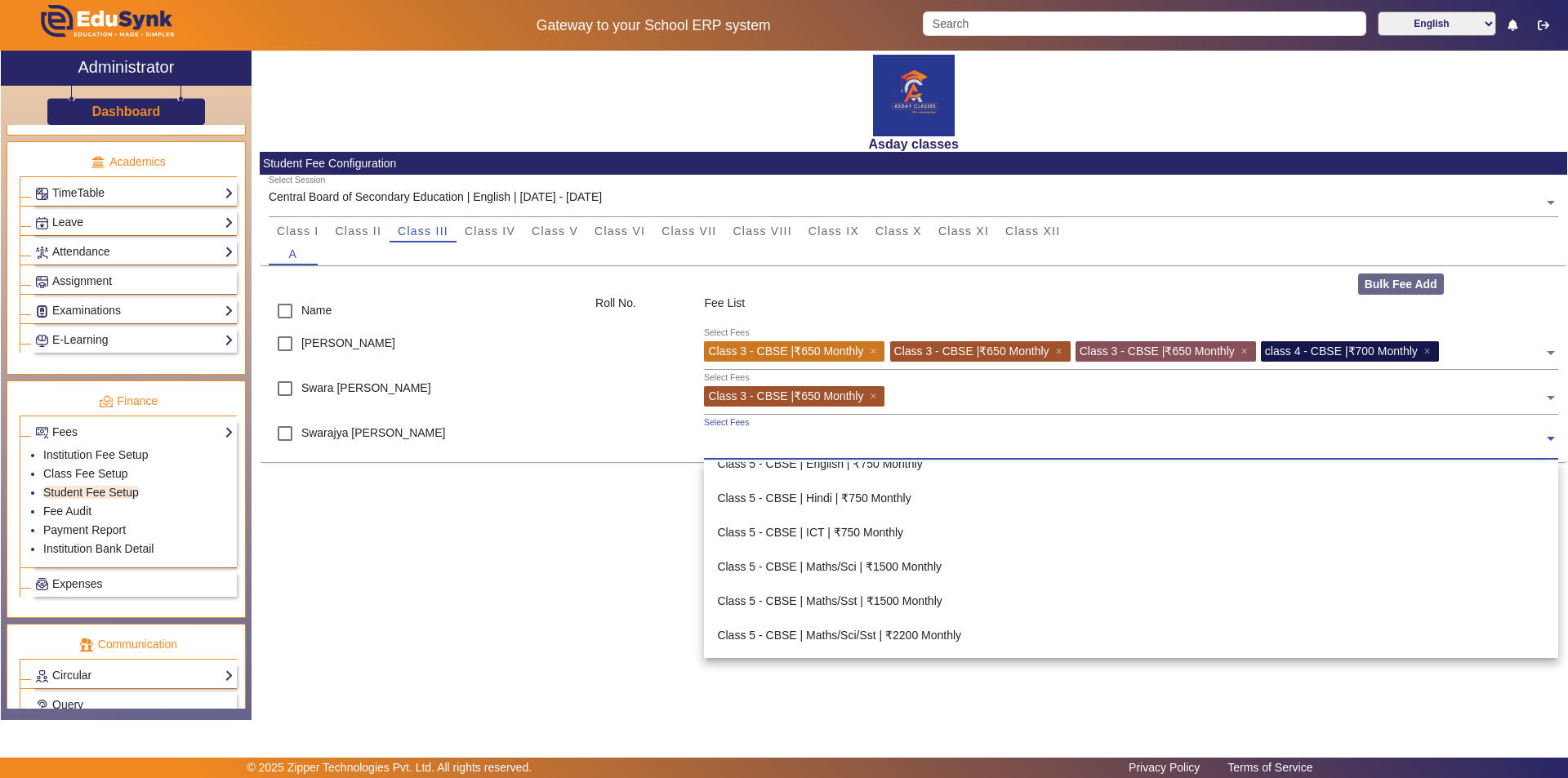
scroll to position [1389, 0]
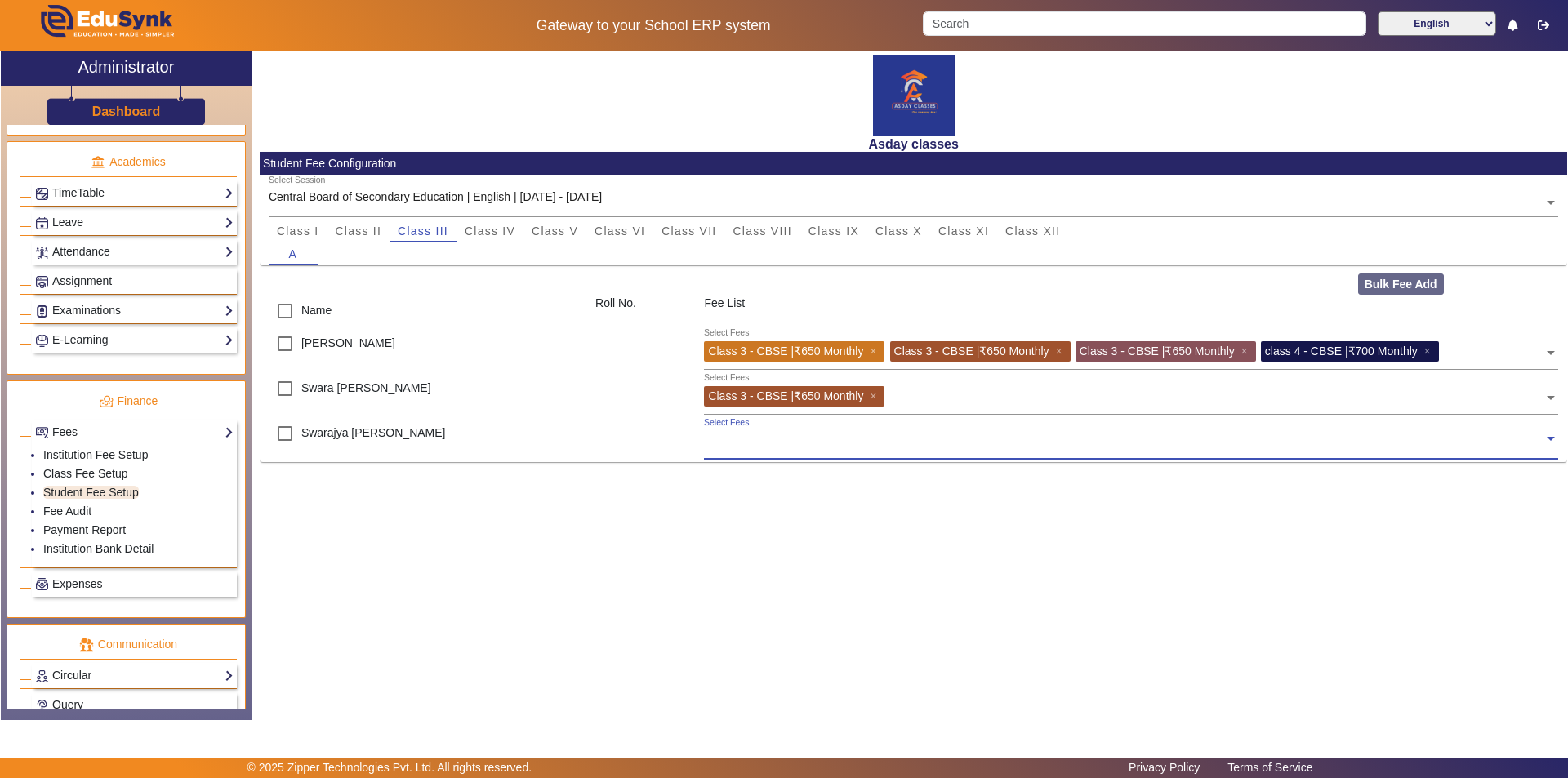
click at [1547, 441] on span at bounding box center [1550, 437] width 14 height 17
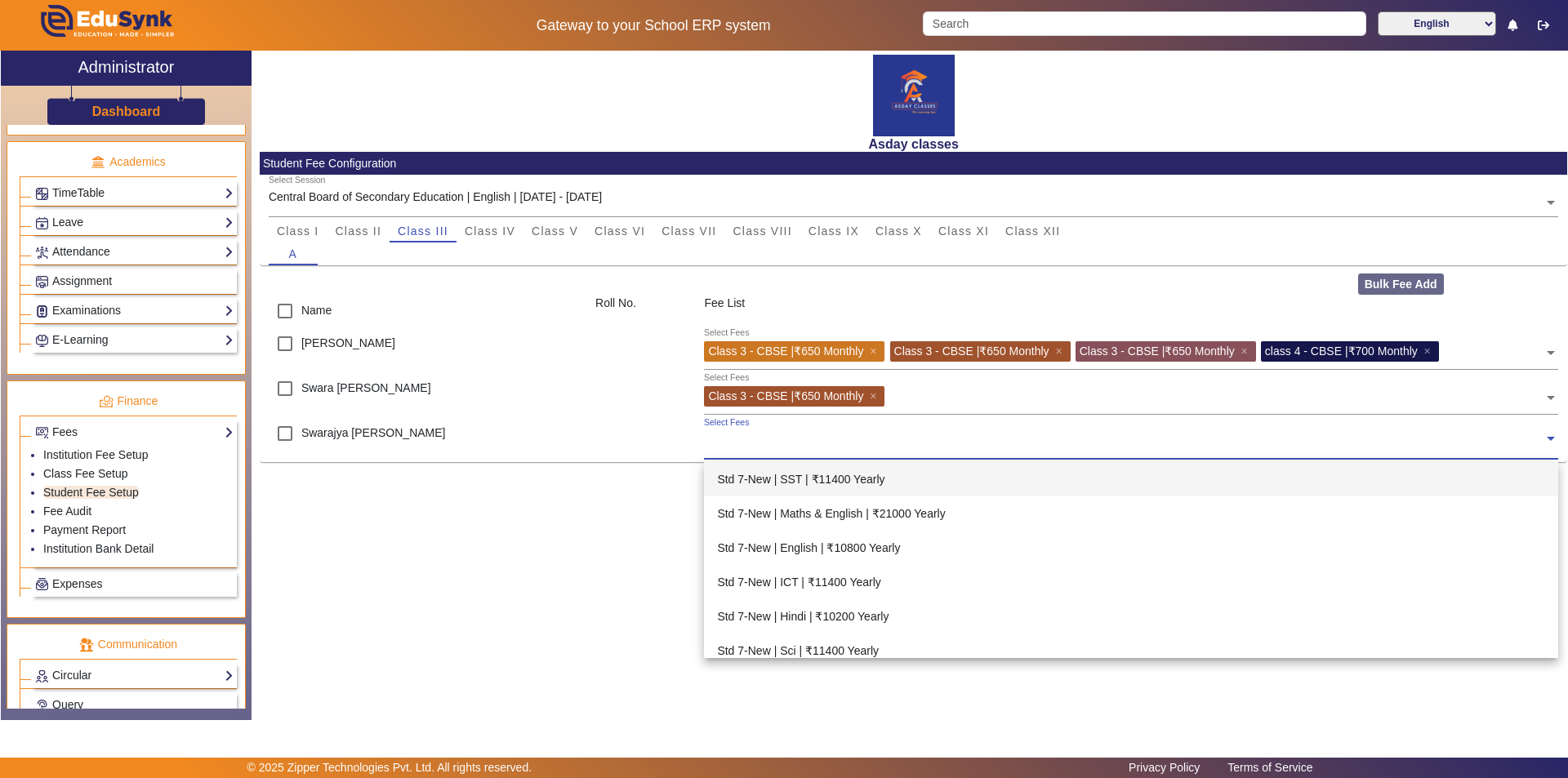
click at [1547, 441] on span at bounding box center [1550, 437] width 14 height 17
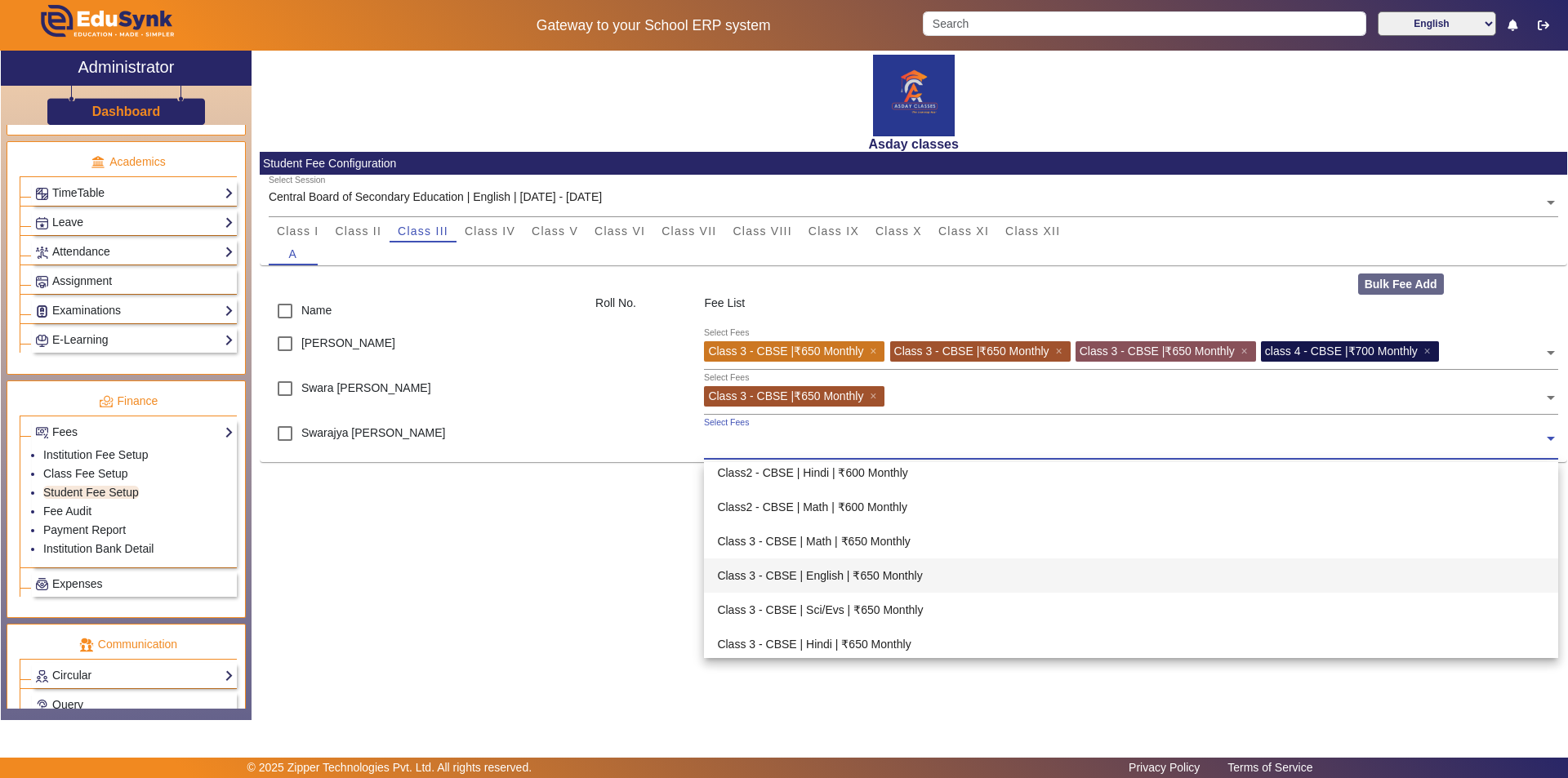
scroll to position [2696, 0]
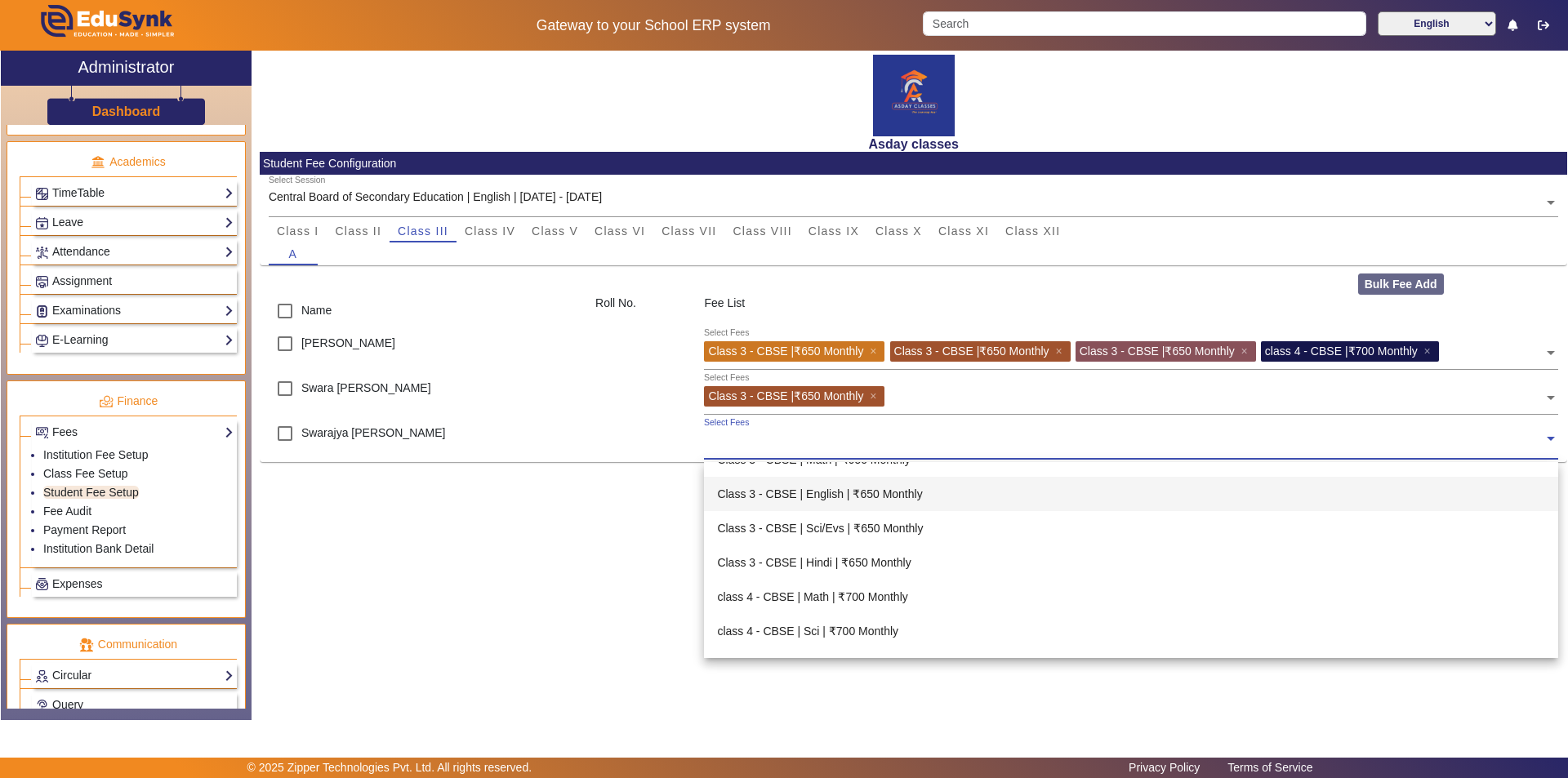
click at [825, 492] on div "Class 3 - CBSE | English | ₹650 Monthly" at bounding box center [1130, 494] width 855 height 34
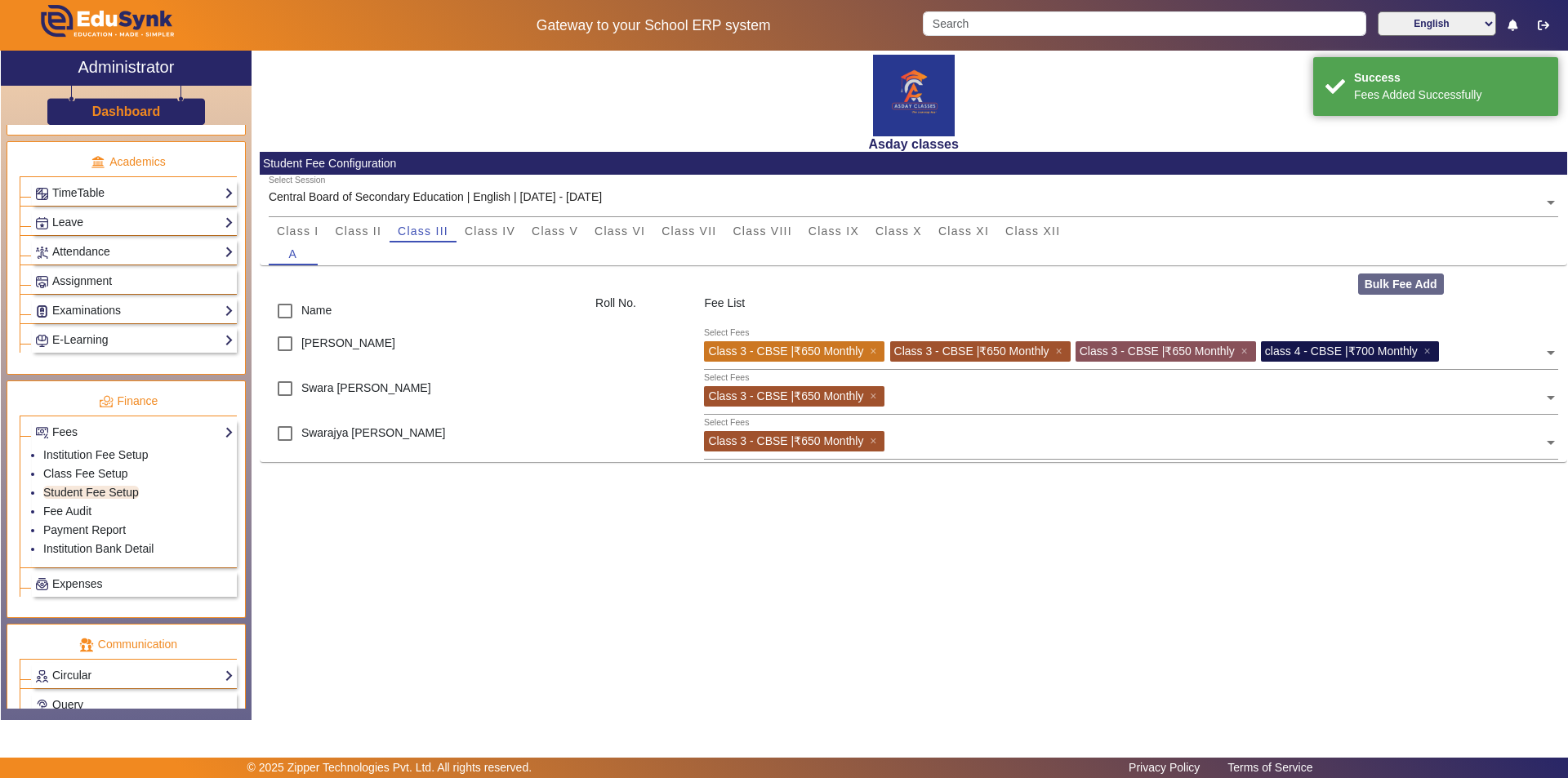
click at [739, 599] on div "Asday classes Student Fee Configuration Select Session Central Board of Seconda…" at bounding box center [909, 377] width 1315 height 653
click at [84, 512] on link "Fee Audit" at bounding box center [67, 511] width 48 height 13
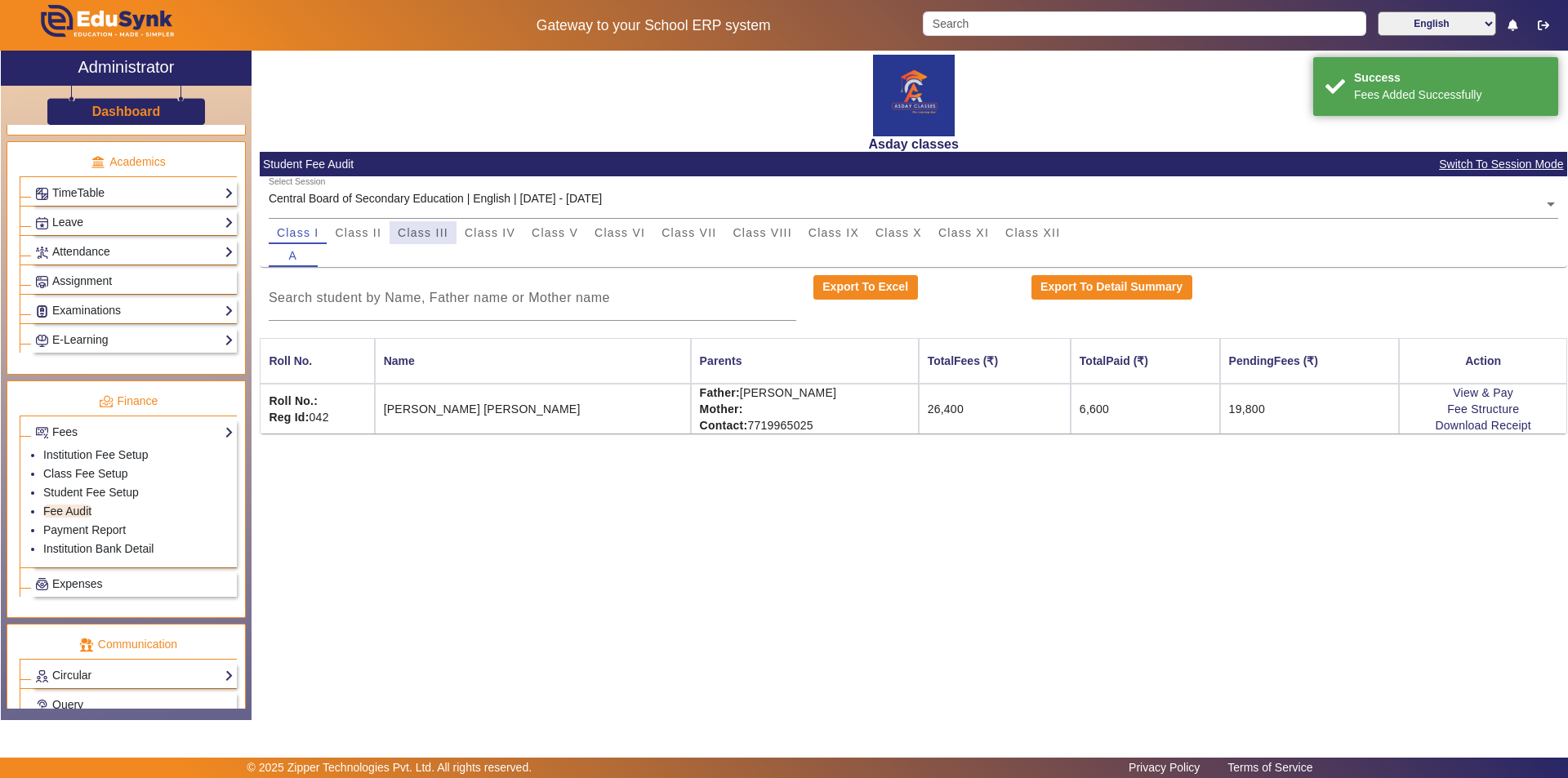
click at [413, 230] on span "Class III" at bounding box center [422, 232] width 51 height 12
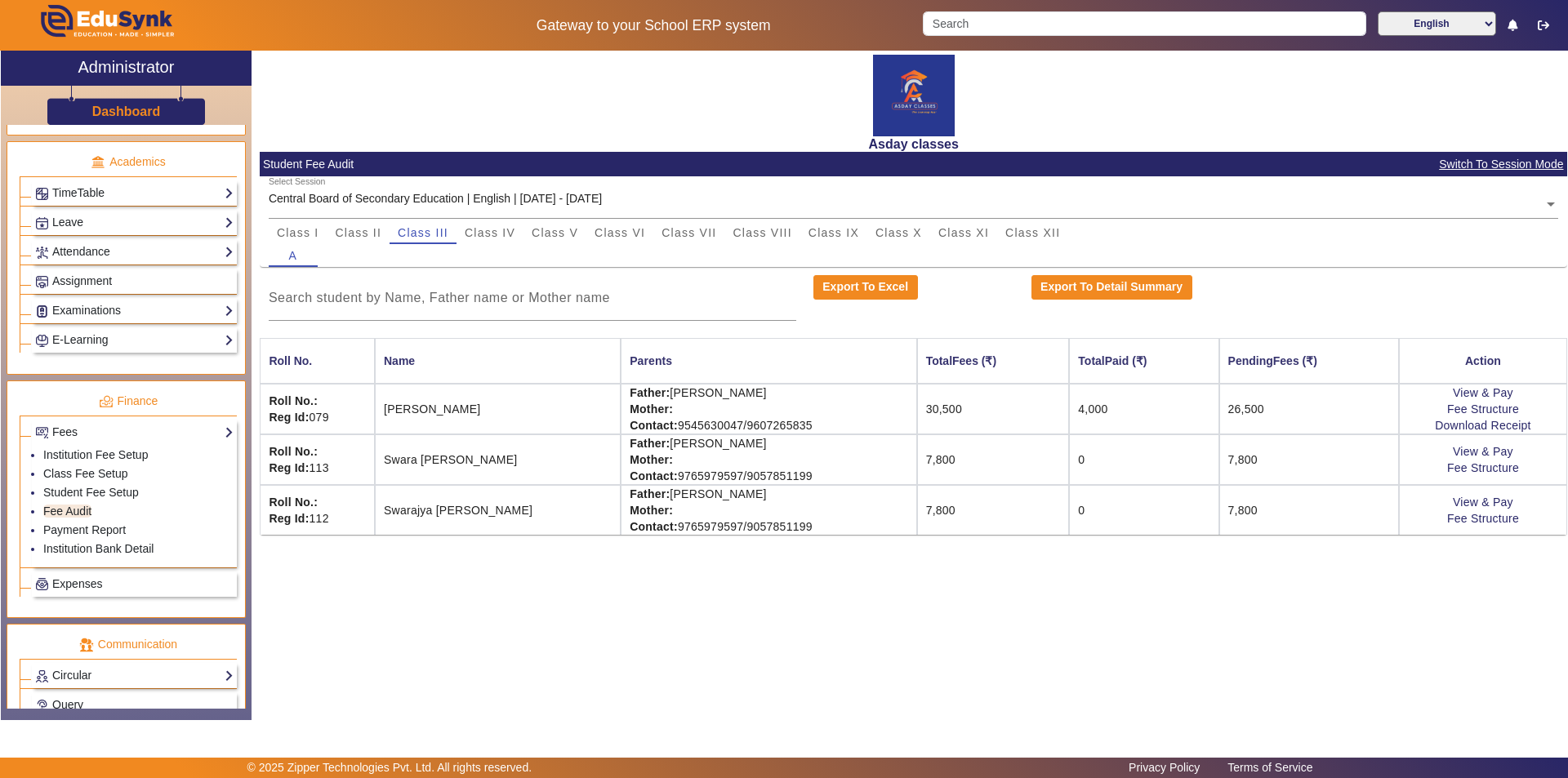
click at [1192, 655] on div "Asday classes Student Fee Audit Switch To Session Mode Select Session Central B…" at bounding box center [909, 377] width 1315 height 653
drag, startPoint x: 692, startPoint y: 625, endPoint x: 702, endPoint y: 626, distance: 10.0
click at [692, 625] on div "Asday classes Student Fee Audit Switch To Session Mode Select Session Central B…" at bounding box center [909, 377] width 1315 height 653
click at [598, 649] on div "Asday classes Student Fee Audit Switch To Session Mode Select Session Central B…" at bounding box center [909, 377] width 1315 height 653
click at [284, 238] on span "Class I" at bounding box center [298, 232] width 43 height 12
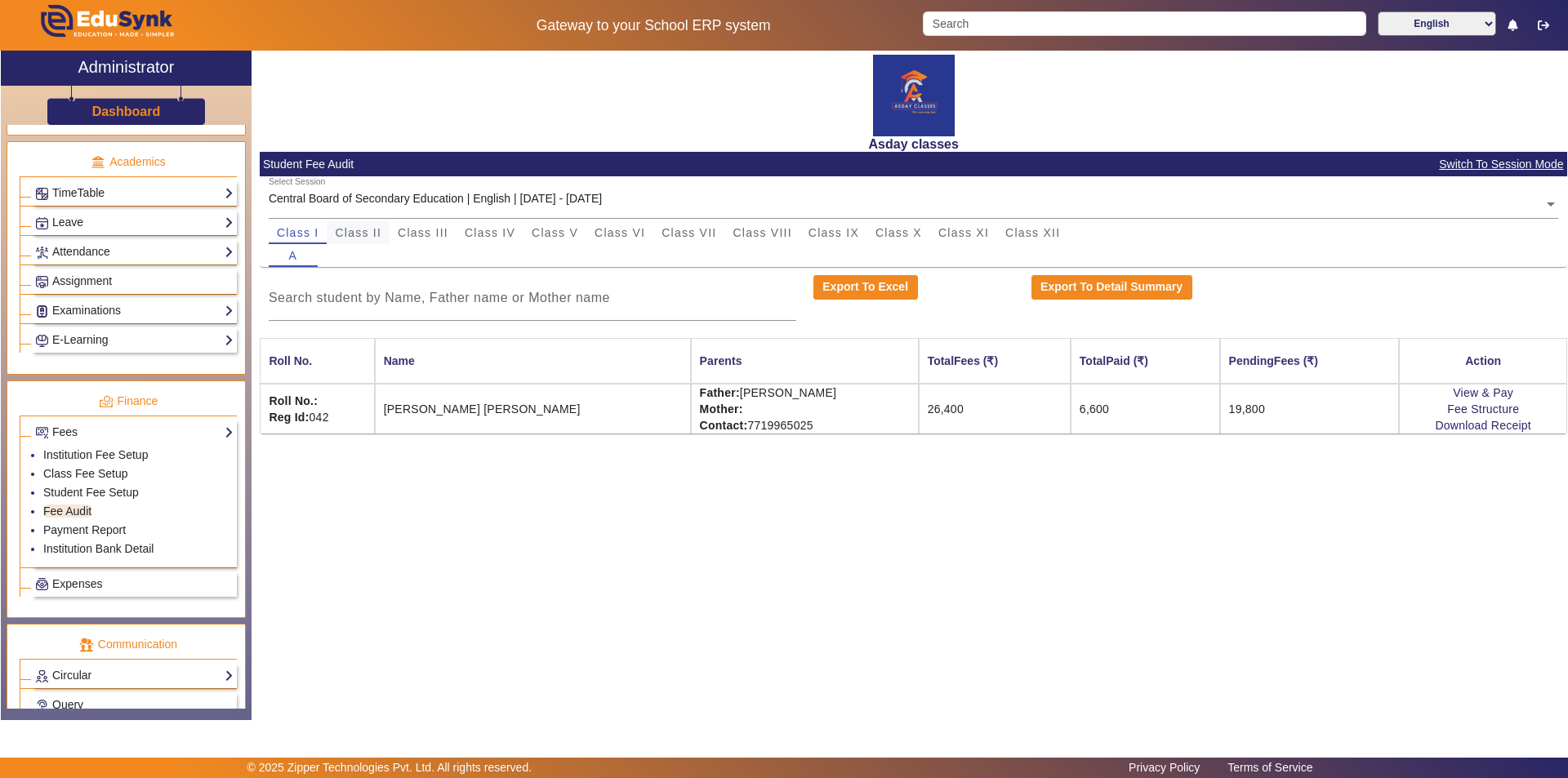
click at [362, 242] on span "Class II" at bounding box center [358, 233] width 46 height 23
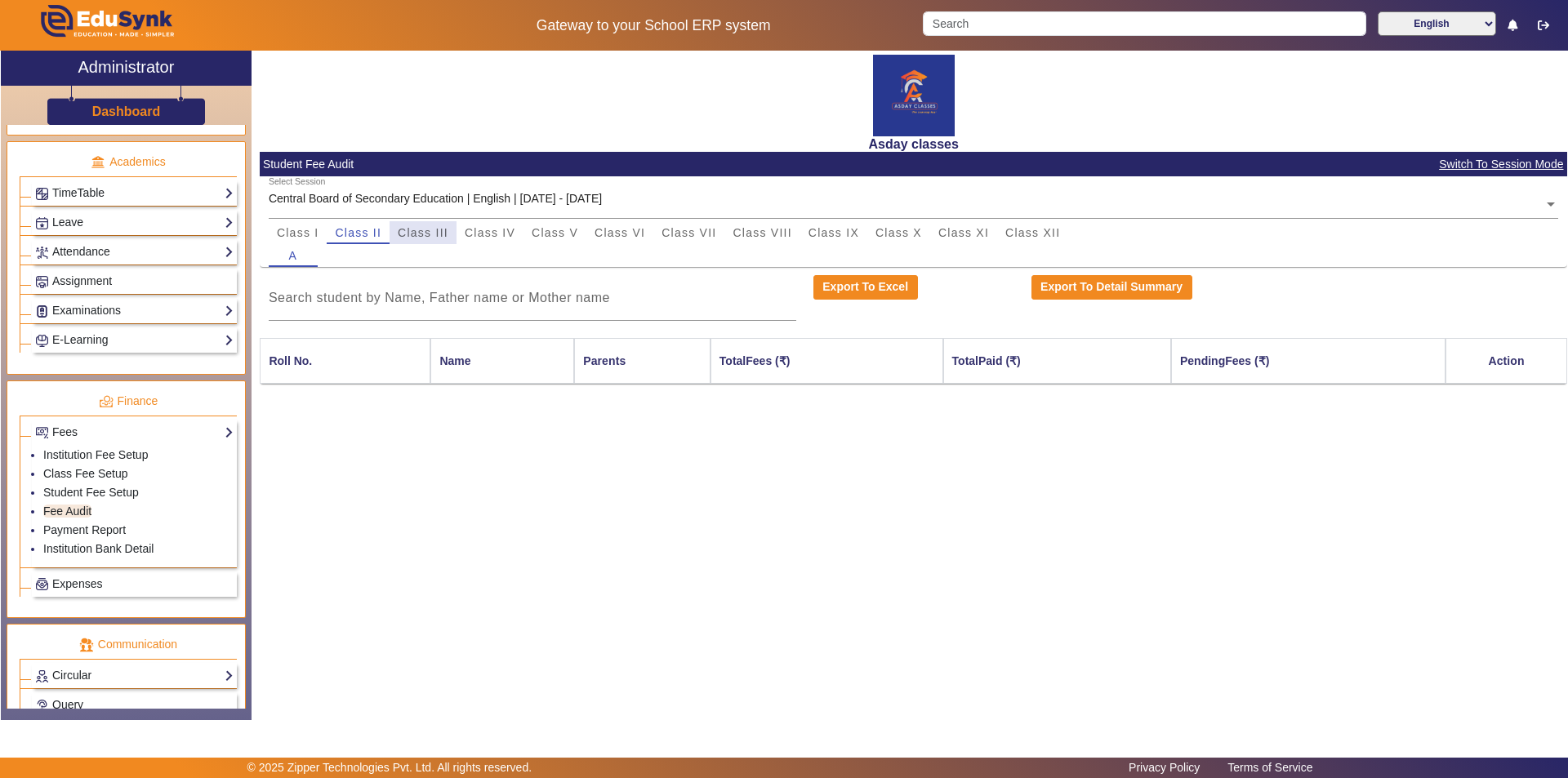
click at [434, 233] on span "Class III" at bounding box center [422, 232] width 51 height 12
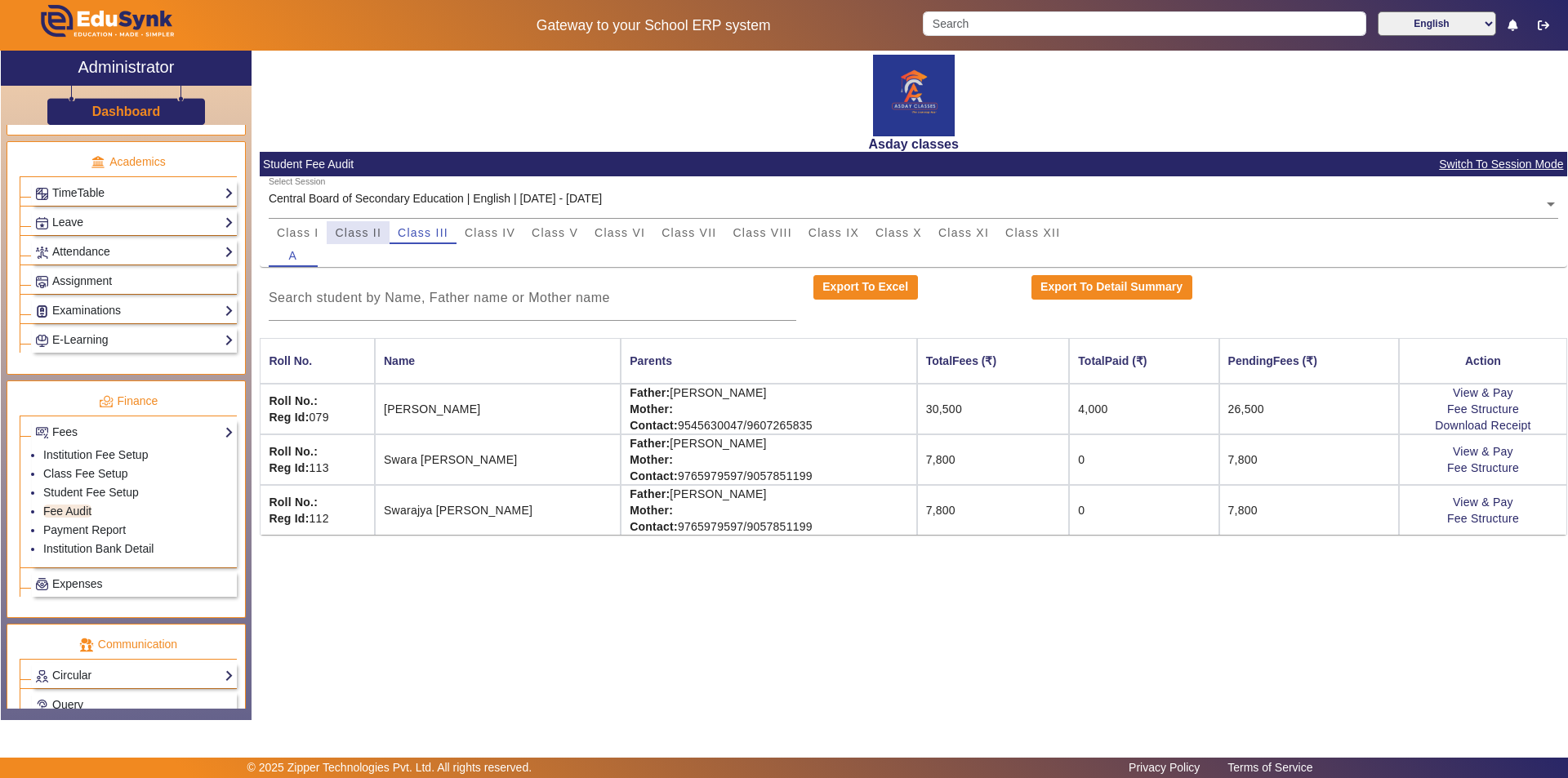
click at [341, 234] on span "Class II" at bounding box center [358, 232] width 46 height 12
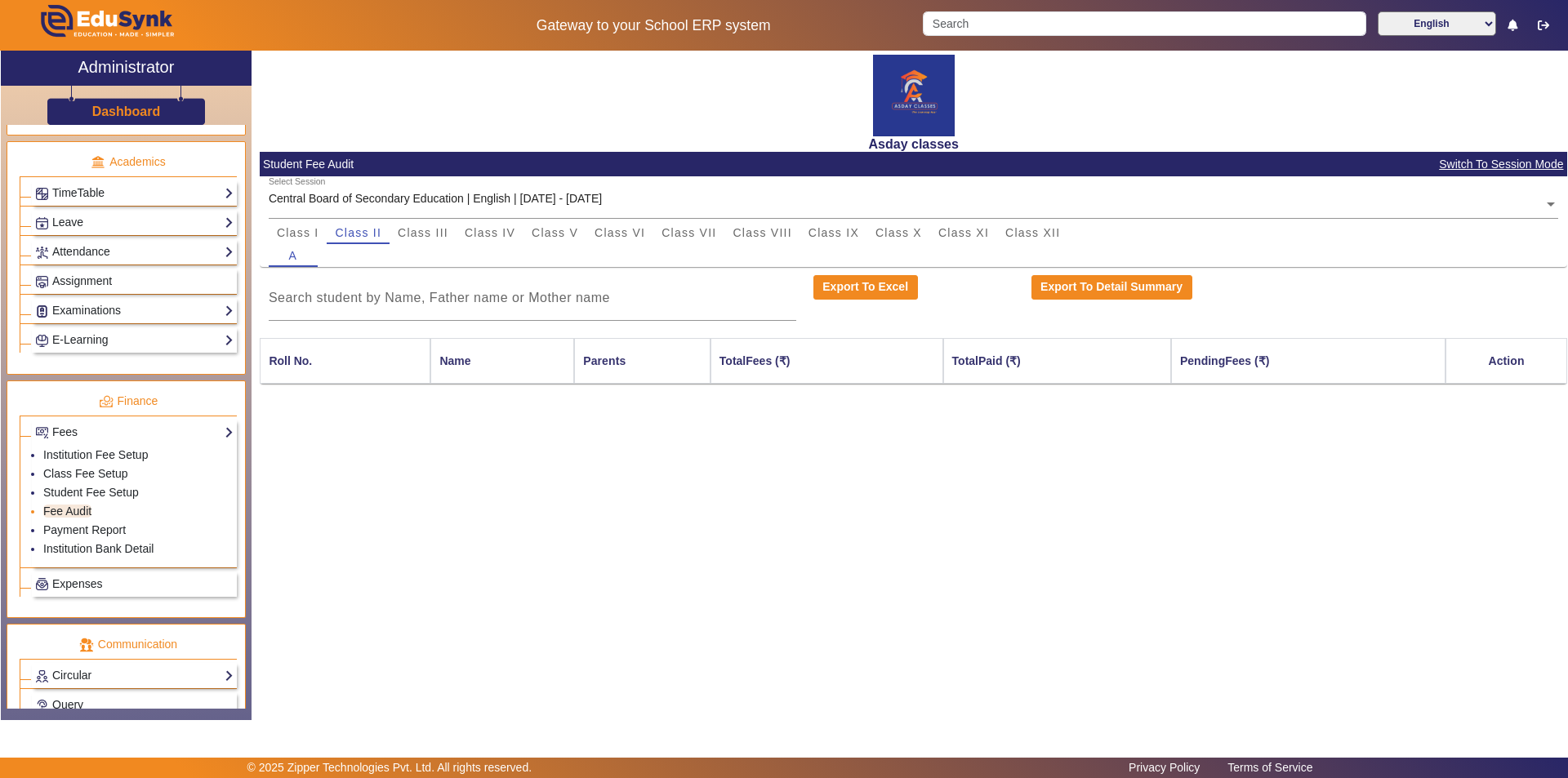
click at [78, 520] on li "Fee Audit" at bounding box center [138, 512] width 190 height 19
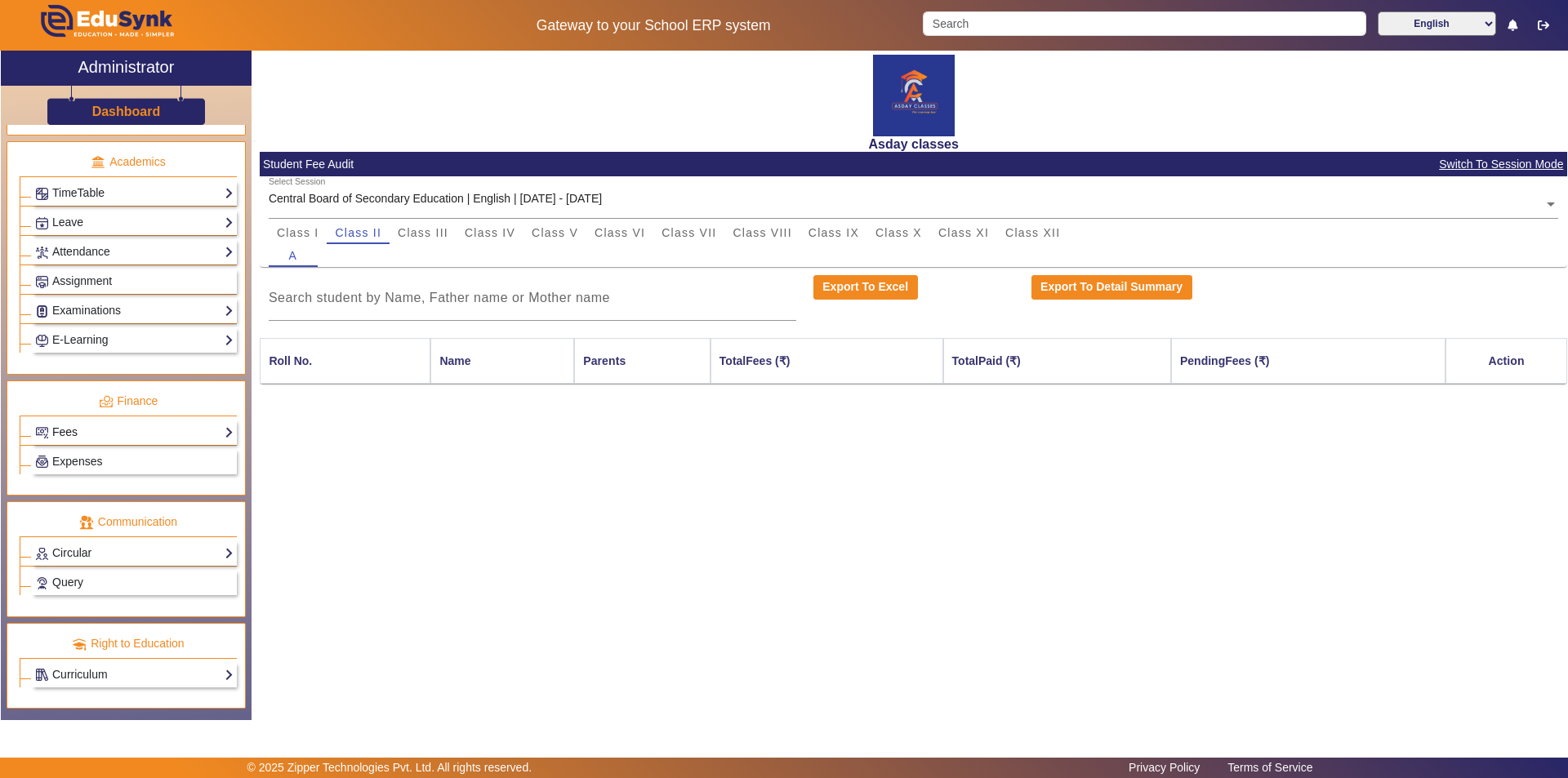
drag, startPoint x: 78, startPoint y: 520, endPoint x: 94, endPoint y: 435, distance: 86.5
click at [94, 435] on link "Fees" at bounding box center [134, 432] width 198 height 19
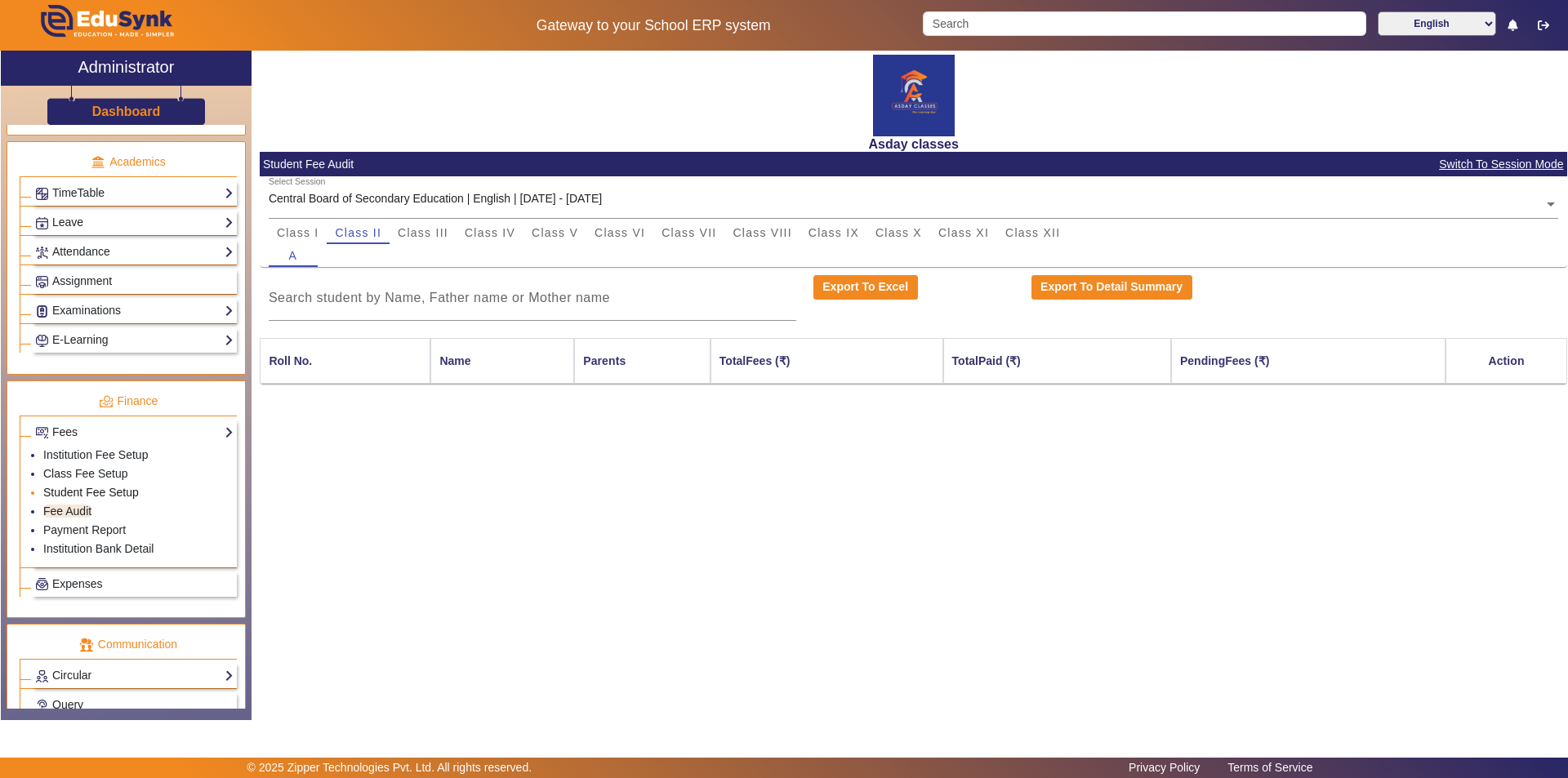
click at [137, 489] on link "Student Fee Setup" at bounding box center [90, 492] width 96 height 13
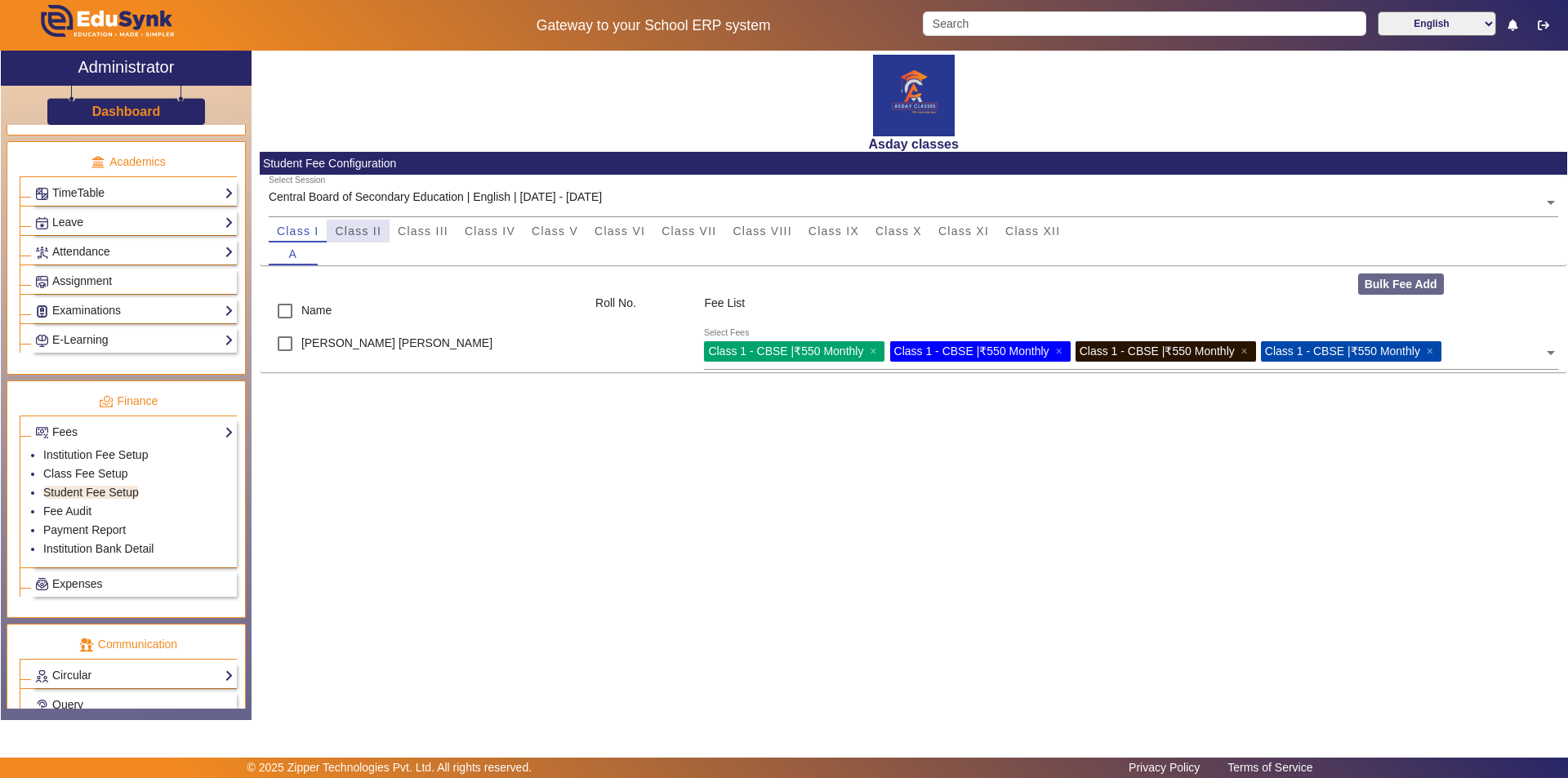
click at [338, 232] on span "Class II" at bounding box center [358, 230] width 46 height 12
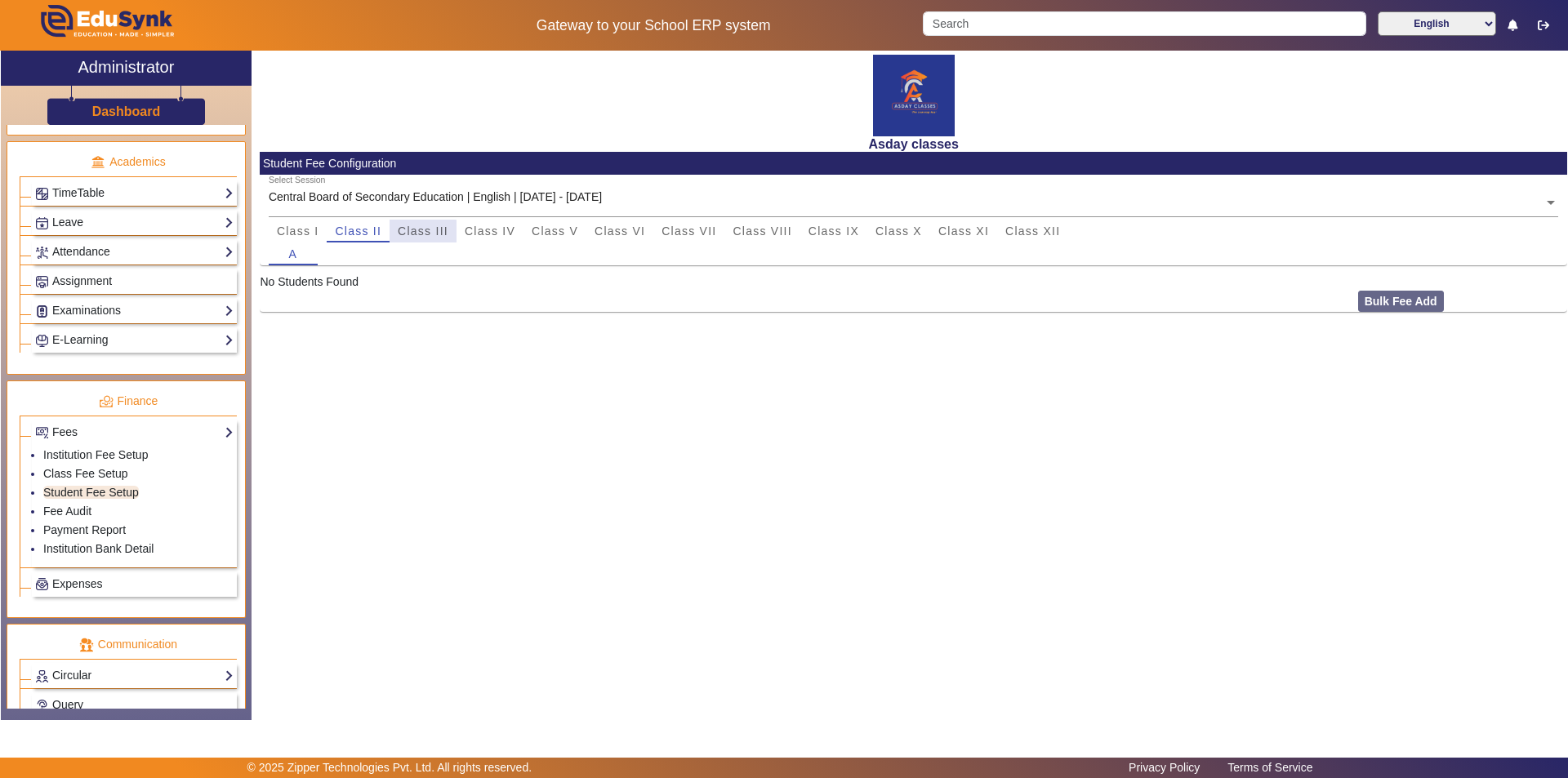
click at [419, 234] on span "Class III" at bounding box center [422, 230] width 51 height 12
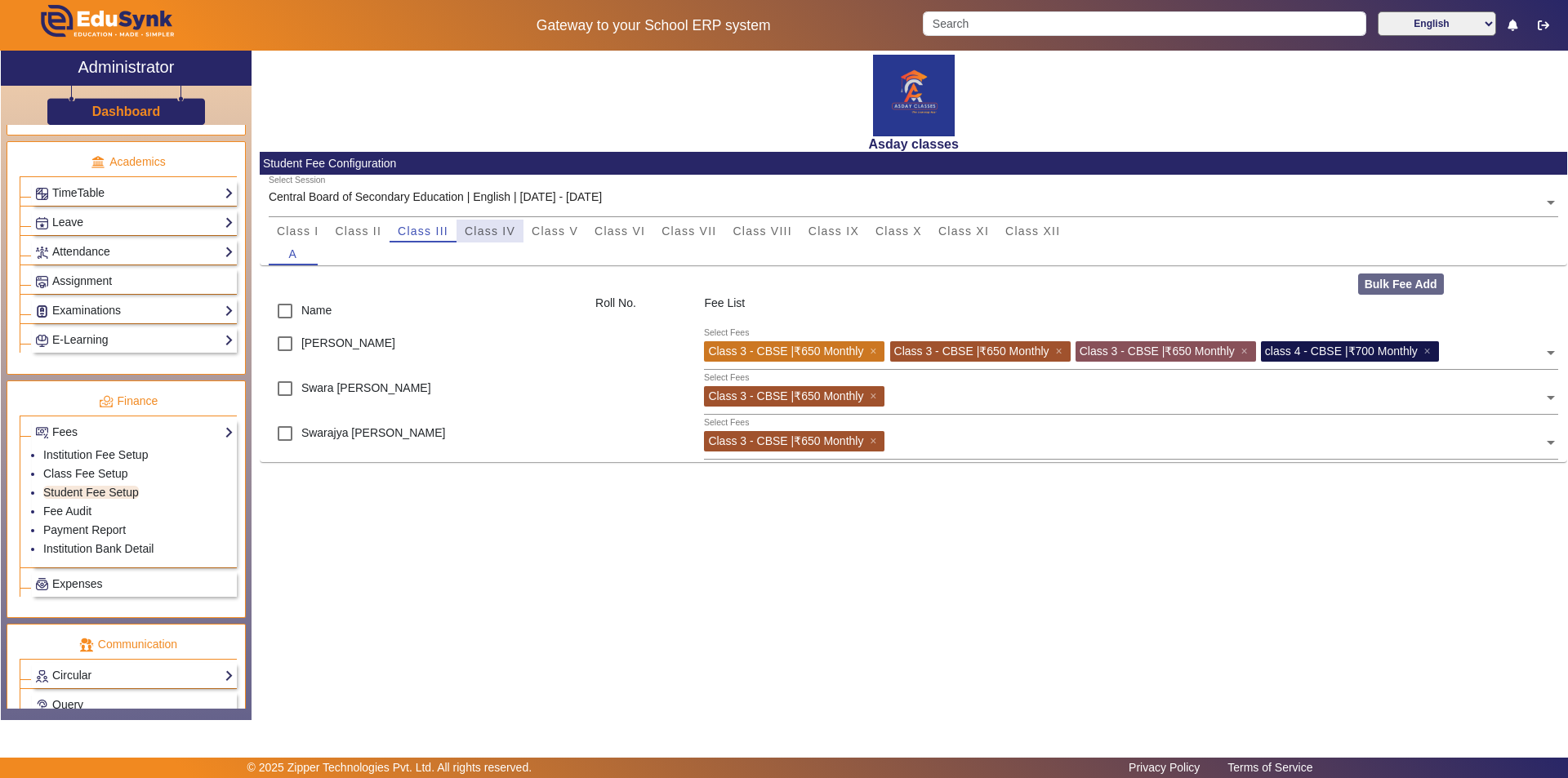
click at [493, 222] on span "Class IV" at bounding box center [489, 231] width 51 height 23
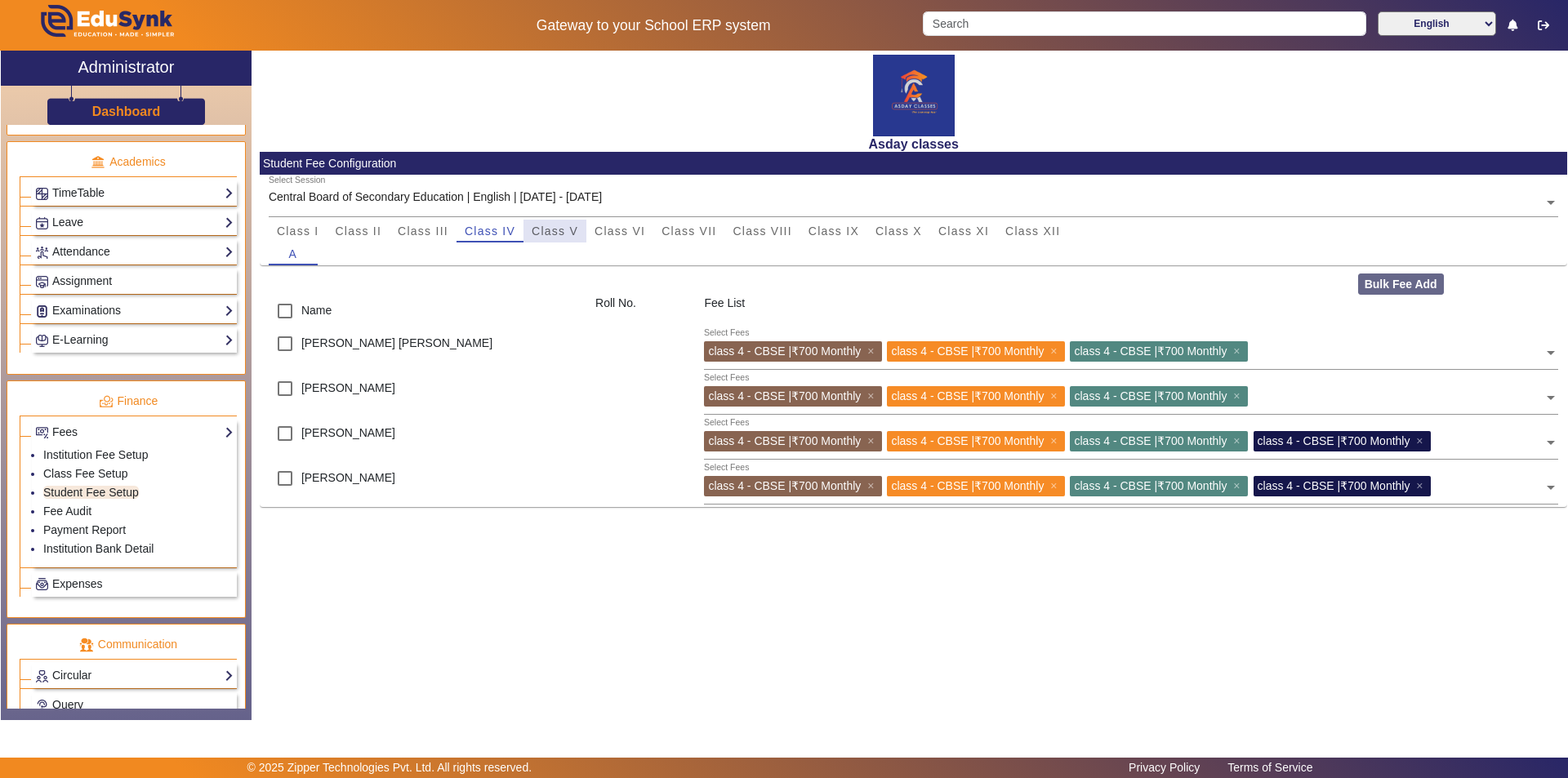
click at [549, 236] on span "Class V" at bounding box center [555, 230] width 46 height 12
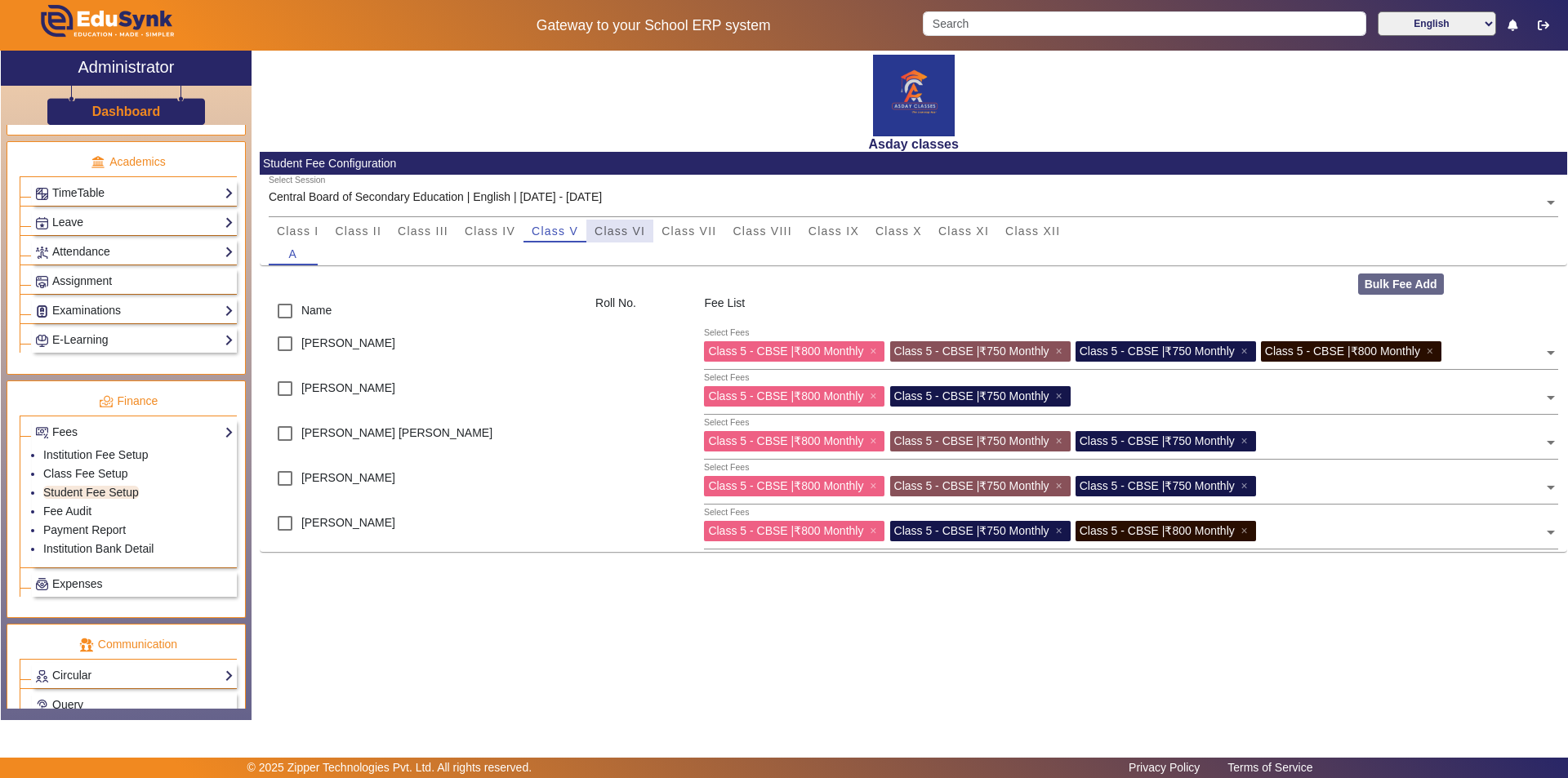
click at [612, 229] on span "Class VI" at bounding box center [620, 230] width 51 height 12
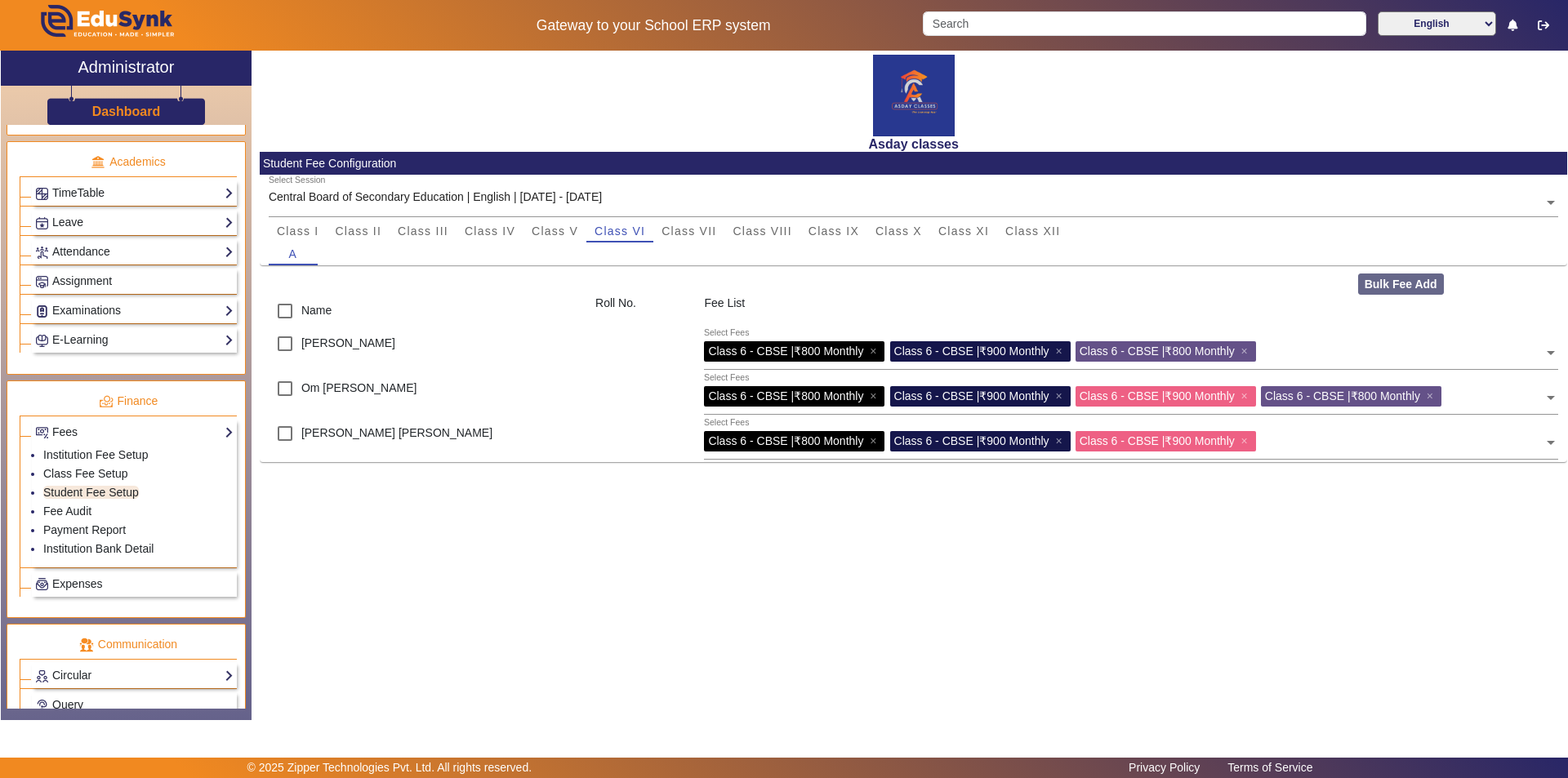
click at [606, 535] on div "Asday classes Student Fee Configuration Select Session Central Board of Seconda…" at bounding box center [909, 377] width 1315 height 653
click at [687, 230] on span "Class VII" at bounding box center [688, 230] width 54 height 12
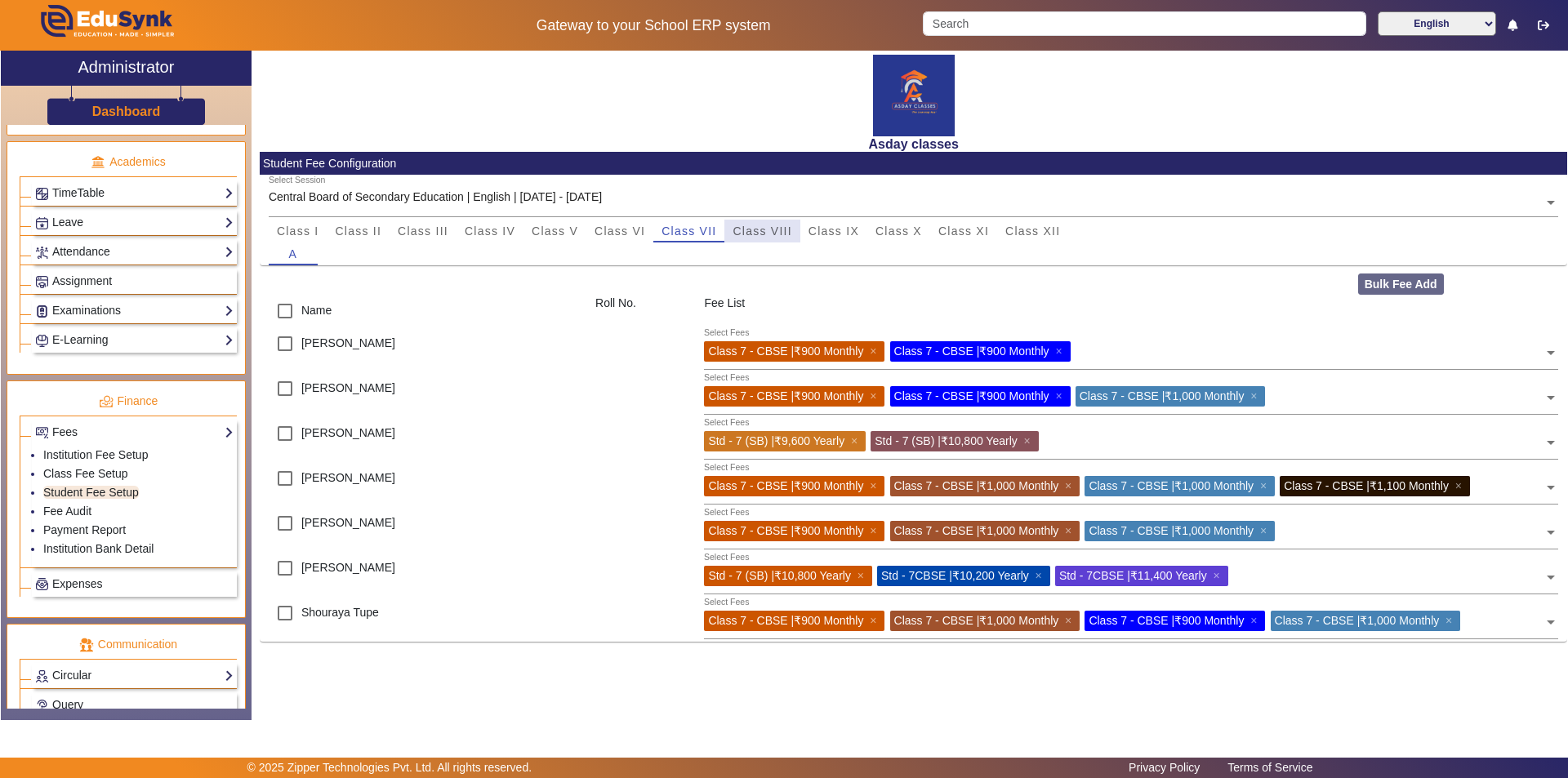
click at [748, 230] on span "Class VIII" at bounding box center [762, 230] width 59 height 12
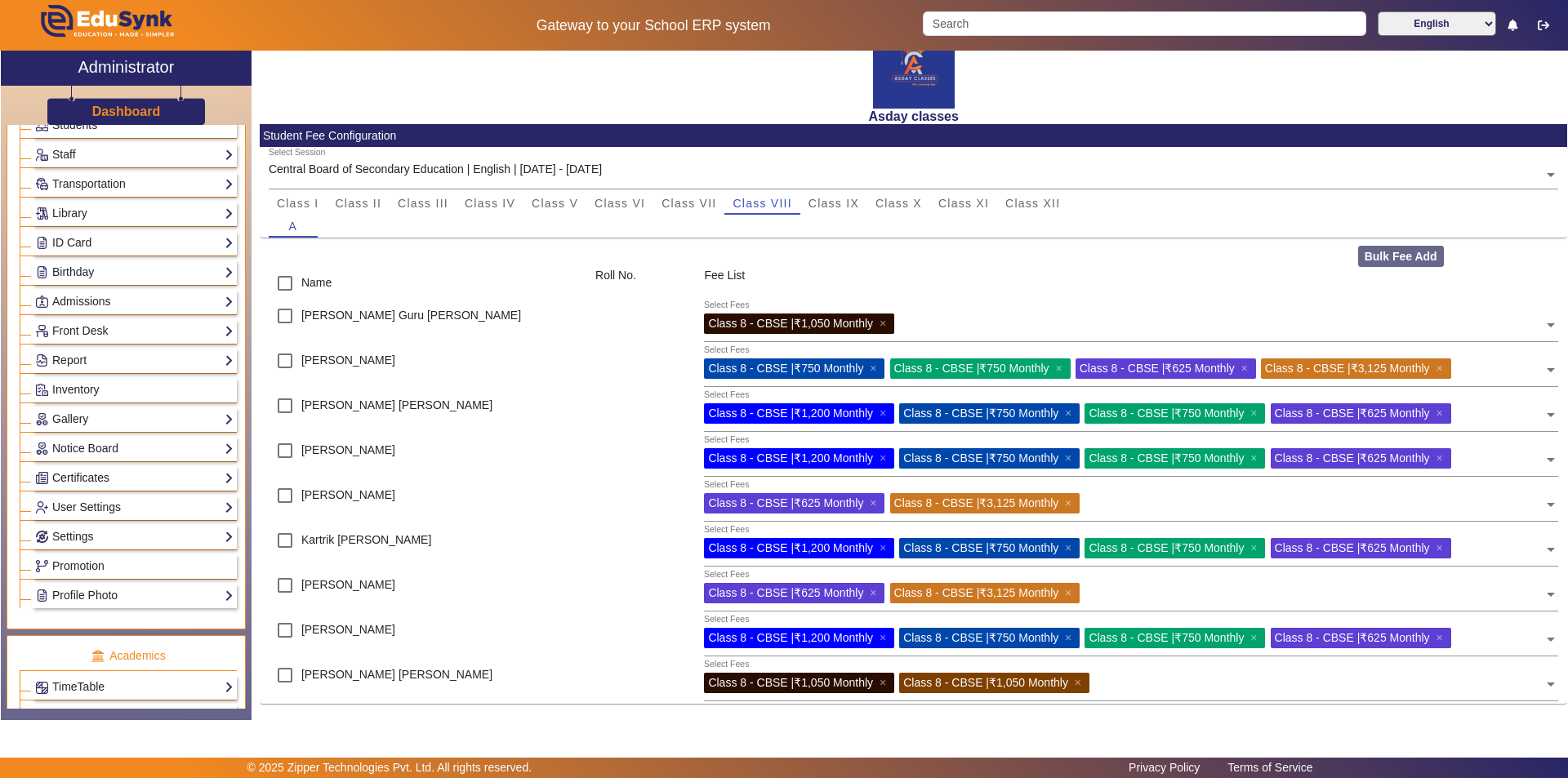
scroll to position [163, 0]
